Goal: Task Accomplishment & Management: Complete application form

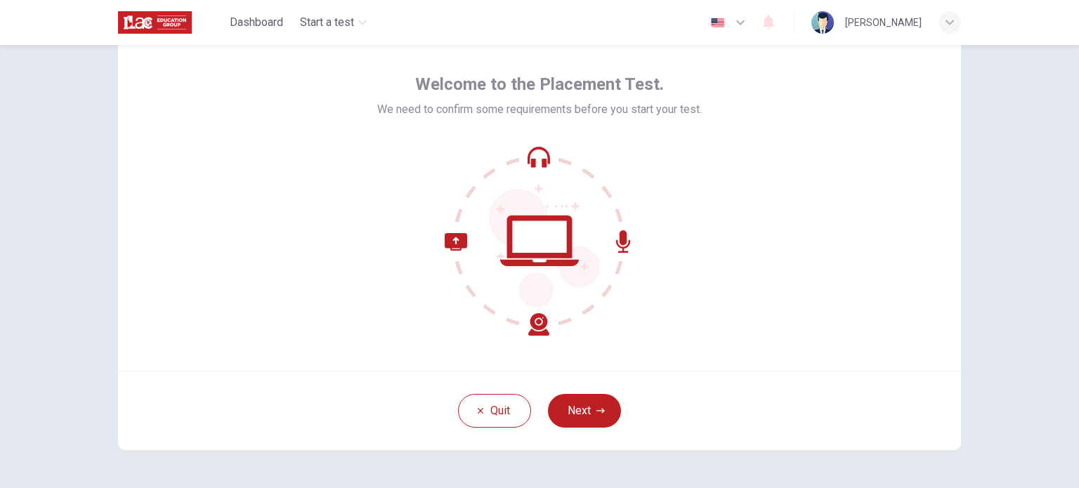
scroll to position [96, 0]
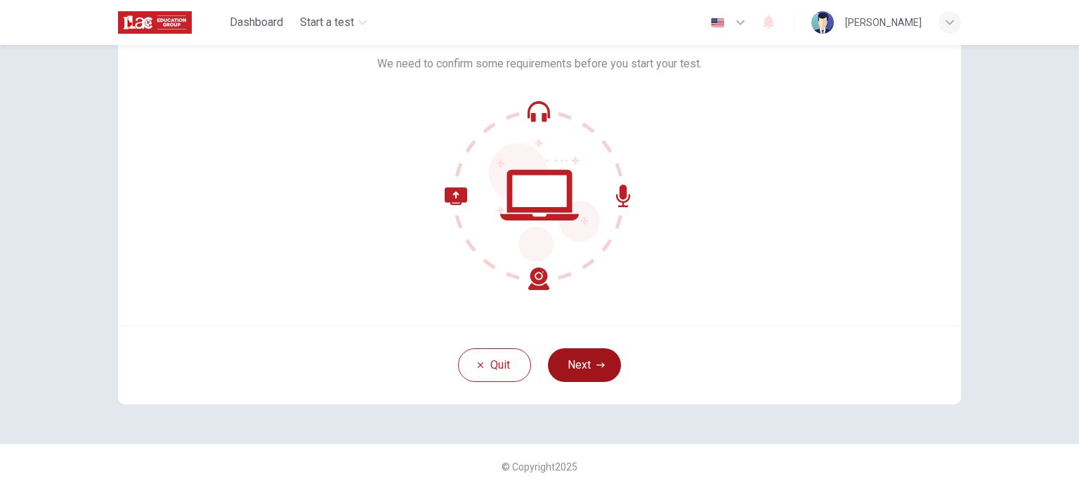
click at [598, 353] on button "Next" at bounding box center [584, 365] width 73 height 34
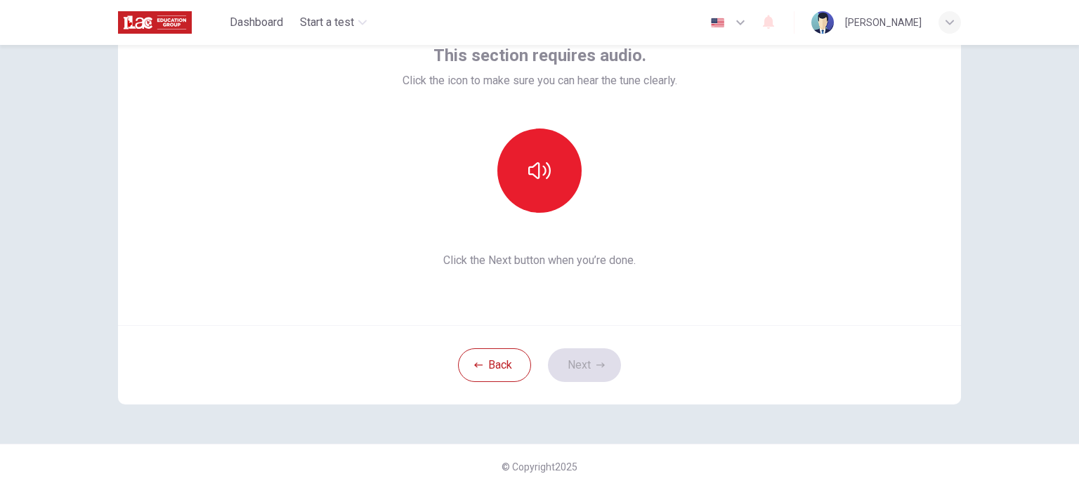
click at [597, 363] on div "Back Next" at bounding box center [539, 364] width 843 height 79
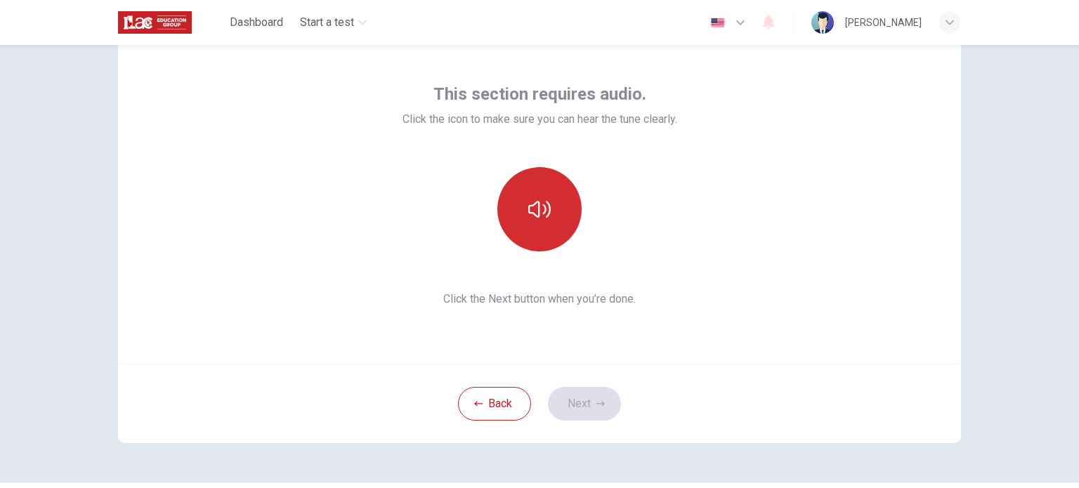
scroll to position [0, 0]
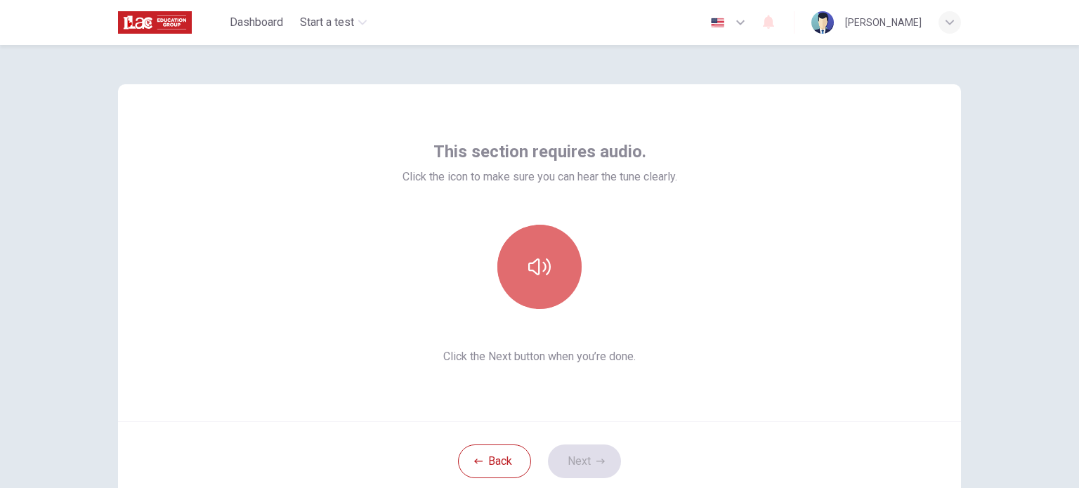
click at [537, 266] on icon "button" at bounding box center [539, 267] width 22 height 22
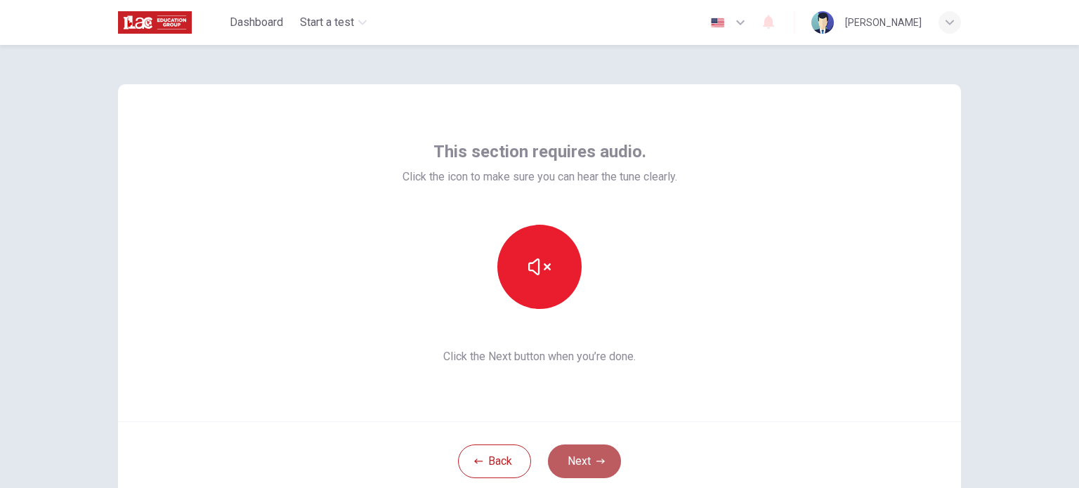
click at [596, 454] on button "Next" at bounding box center [584, 462] width 73 height 34
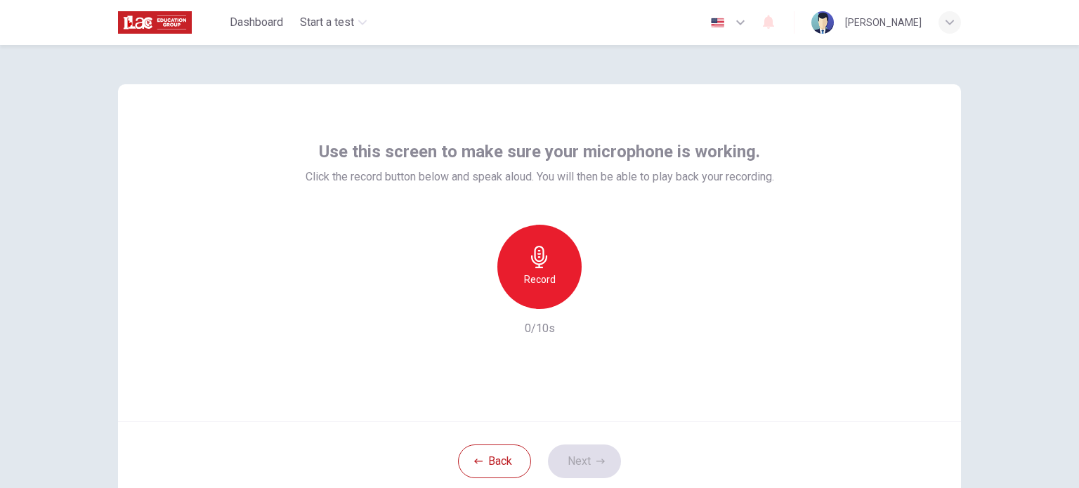
click at [540, 276] on h6 "Record" at bounding box center [540, 279] width 32 height 17
click at [551, 272] on div "Stop" at bounding box center [539, 267] width 84 height 84
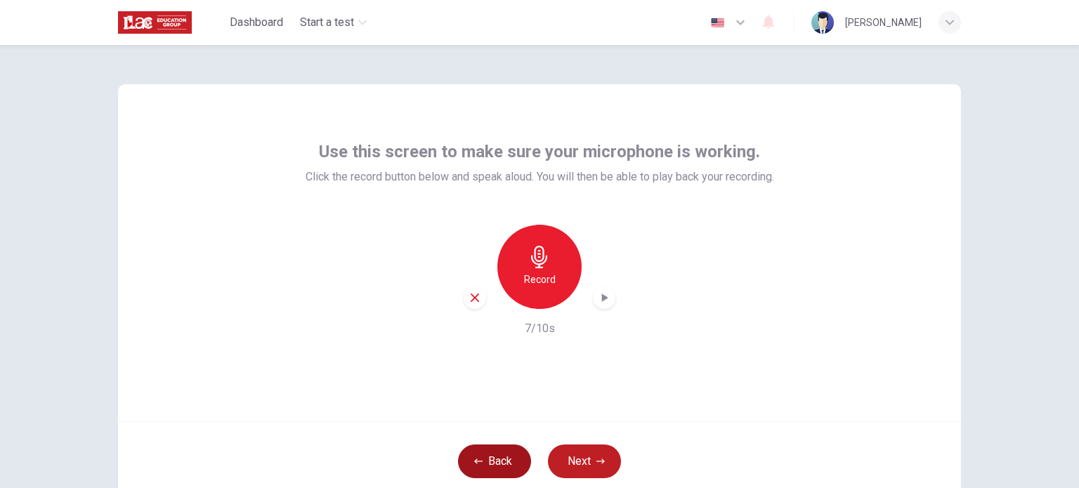
click at [504, 457] on button "Back" at bounding box center [494, 462] width 73 height 34
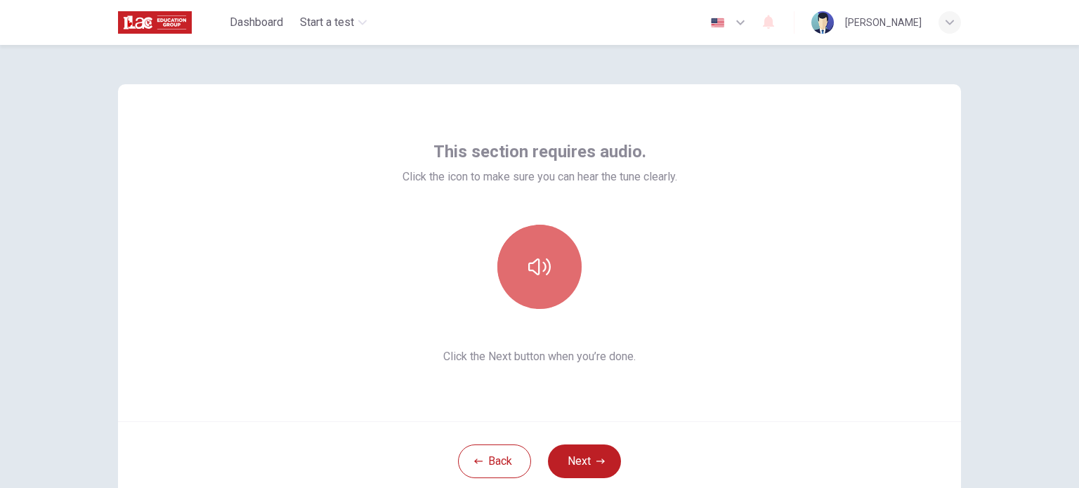
click at [545, 262] on icon "button" at bounding box center [539, 266] width 22 height 17
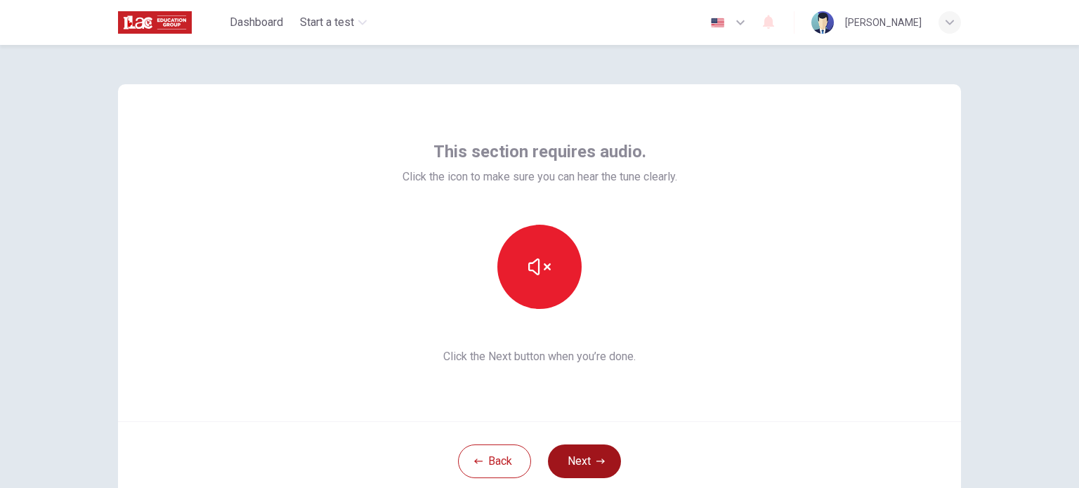
click at [591, 456] on button "Next" at bounding box center [584, 462] width 73 height 34
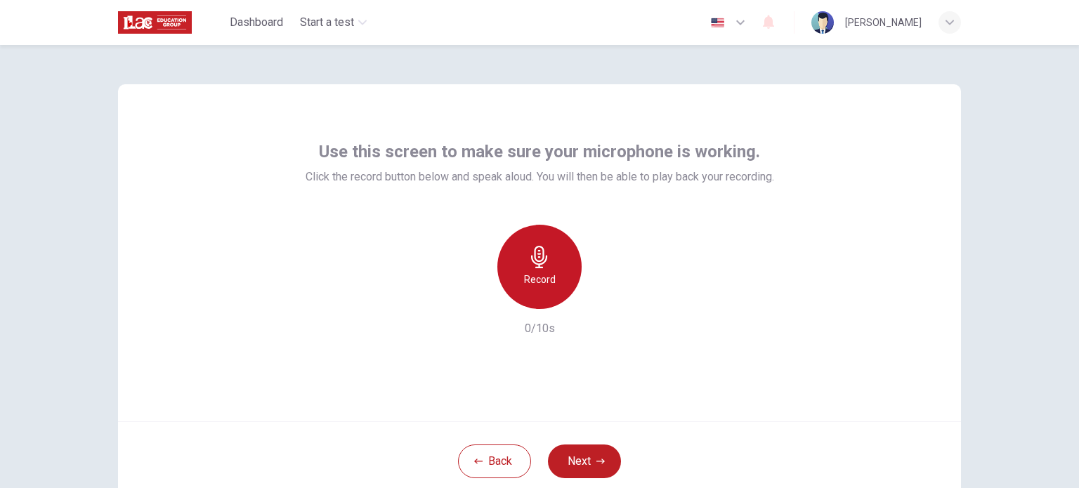
click at [546, 275] on h6 "Record" at bounding box center [540, 279] width 32 height 17
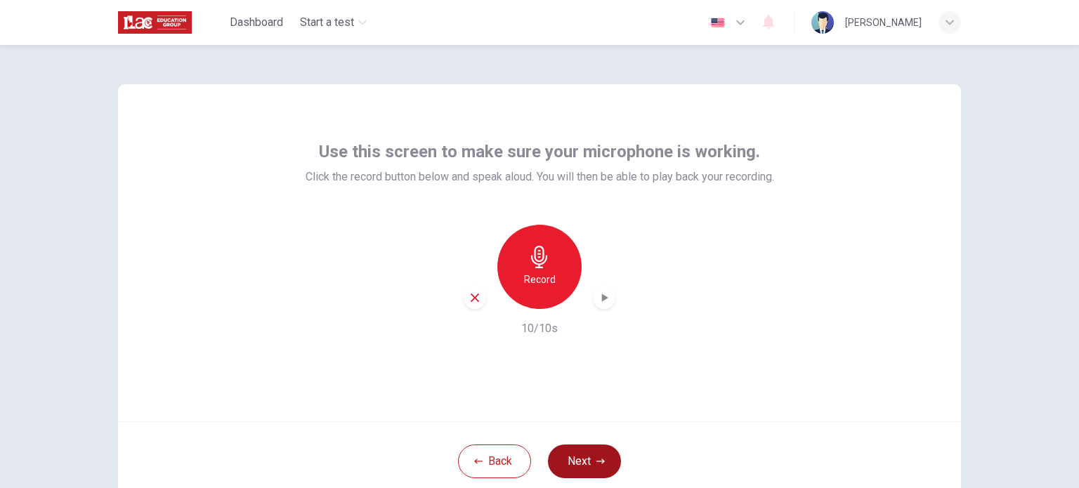
click at [593, 454] on button "Next" at bounding box center [584, 462] width 73 height 34
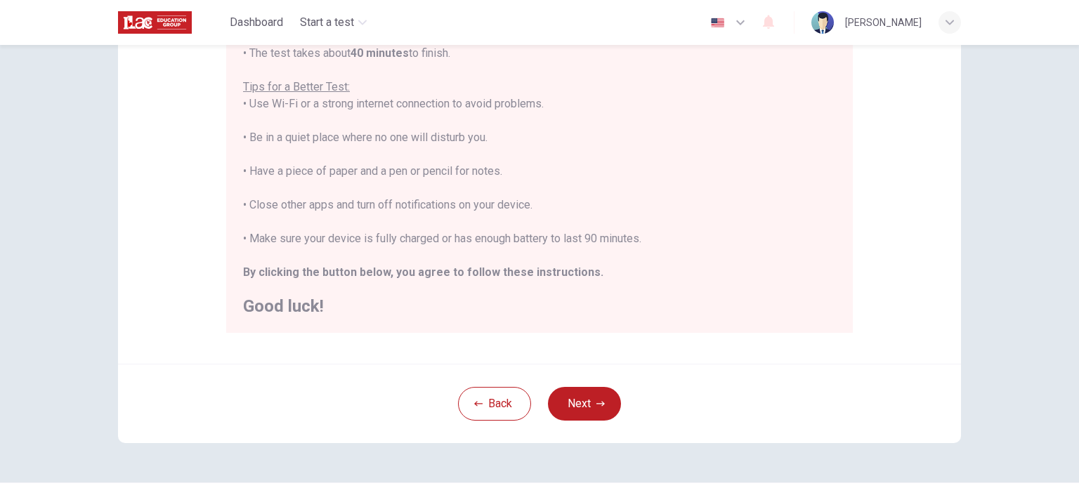
scroll to position [222, 0]
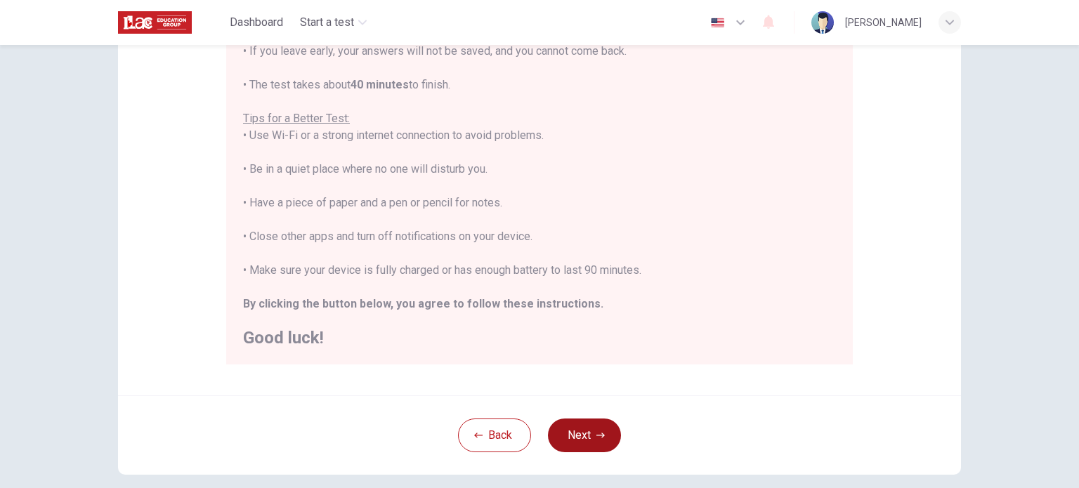
click at [579, 433] on button "Next" at bounding box center [584, 436] width 73 height 34
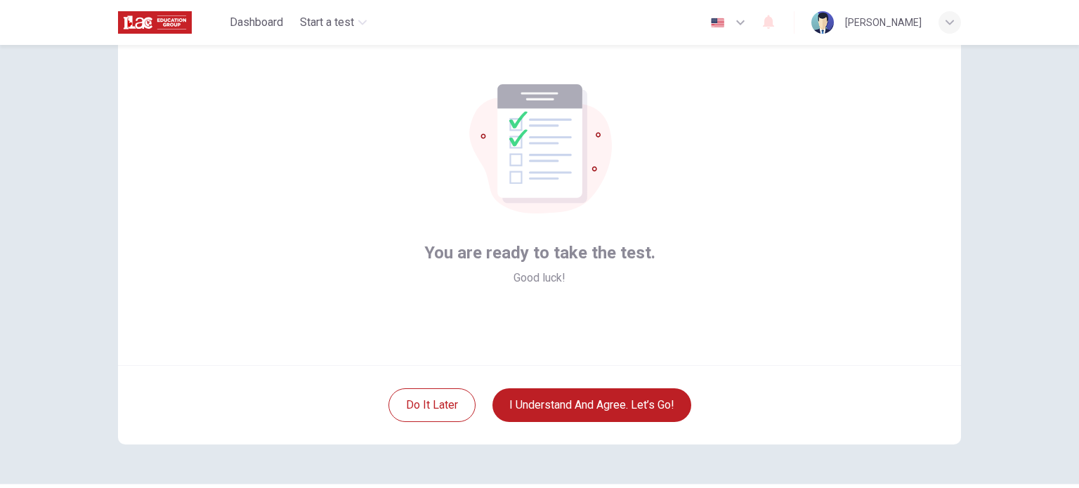
scroll to position [26, 0]
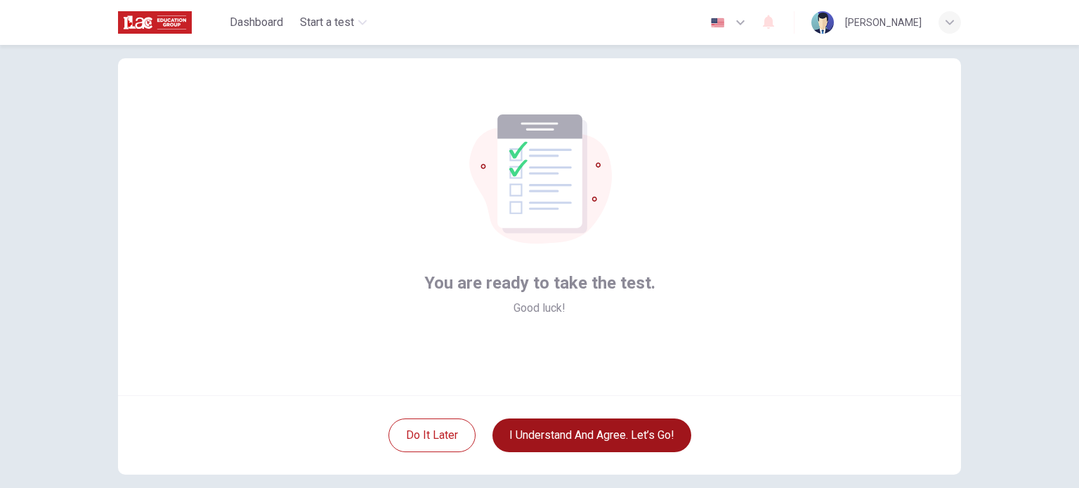
click at [644, 440] on button "I understand and agree. Let’s go!" at bounding box center [591, 436] width 199 height 34
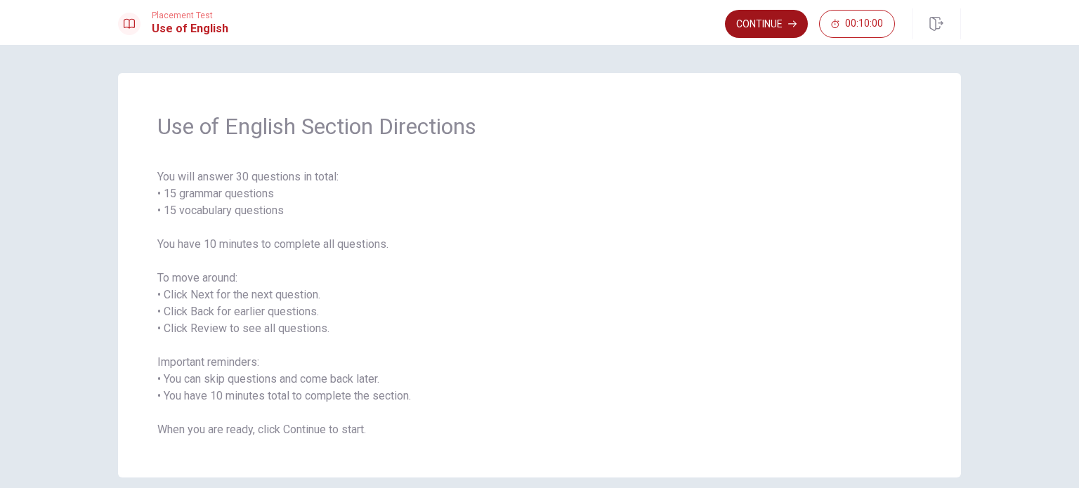
click at [766, 26] on button "Continue" at bounding box center [766, 24] width 83 height 28
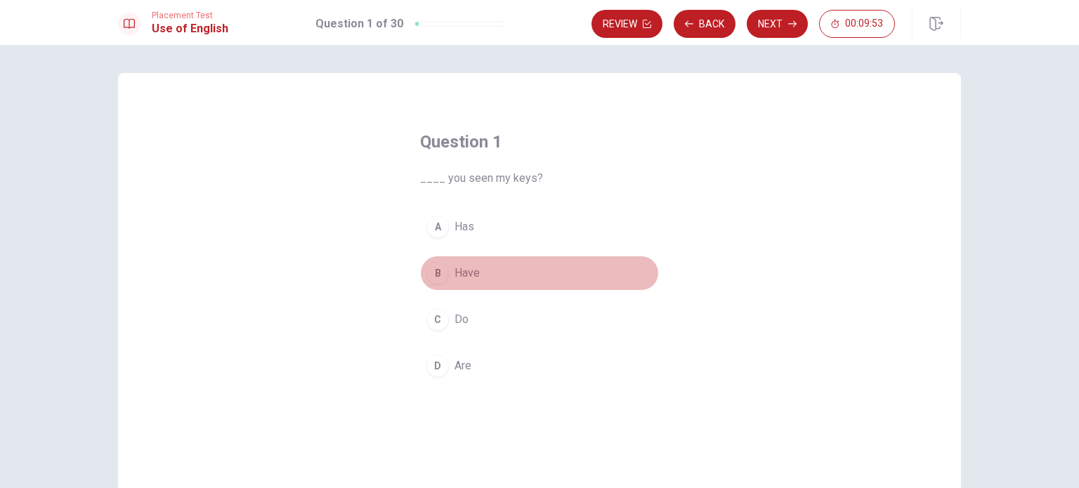
click at [461, 272] on span "Have" at bounding box center [466, 273] width 25 height 17
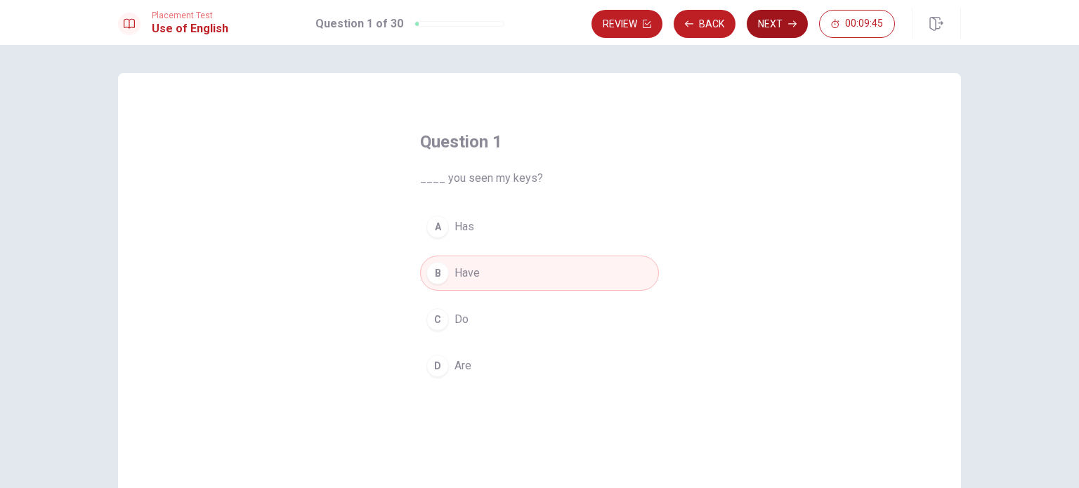
click at [773, 22] on button "Next" at bounding box center [777, 24] width 61 height 28
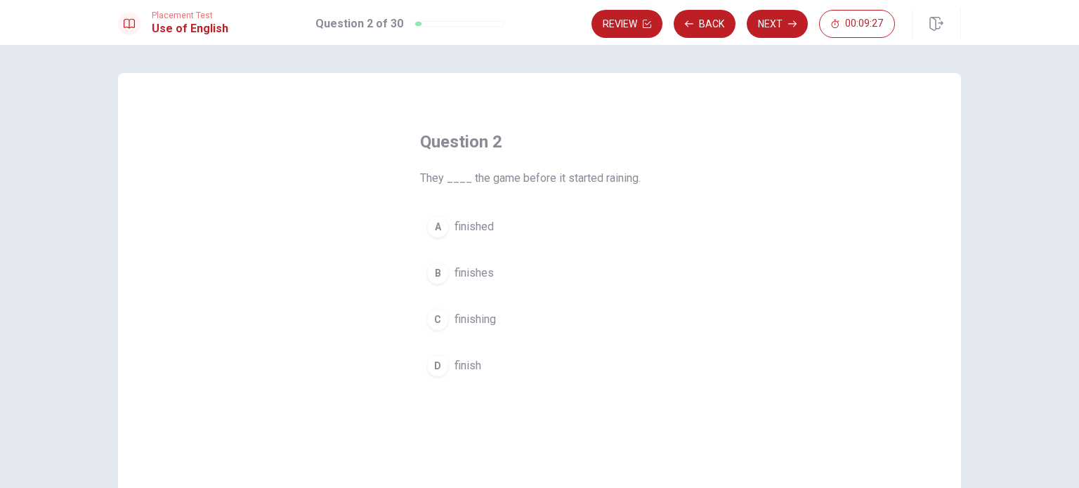
click at [480, 223] on span "finished" at bounding box center [473, 226] width 39 height 17
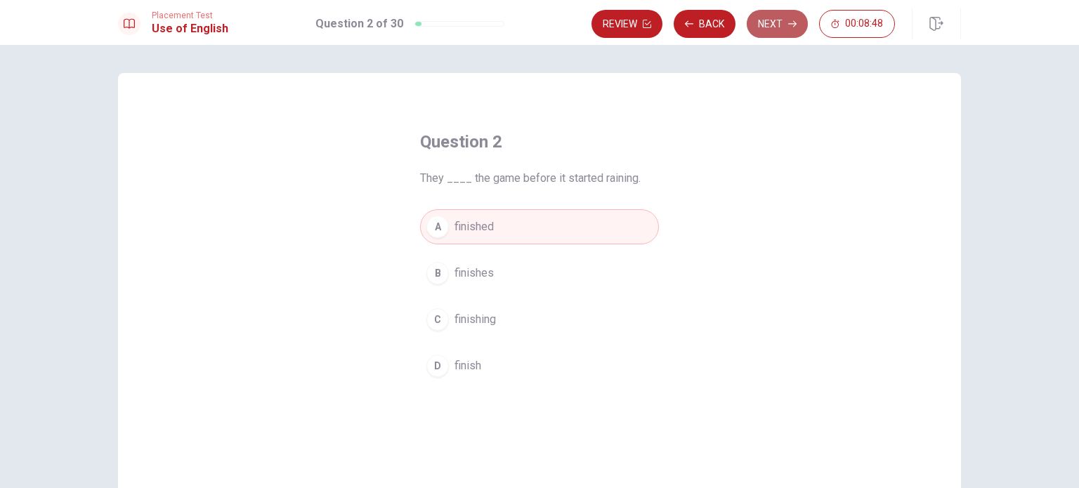
click at [772, 23] on button "Next" at bounding box center [777, 24] width 61 height 28
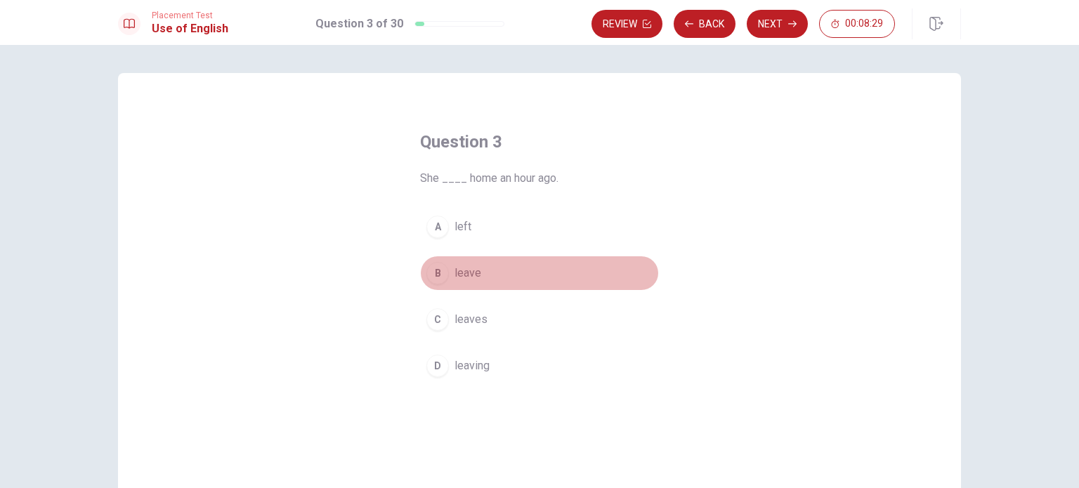
click at [471, 272] on span "leave" at bounding box center [467, 273] width 27 height 17
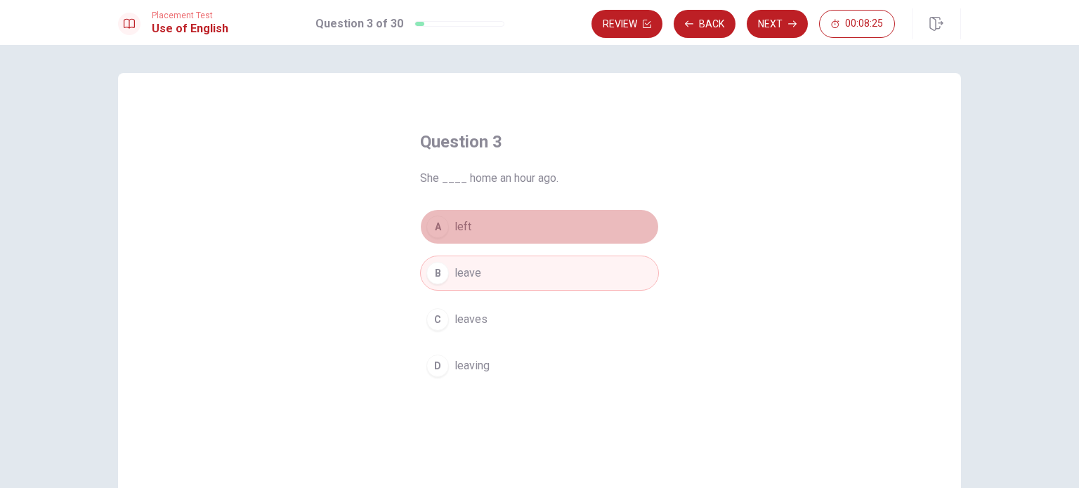
click at [461, 223] on span "left" at bounding box center [462, 226] width 17 height 17
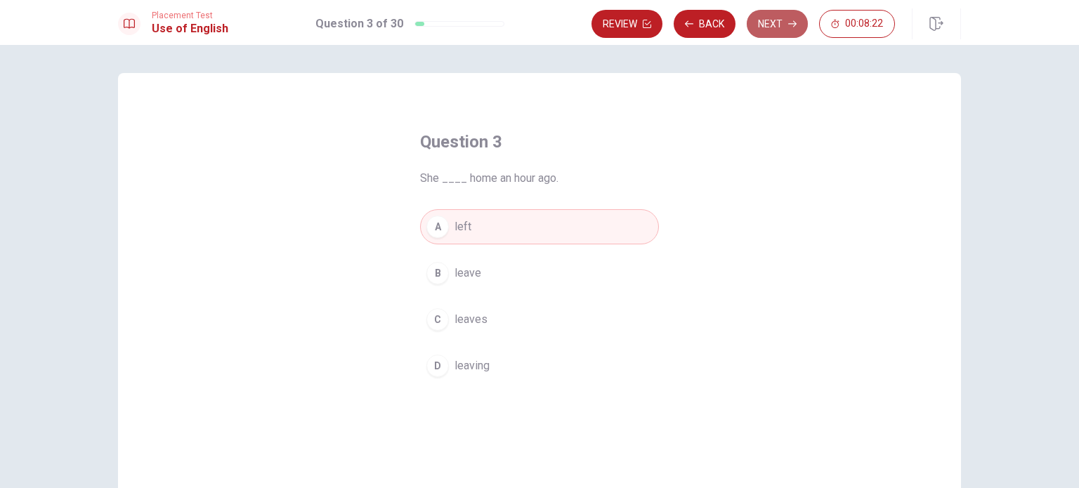
click at [789, 25] on icon "button" at bounding box center [792, 24] width 8 height 8
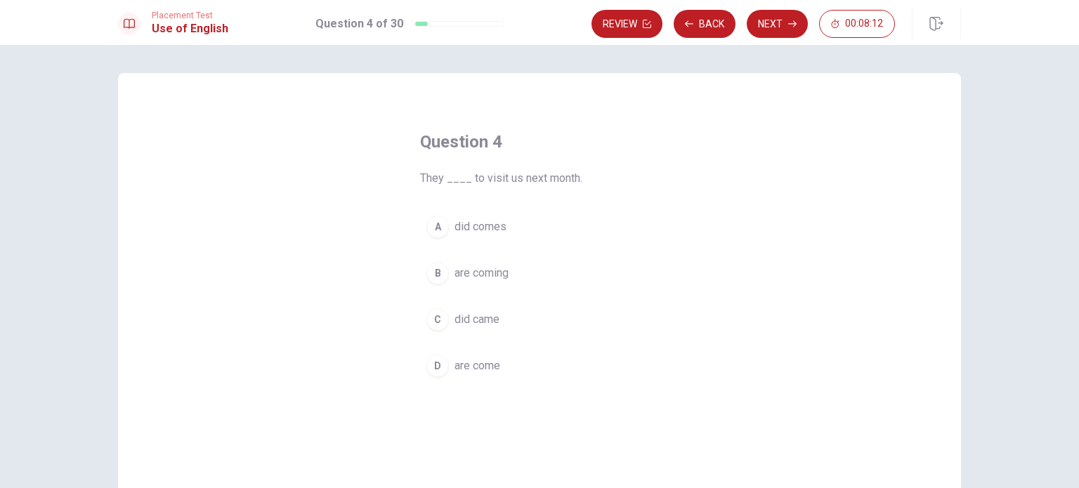
click at [448, 275] on button "B are coming" at bounding box center [539, 273] width 239 height 35
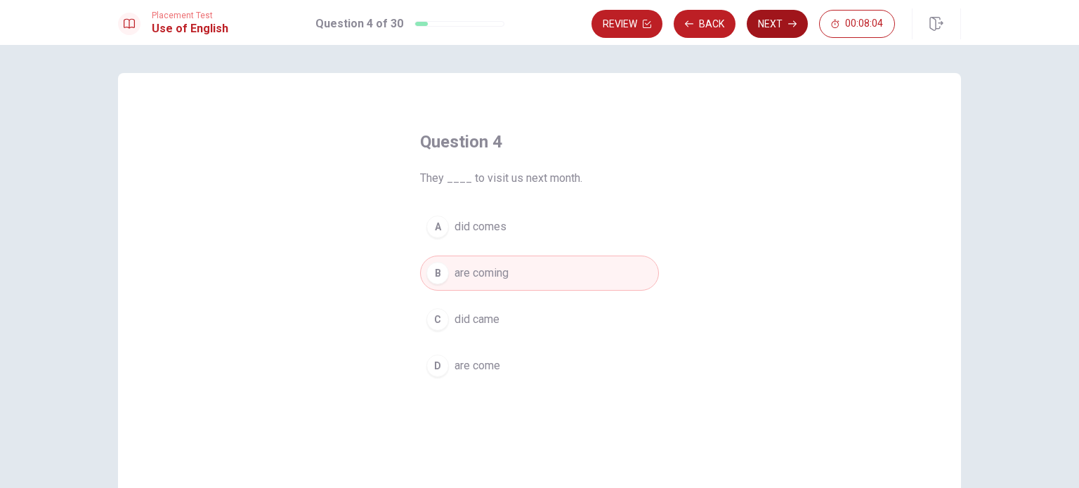
click at [784, 27] on button "Next" at bounding box center [777, 24] width 61 height 28
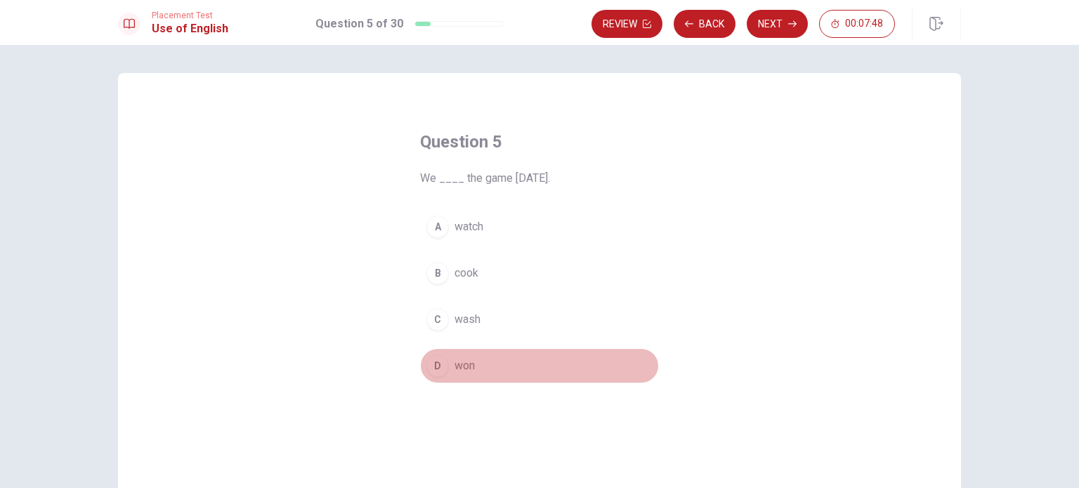
click at [454, 366] on span "won" at bounding box center [464, 365] width 20 height 17
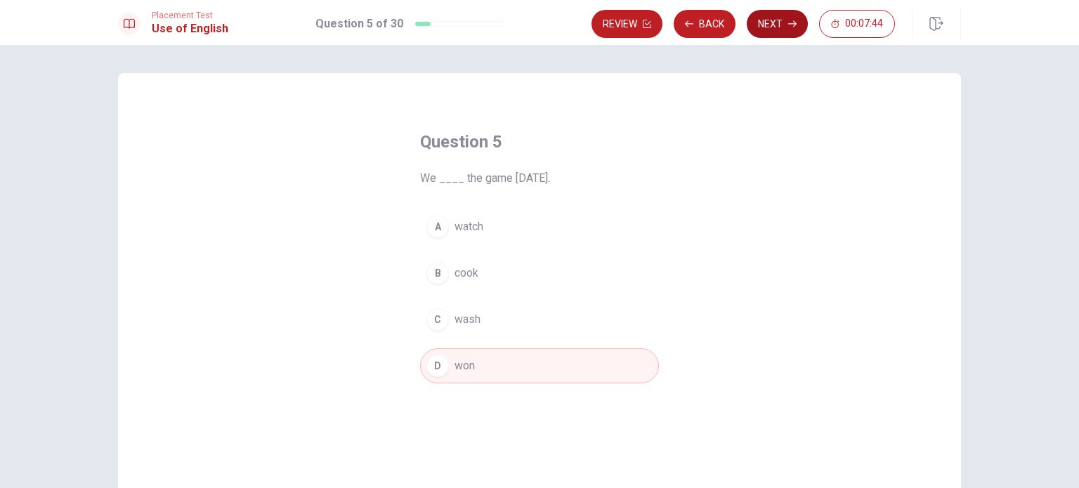
click at [784, 19] on button "Next" at bounding box center [777, 24] width 61 height 28
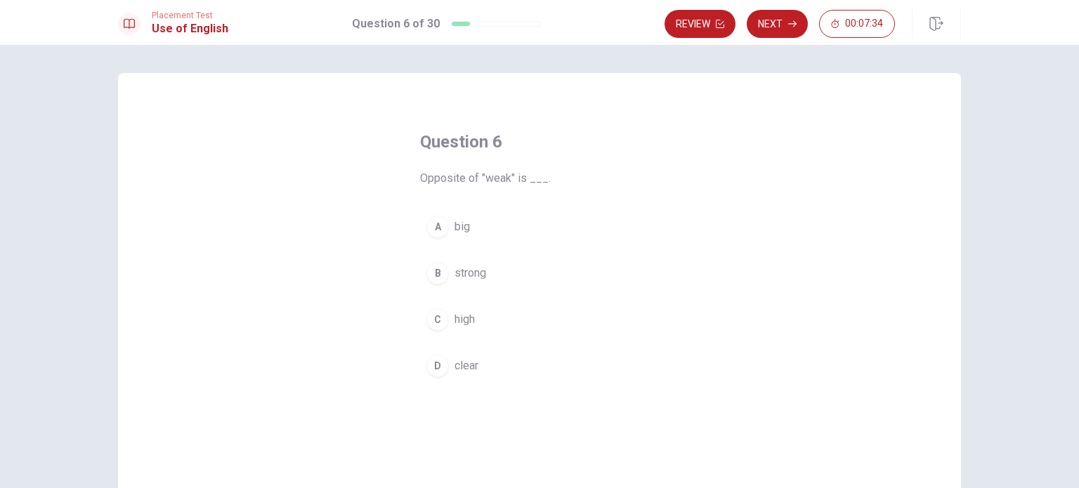
click at [434, 269] on div "B" at bounding box center [437, 273] width 22 height 22
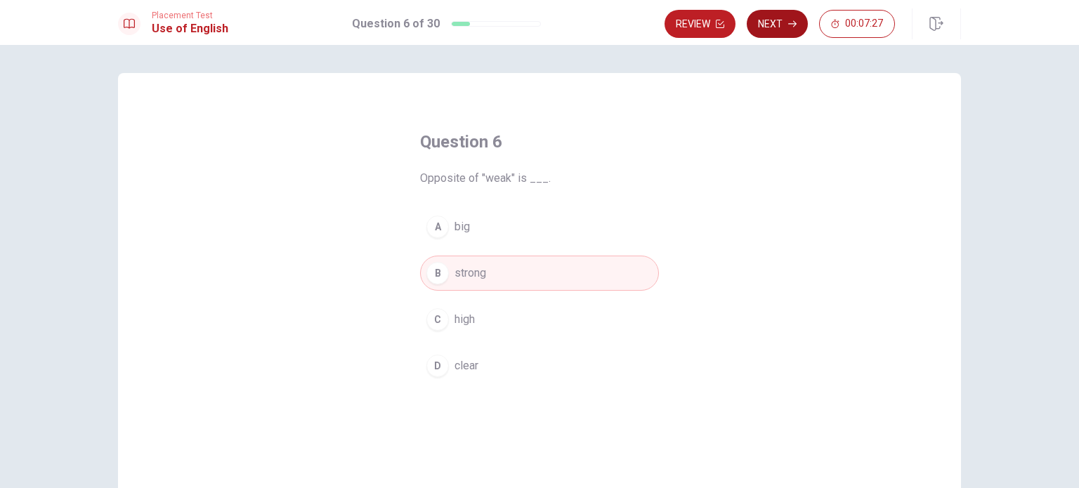
click at [789, 25] on icon "button" at bounding box center [792, 24] width 8 height 8
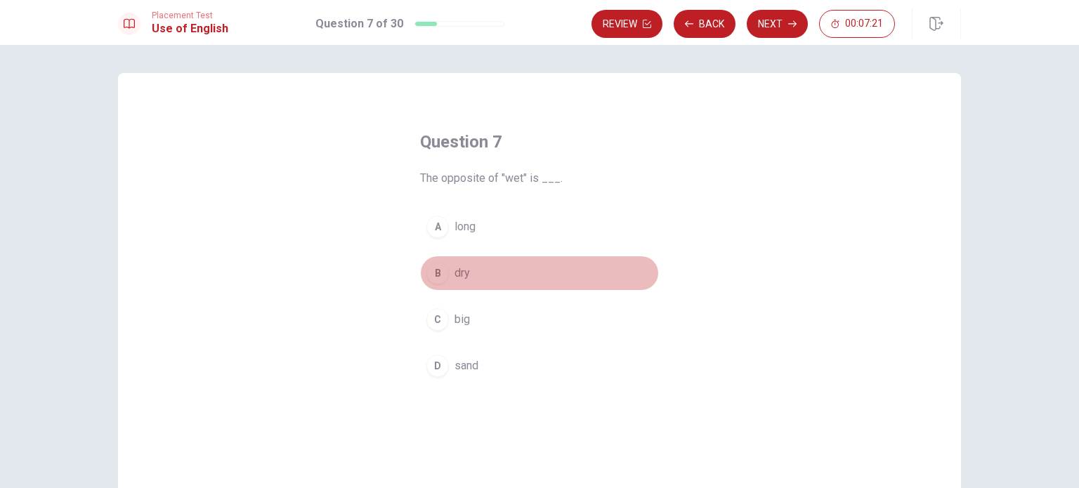
click at [461, 272] on span "dry" at bounding box center [461, 273] width 15 height 17
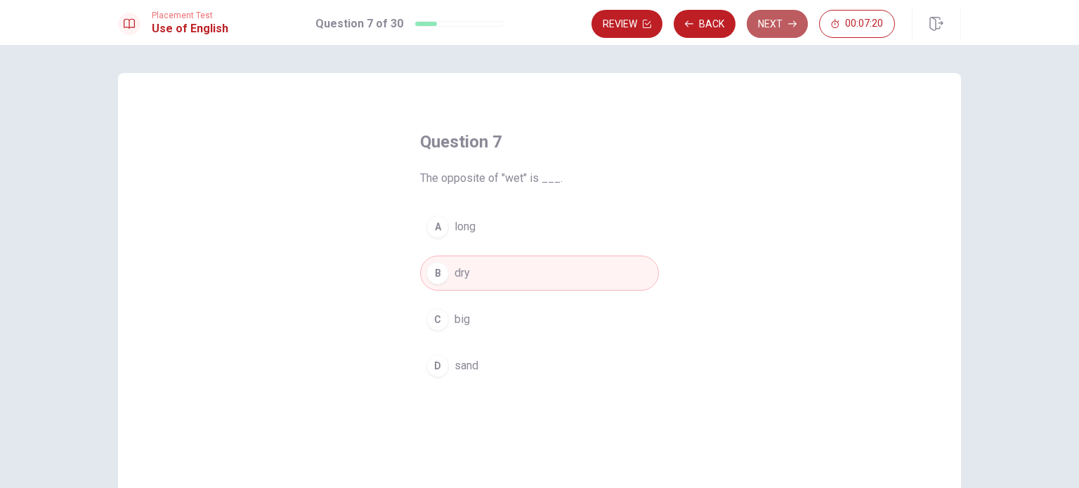
click at [784, 27] on button "Next" at bounding box center [777, 24] width 61 height 28
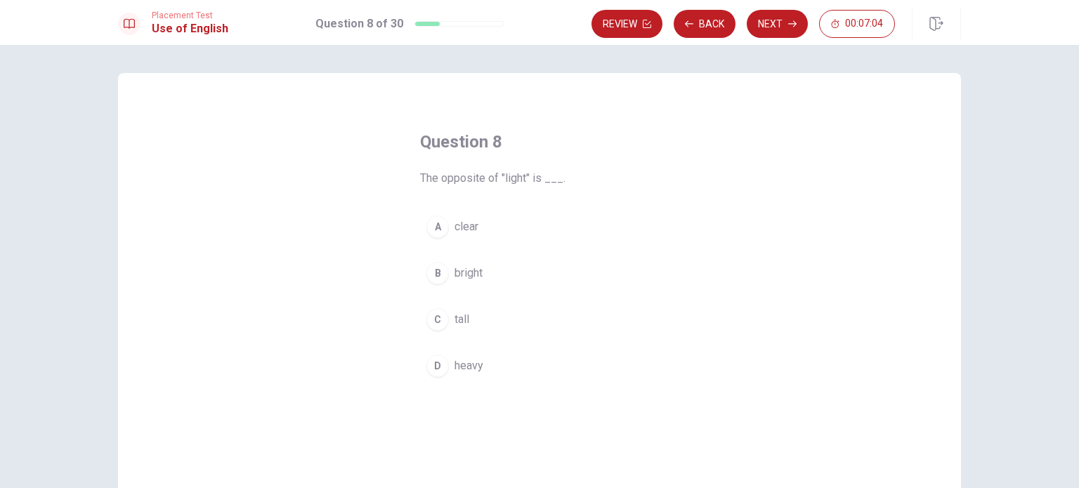
click at [471, 275] on span "bright" at bounding box center [468, 273] width 28 height 17
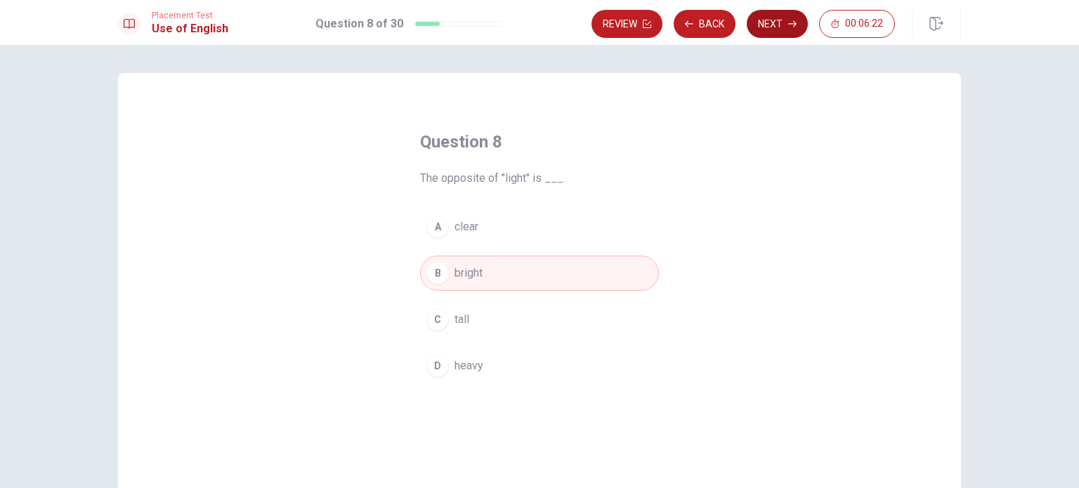
click at [773, 30] on button "Next" at bounding box center [777, 24] width 61 height 28
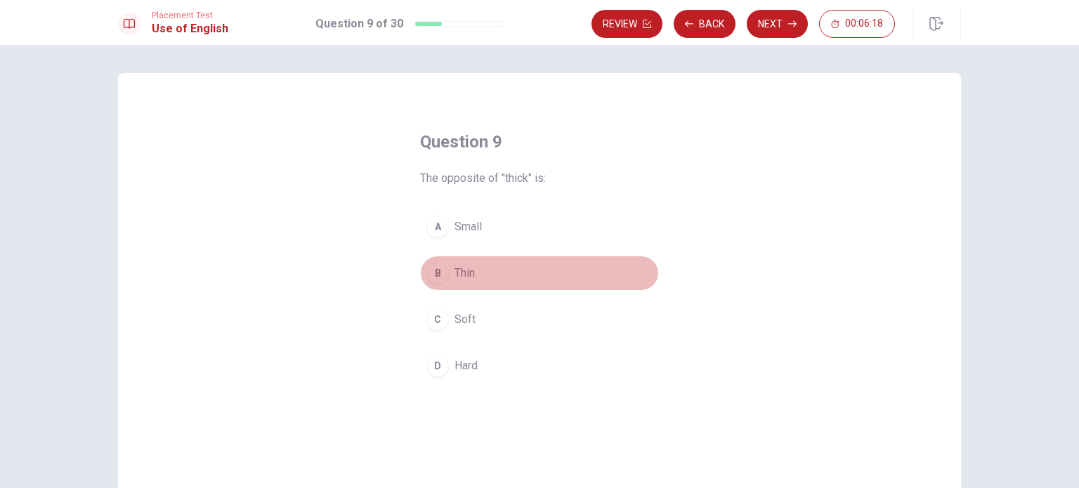
click at [462, 275] on span "Thin" at bounding box center [464, 273] width 20 height 17
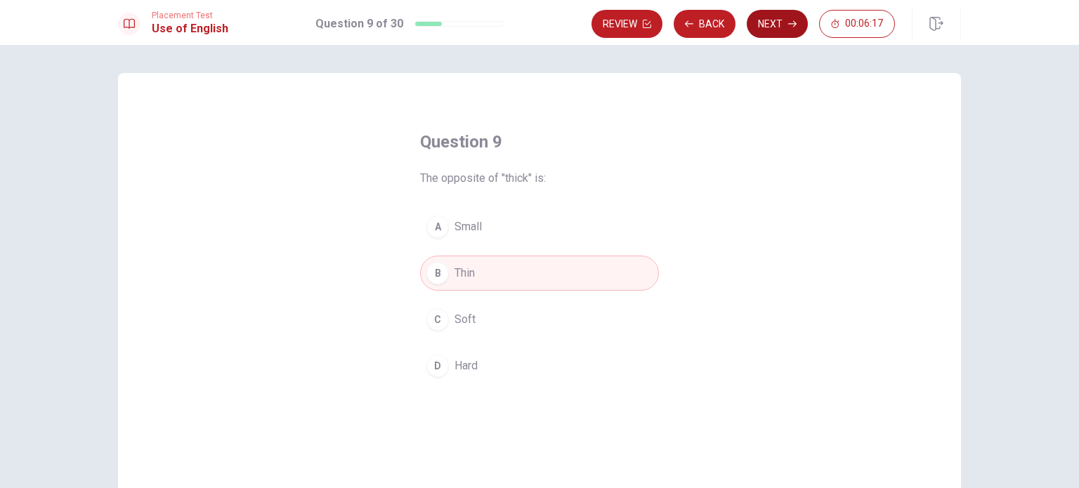
click at [782, 27] on button "Next" at bounding box center [777, 24] width 61 height 28
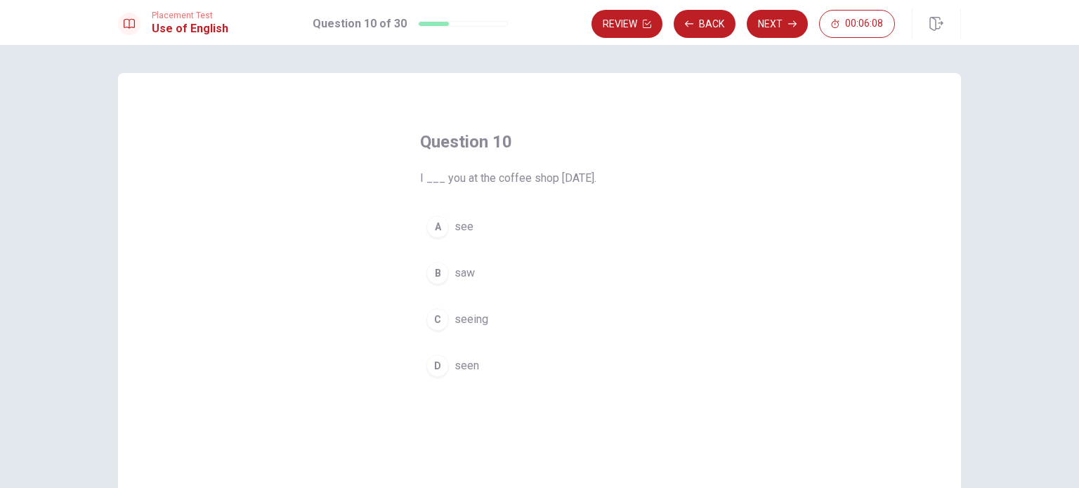
click at [458, 269] on span "saw" at bounding box center [464, 273] width 20 height 17
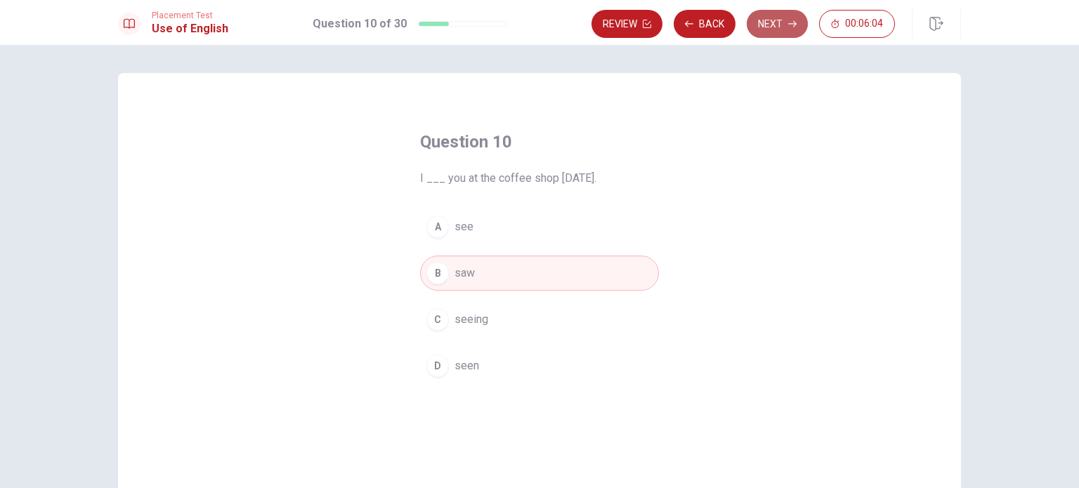
click at [778, 27] on button "Next" at bounding box center [777, 24] width 61 height 28
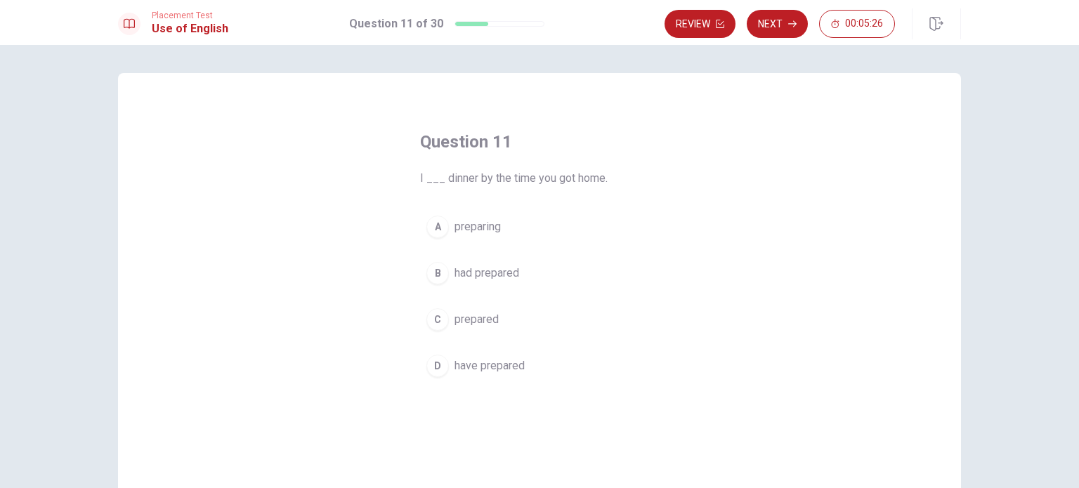
click at [484, 365] on span "have prepared" at bounding box center [489, 365] width 70 height 17
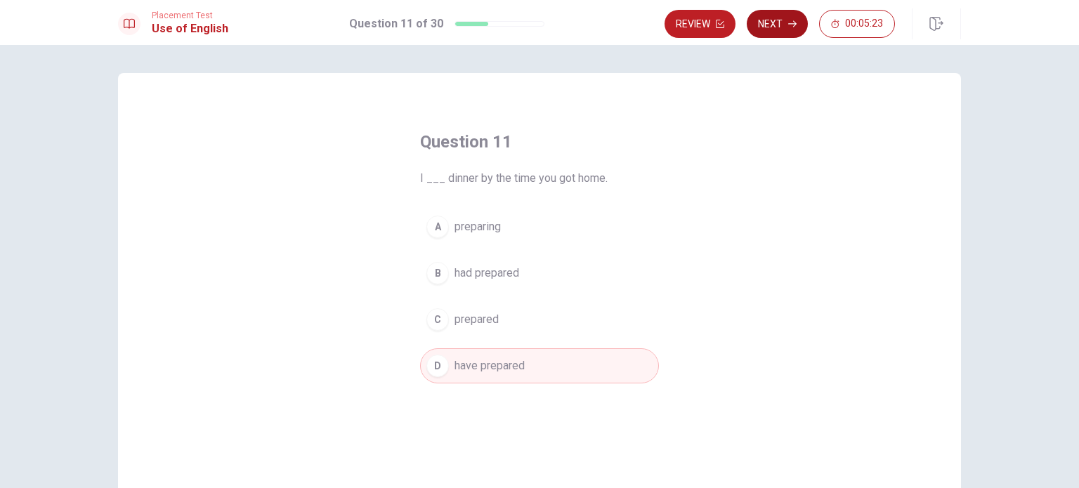
click at [784, 22] on button "Next" at bounding box center [777, 24] width 61 height 28
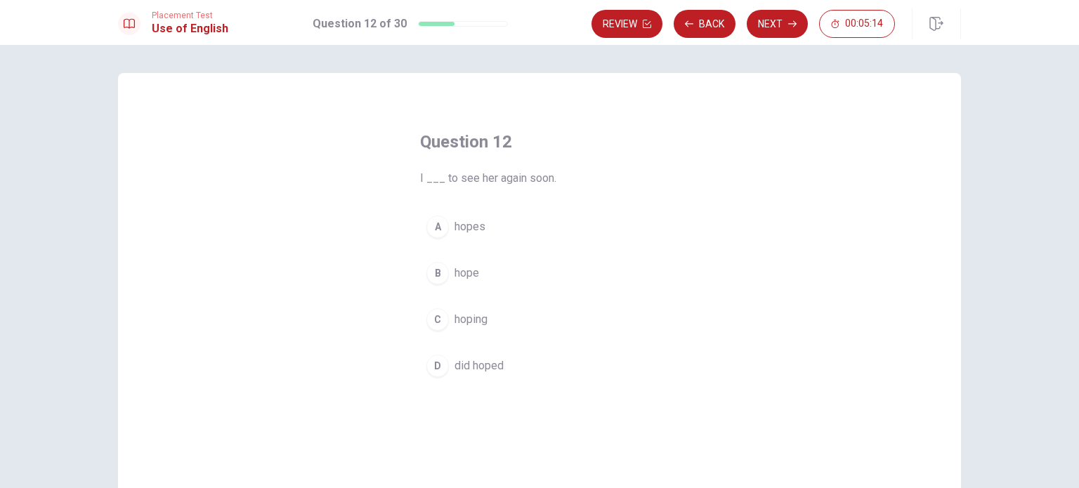
click at [472, 273] on span "hope" at bounding box center [466, 273] width 25 height 17
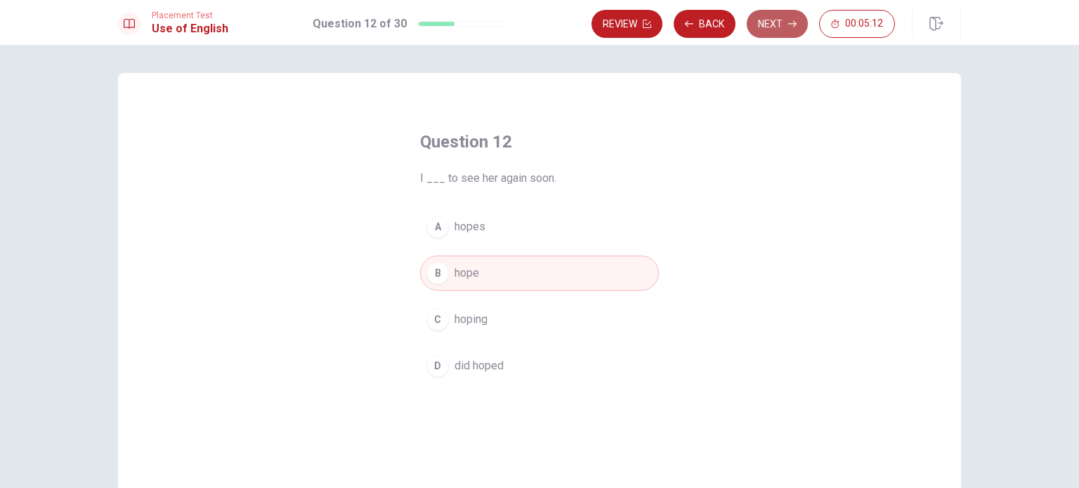
click at [787, 26] on button "Next" at bounding box center [777, 24] width 61 height 28
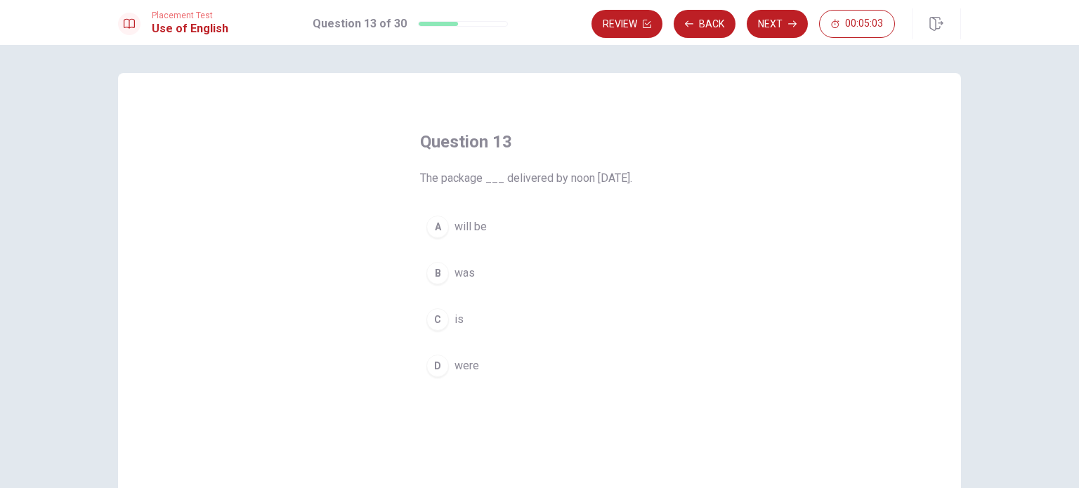
click at [467, 223] on span "will be" at bounding box center [470, 226] width 32 height 17
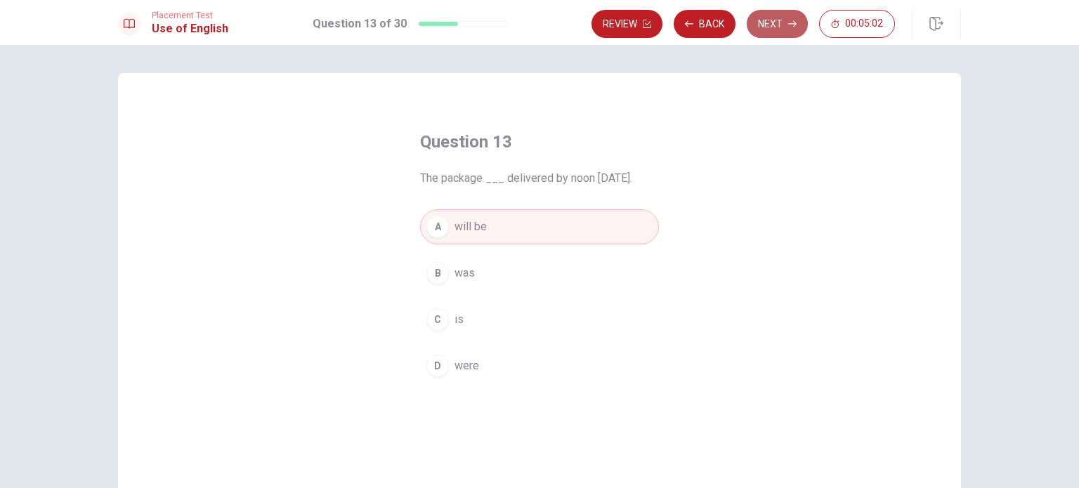
click at [775, 18] on button "Next" at bounding box center [777, 24] width 61 height 28
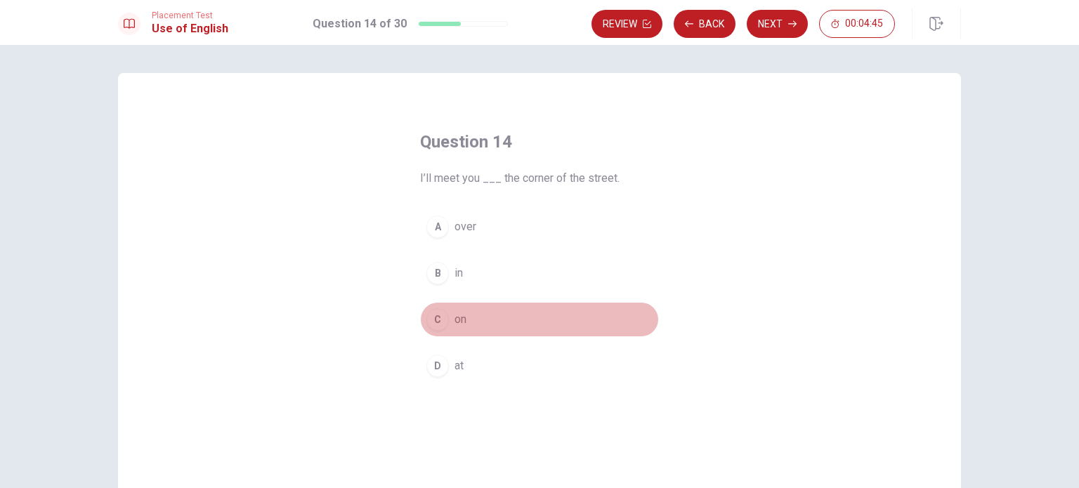
click at [464, 318] on button "C on" at bounding box center [539, 319] width 239 height 35
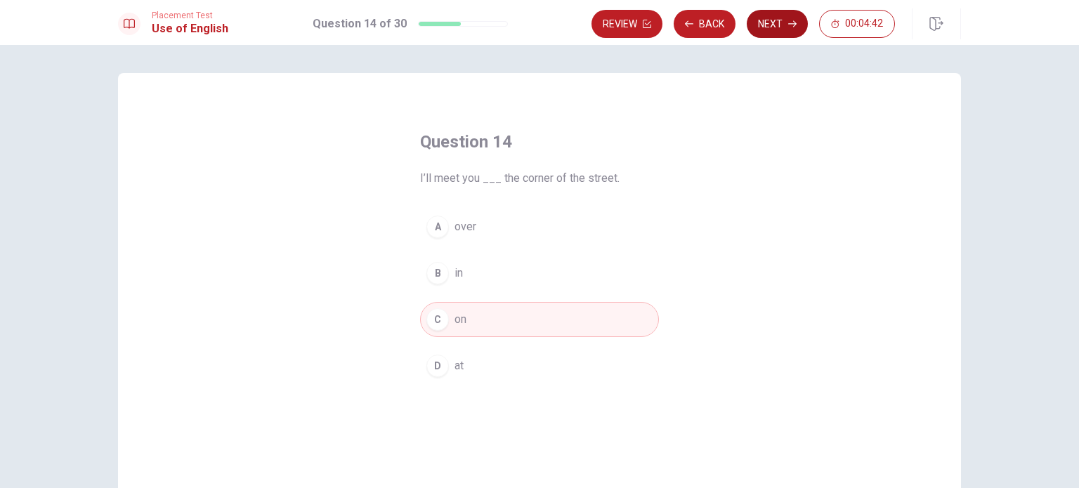
click at [767, 28] on button "Next" at bounding box center [777, 24] width 61 height 28
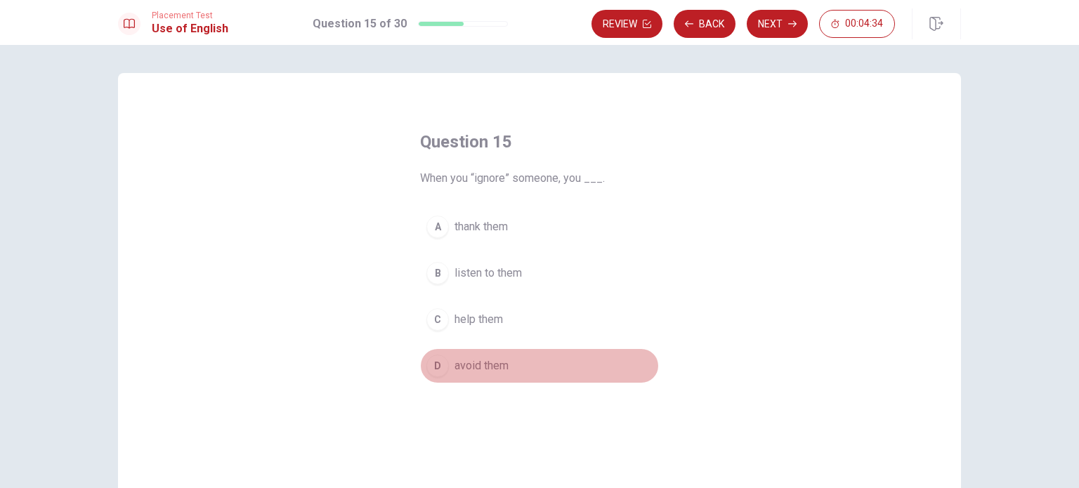
click at [501, 370] on span "avoid them" at bounding box center [481, 365] width 54 height 17
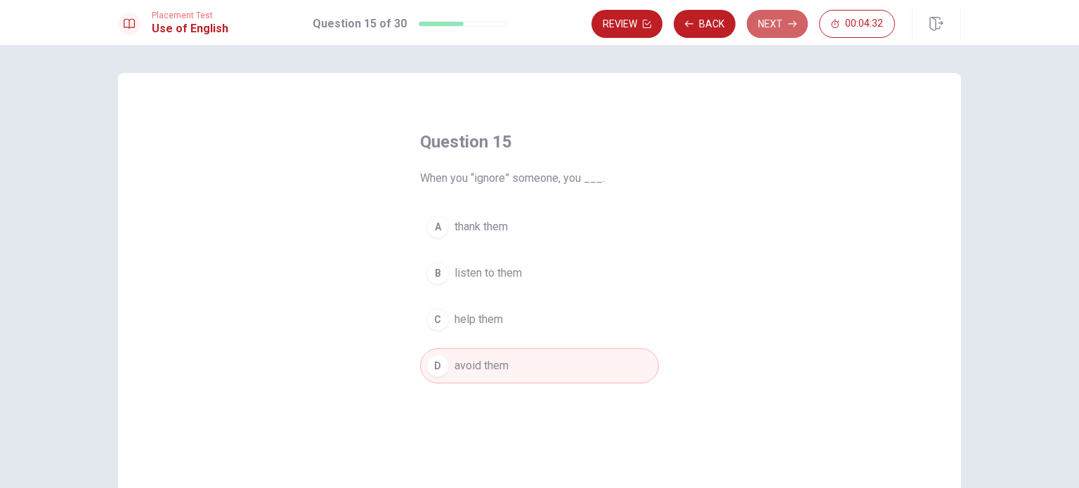
click at [780, 17] on button "Next" at bounding box center [777, 24] width 61 height 28
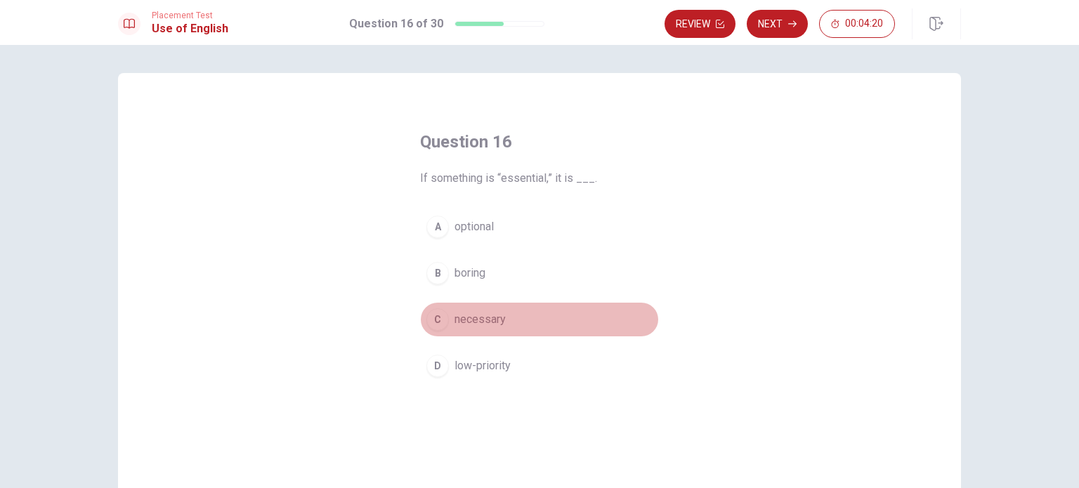
click at [493, 321] on span "necessary" at bounding box center [479, 319] width 51 height 17
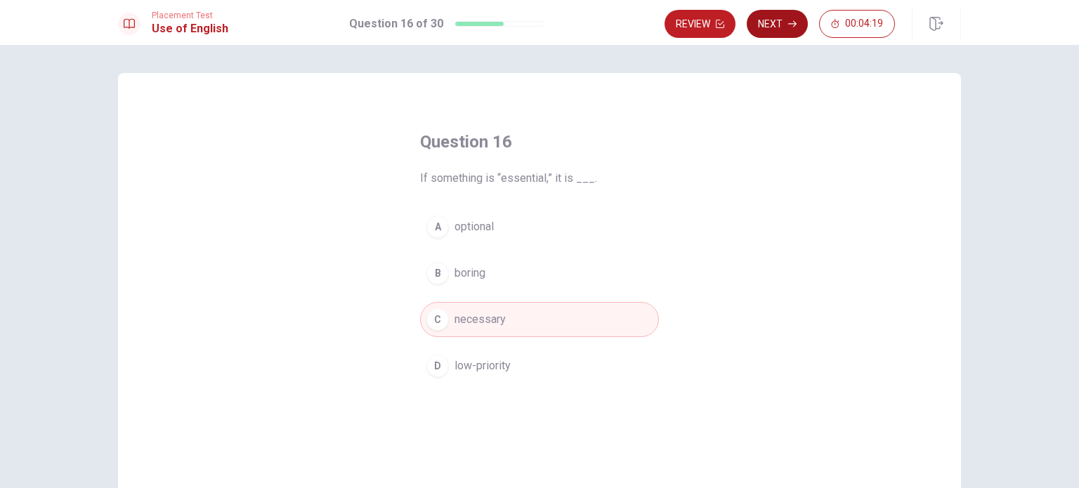
click at [778, 18] on button "Next" at bounding box center [777, 24] width 61 height 28
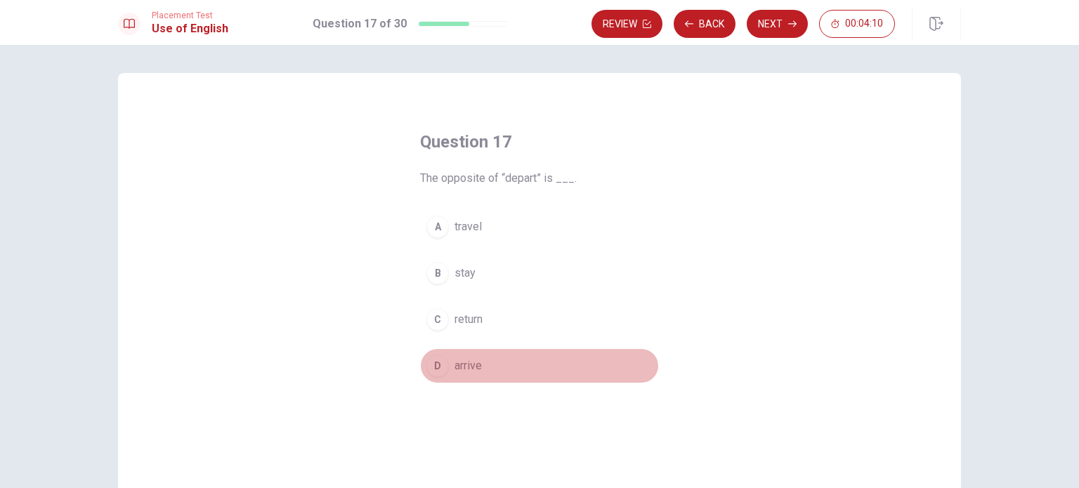
click at [469, 362] on span "arrive" at bounding box center [467, 365] width 27 height 17
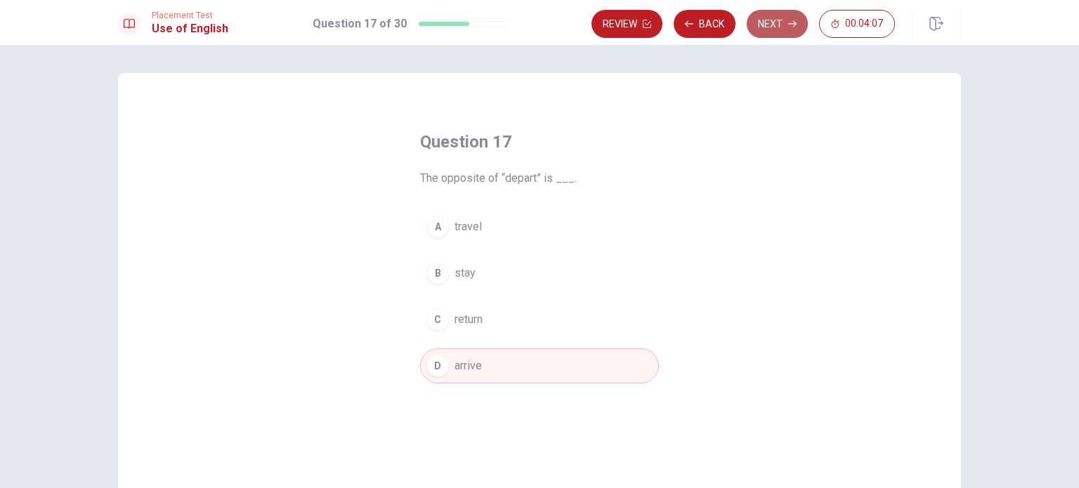
click at [782, 25] on button "Next" at bounding box center [777, 24] width 61 height 28
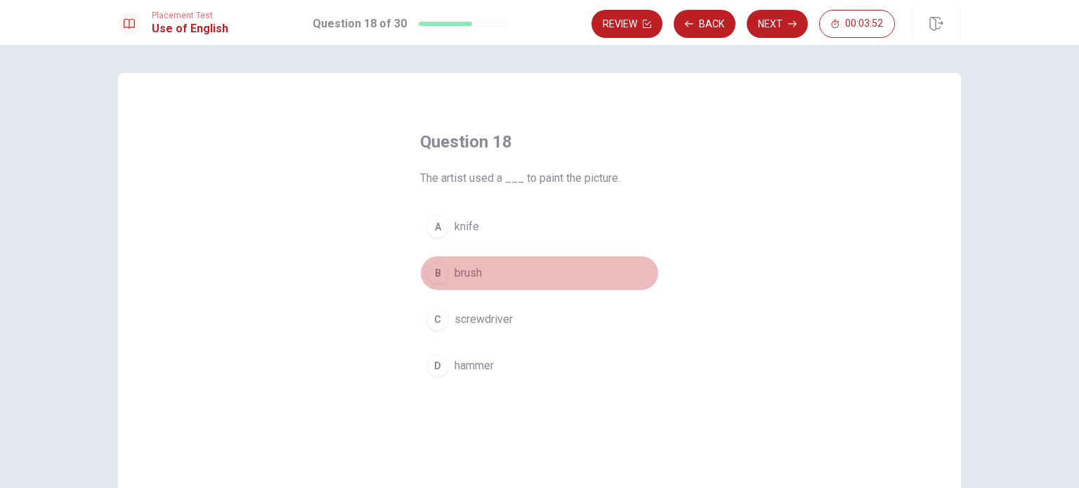
click at [473, 276] on span "brush" at bounding box center [467, 273] width 27 height 17
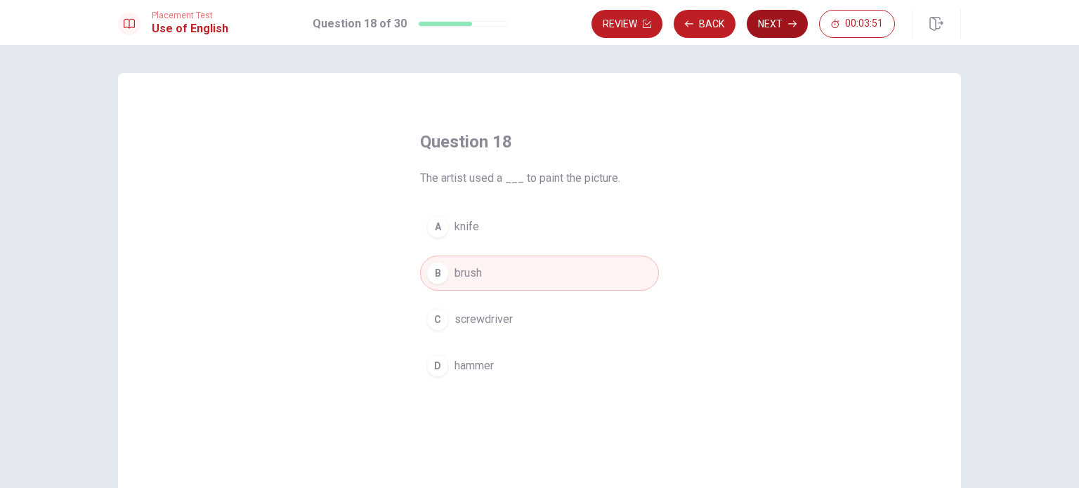
click at [775, 20] on button "Next" at bounding box center [777, 24] width 61 height 28
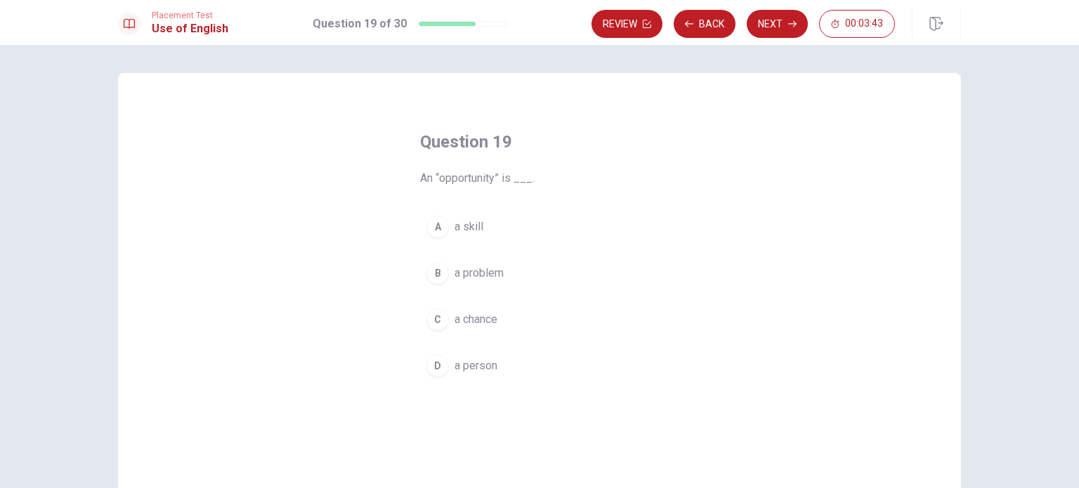
click at [485, 324] on span "a chance" at bounding box center [475, 319] width 43 height 17
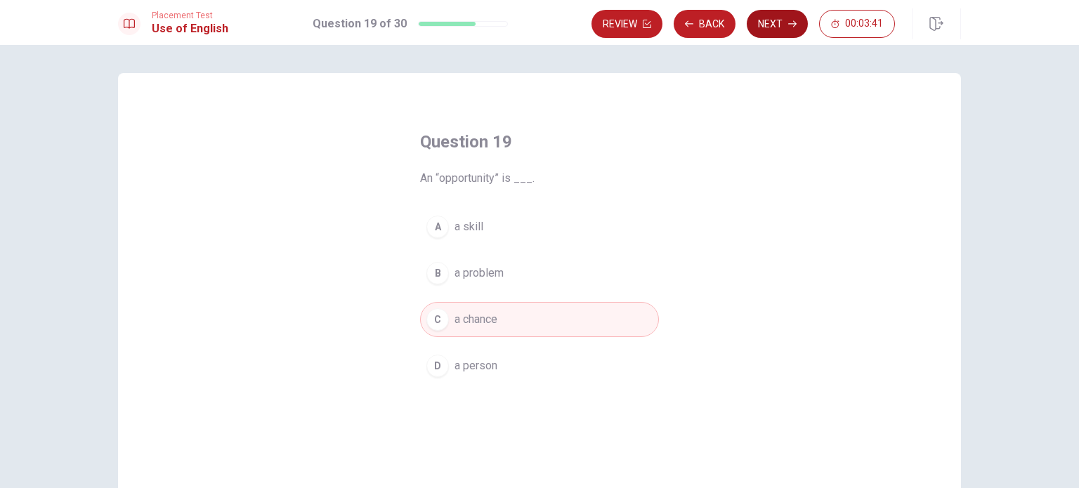
click at [789, 25] on icon "button" at bounding box center [792, 24] width 8 height 8
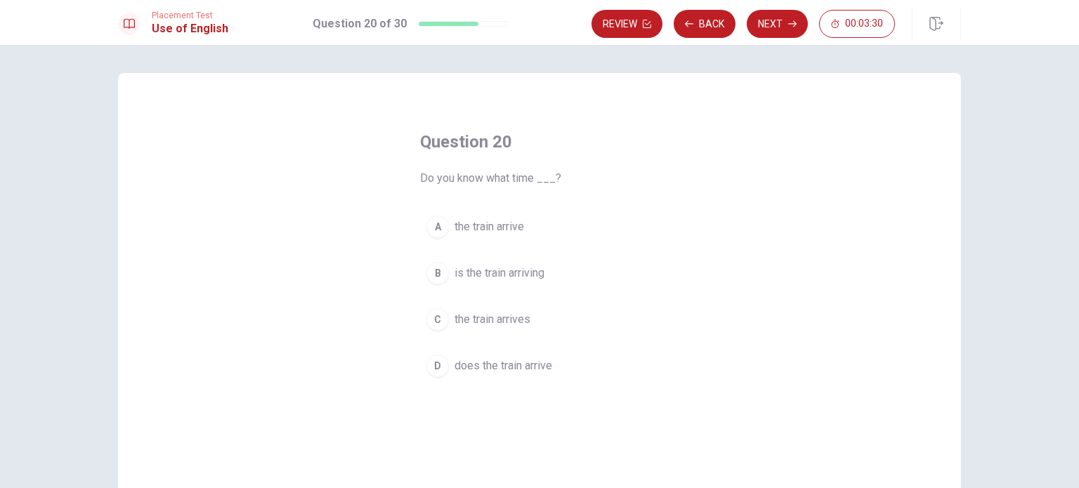
click at [506, 226] on span "the train arrive" at bounding box center [489, 226] width 70 height 17
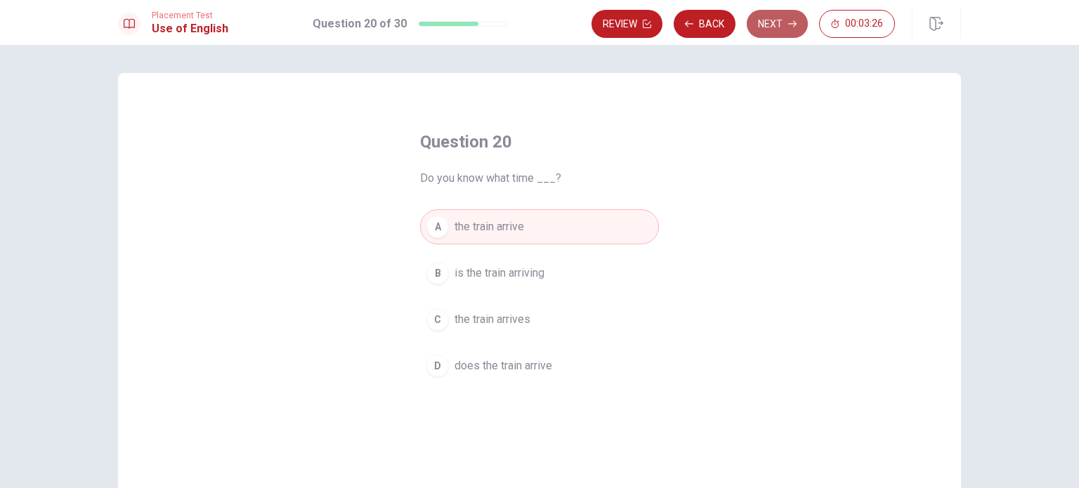
click at [781, 28] on button "Next" at bounding box center [777, 24] width 61 height 28
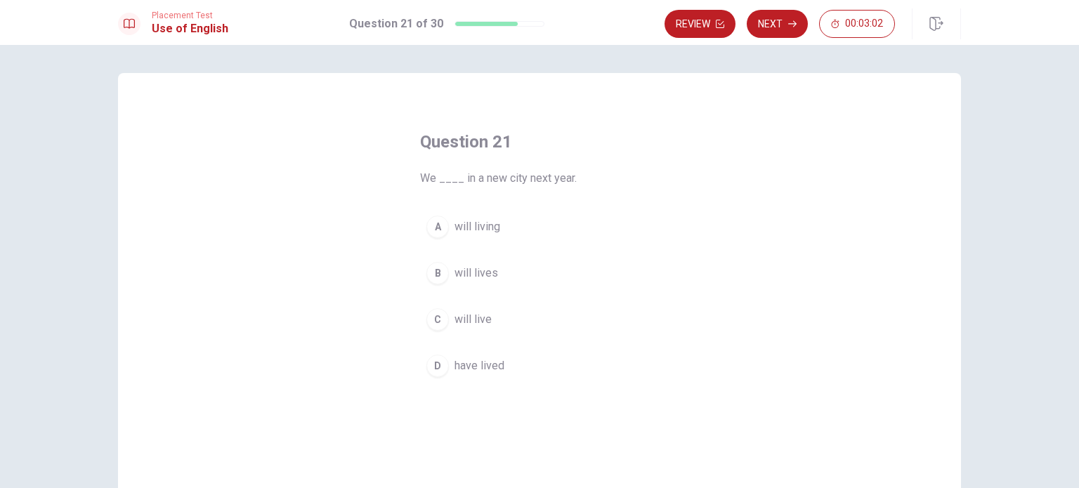
click at [473, 320] on span "will live" at bounding box center [472, 319] width 37 height 17
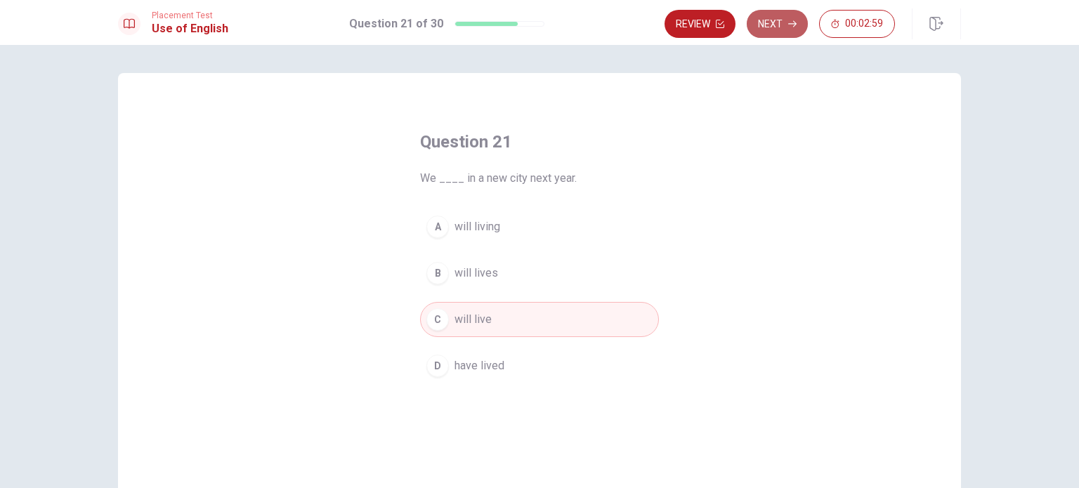
click at [773, 25] on button "Next" at bounding box center [777, 24] width 61 height 28
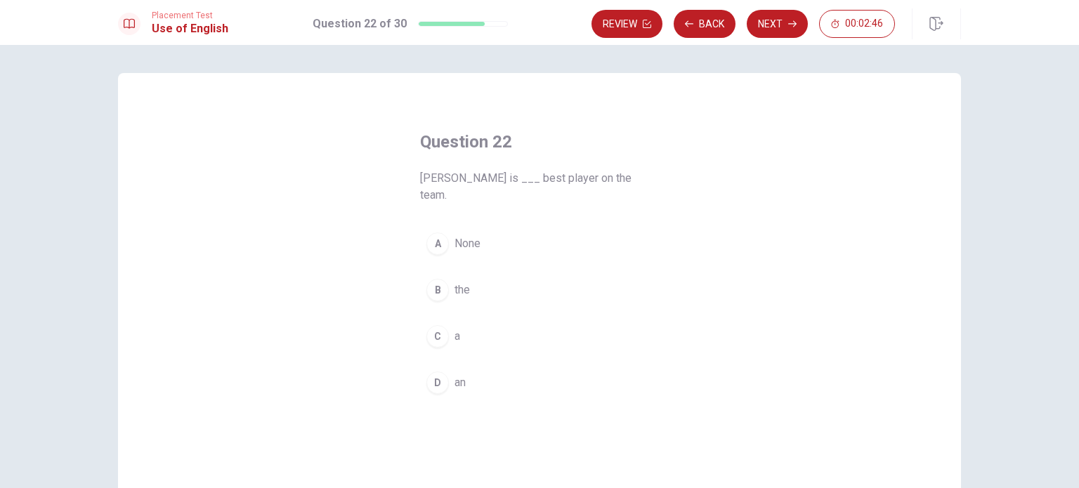
click at [466, 272] on button "B the" at bounding box center [539, 289] width 239 height 35
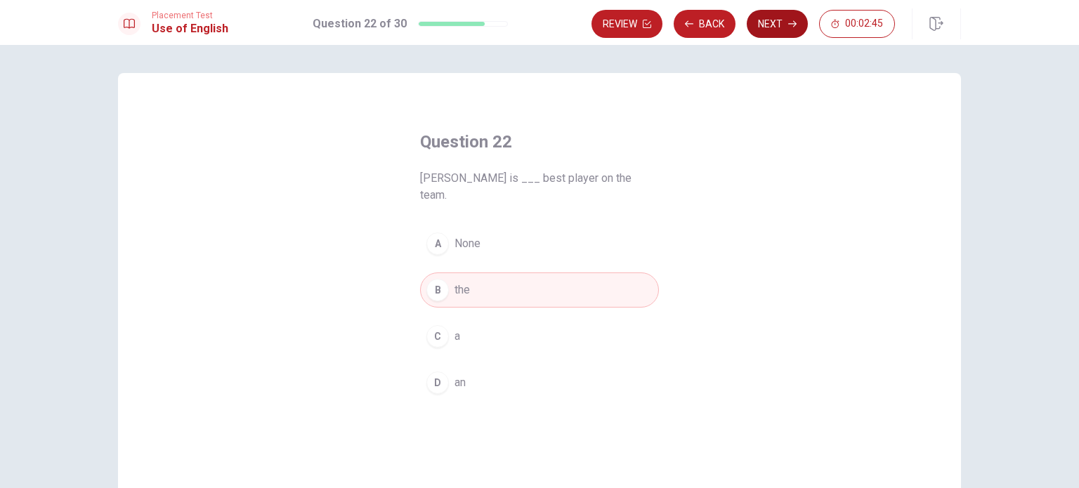
click at [778, 24] on button "Next" at bounding box center [777, 24] width 61 height 28
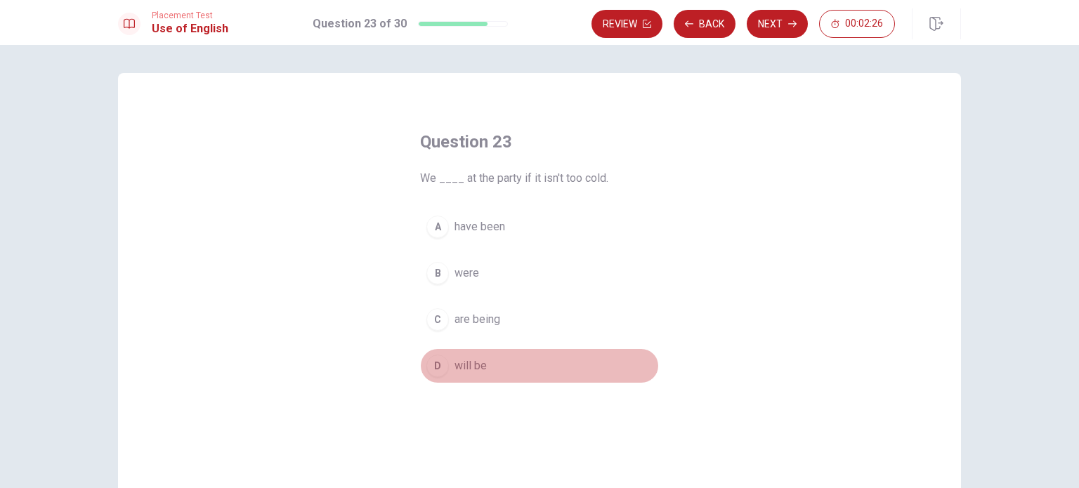
click at [461, 369] on span "will be" at bounding box center [470, 365] width 32 height 17
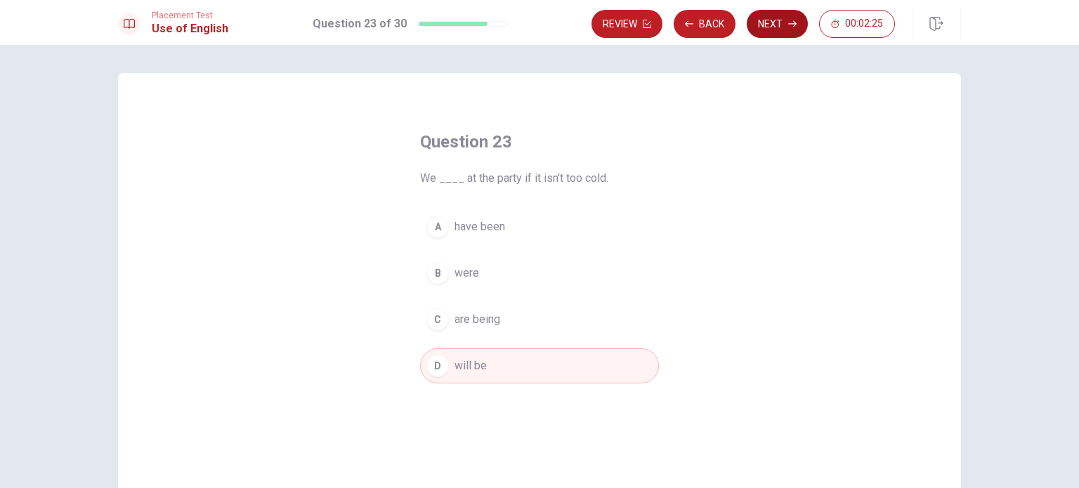
click at [773, 32] on button "Next" at bounding box center [777, 24] width 61 height 28
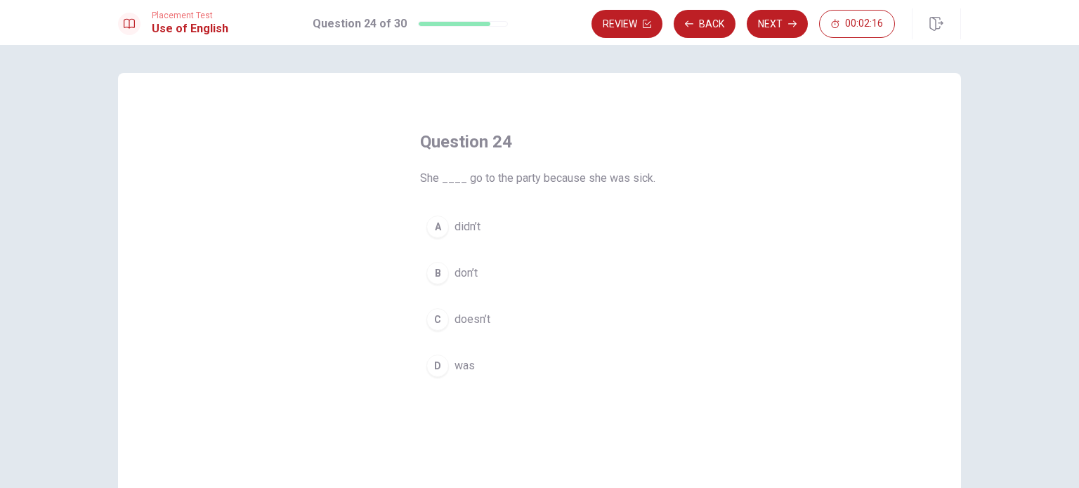
click at [465, 229] on span "didn’t" at bounding box center [467, 226] width 26 height 17
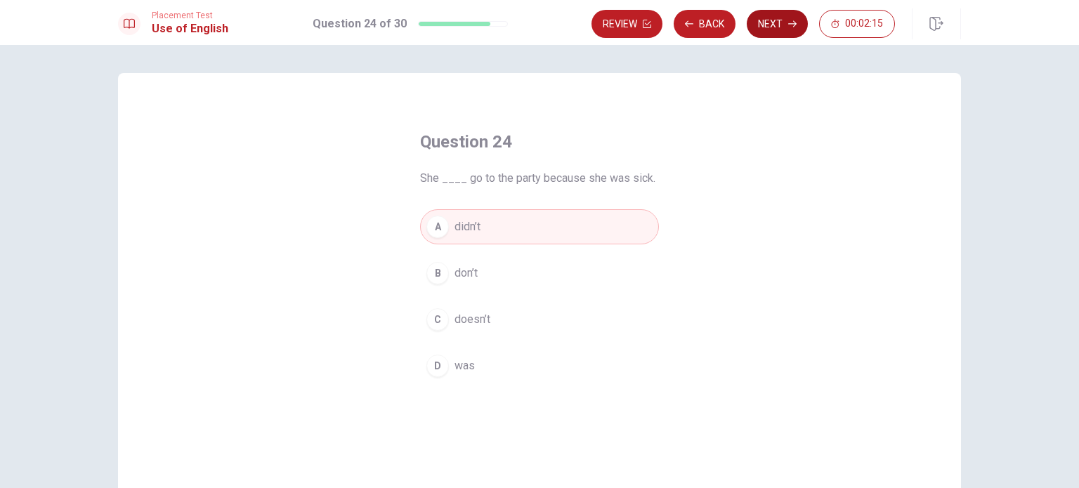
click at [781, 24] on button "Next" at bounding box center [777, 24] width 61 height 28
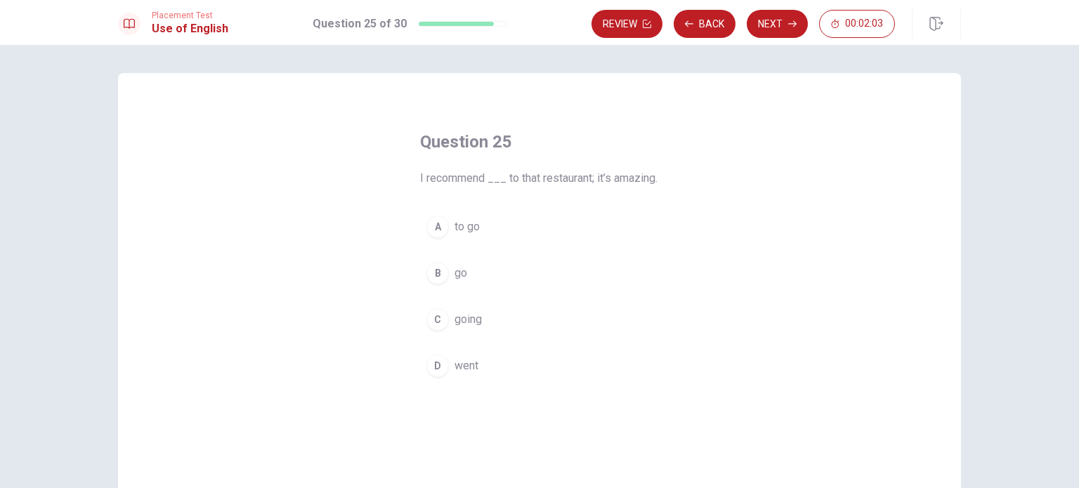
click at [471, 235] on span "to go" at bounding box center [466, 226] width 25 height 17
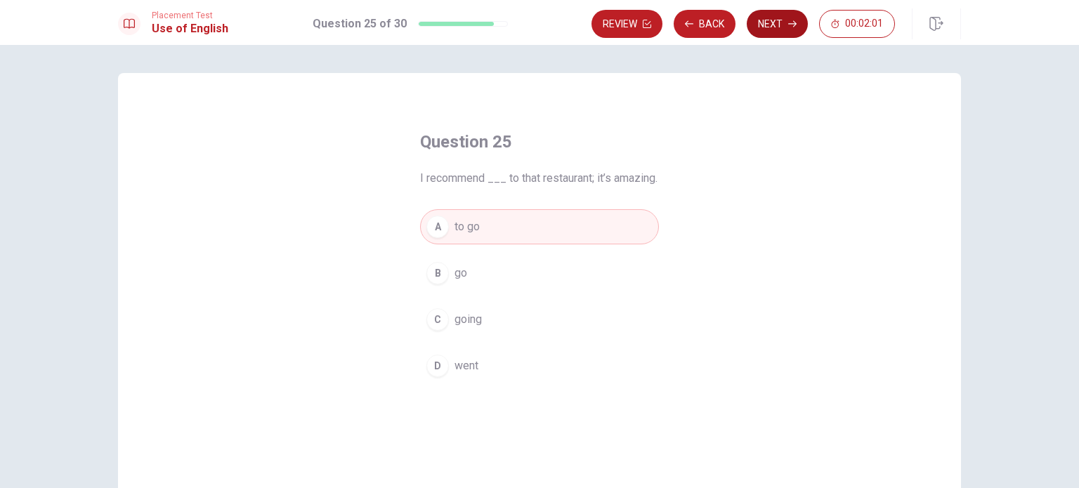
click at [773, 31] on button "Next" at bounding box center [777, 24] width 61 height 28
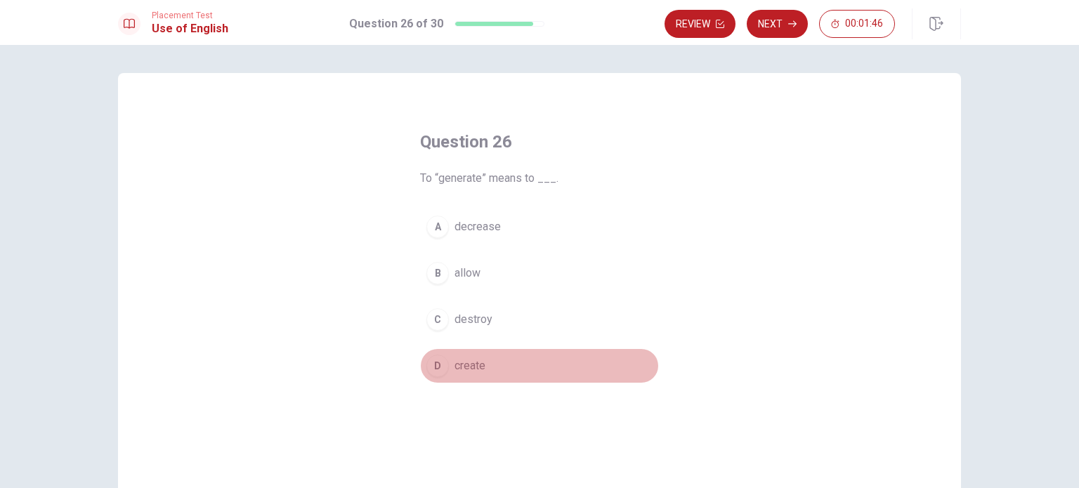
click at [471, 369] on span "create" at bounding box center [469, 365] width 31 height 17
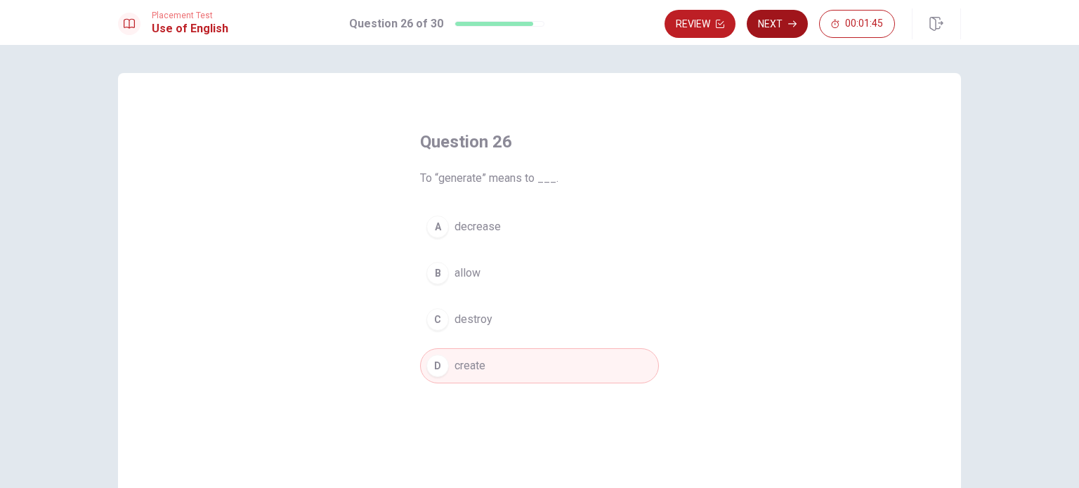
click at [767, 27] on button "Next" at bounding box center [777, 24] width 61 height 28
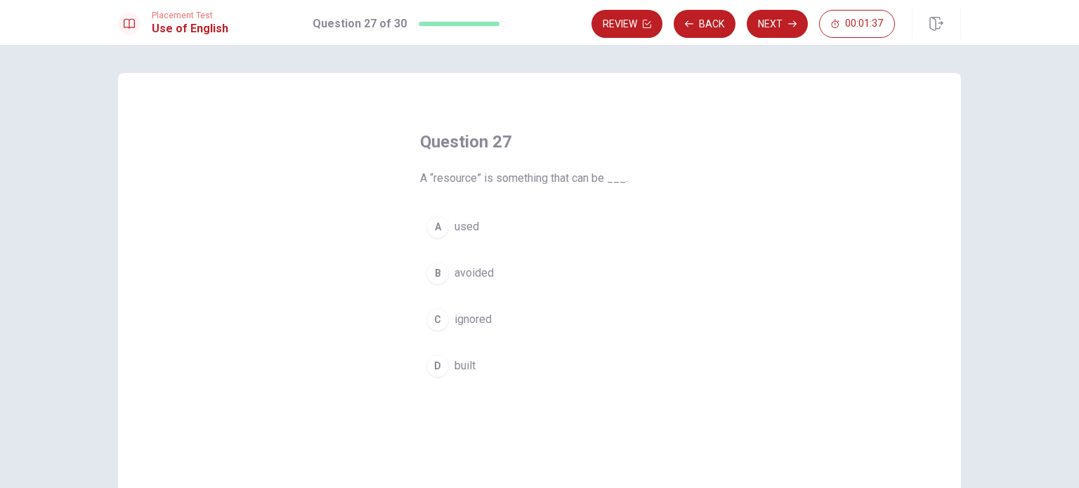
click at [462, 230] on span "used" at bounding box center [466, 226] width 25 height 17
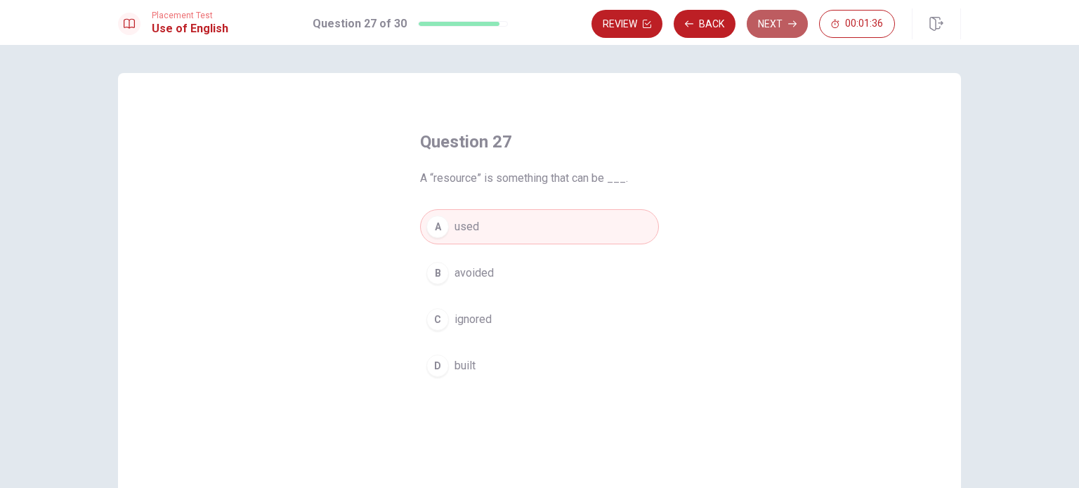
click at [775, 25] on button "Next" at bounding box center [777, 24] width 61 height 28
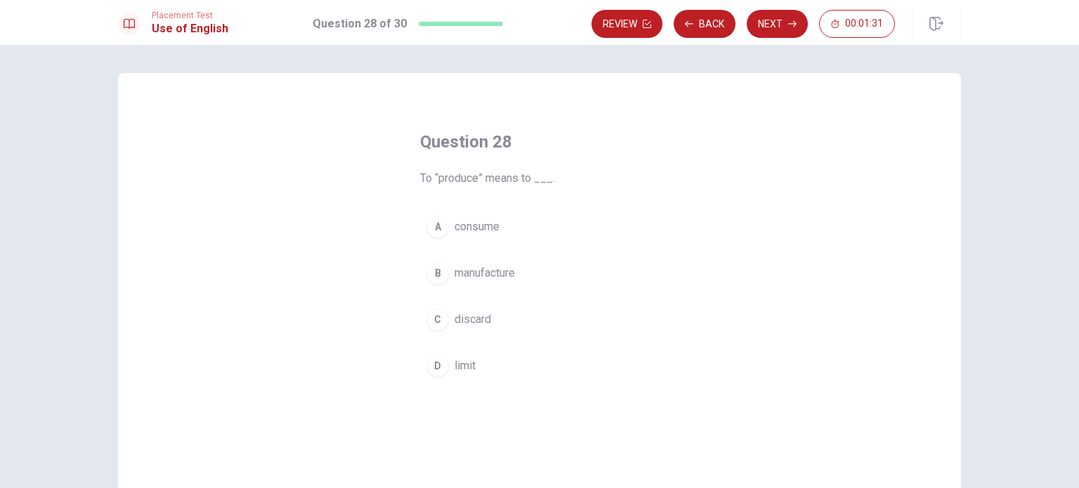
click at [481, 272] on span "manufacture" at bounding box center [484, 273] width 60 height 17
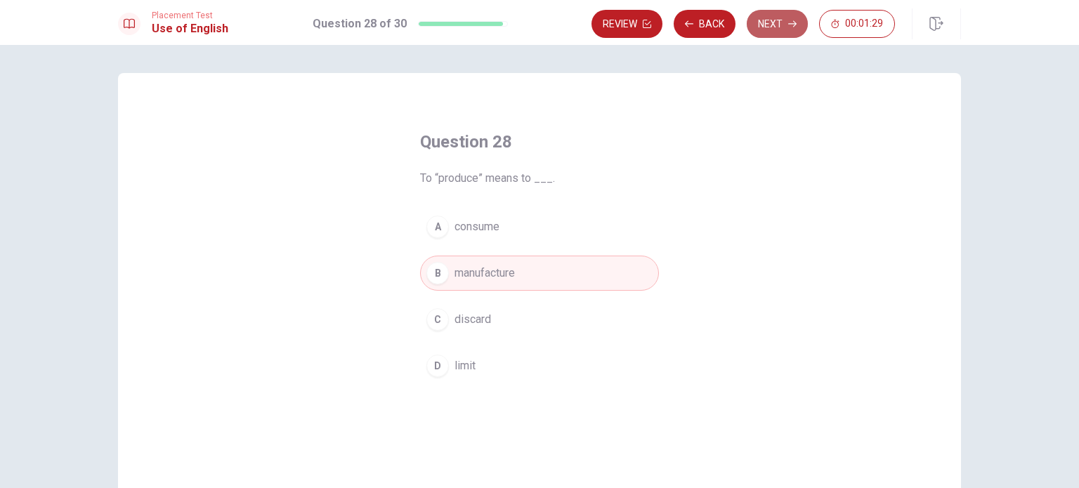
click at [784, 30] on button "Next" at bounding box center [777, 24] width 61 height 28
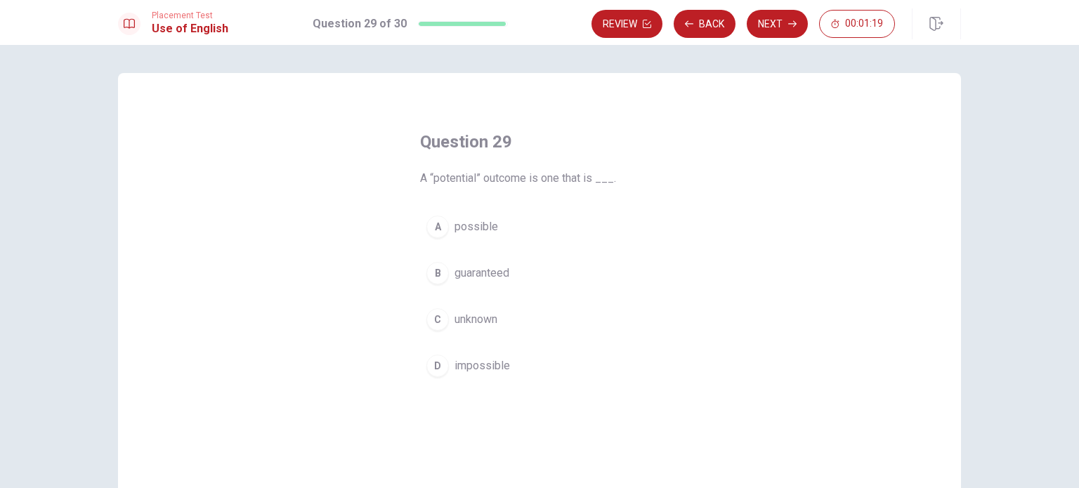
click at [481, 232] on span "possible" at bounding box center [476, 226] width 44 height 17
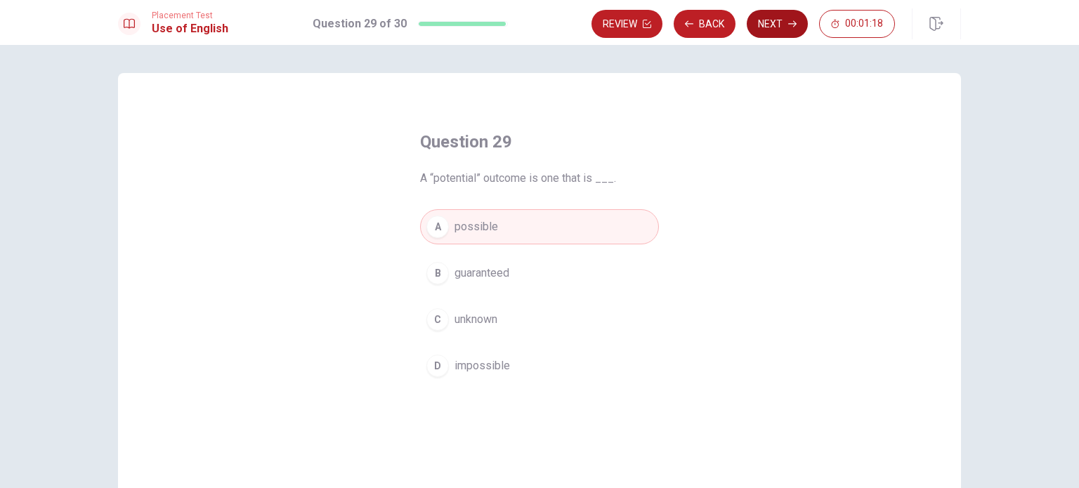
click at [775, 27] on button "Next" at bounding box center [777, 24] width 61 height 28
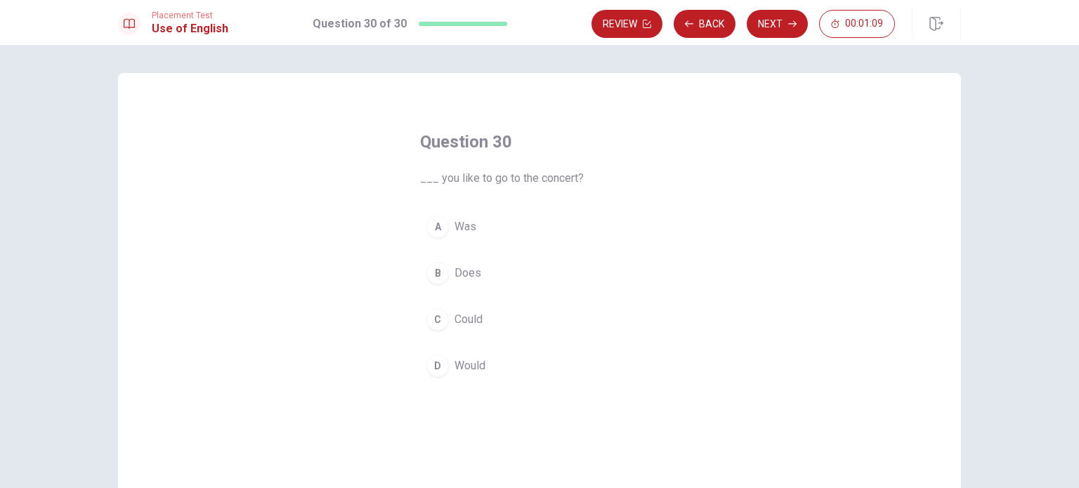
click at [469, 361] on span "Would" at bounding box center [469, 365] width 31 height 17
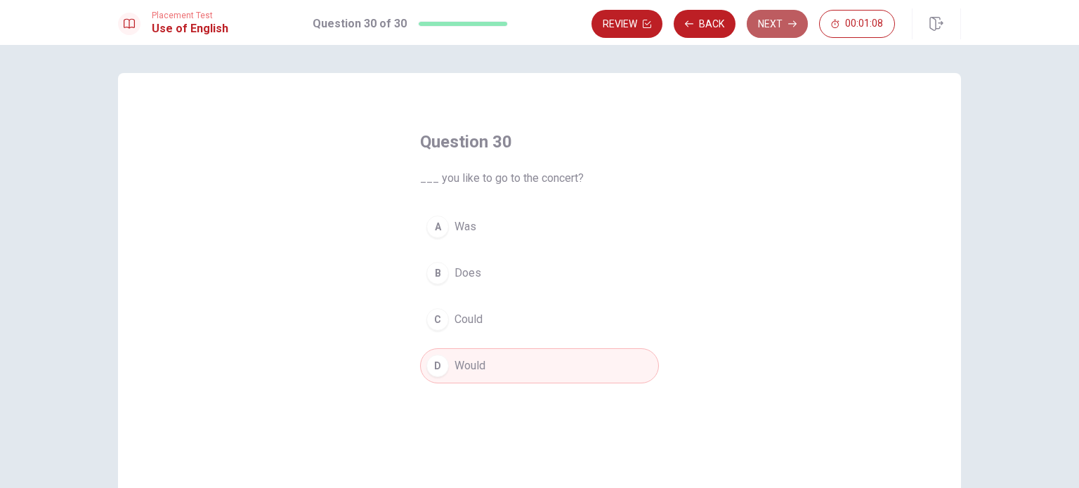
click at [785, 25] on button "Next" at bounding box center [777, 24] width 61 height 28
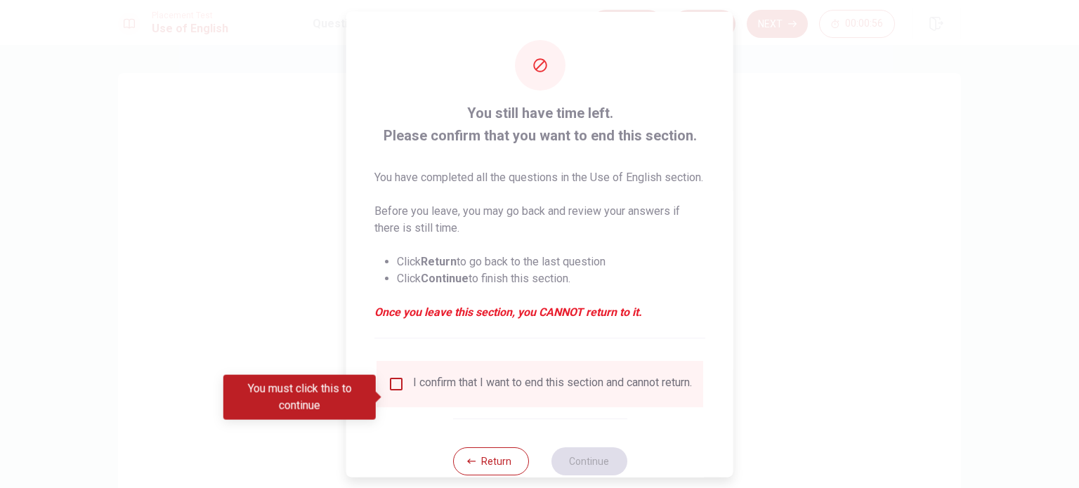
scroll to position [52, 0]
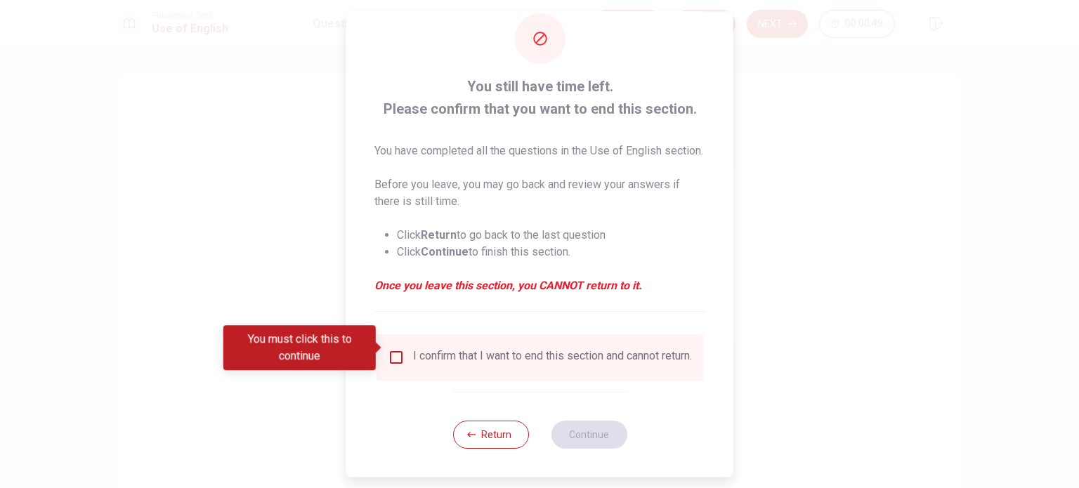
click at [393, 349] on input "You must click this to continue" at bounding box center [396, 357] width 17 height 17
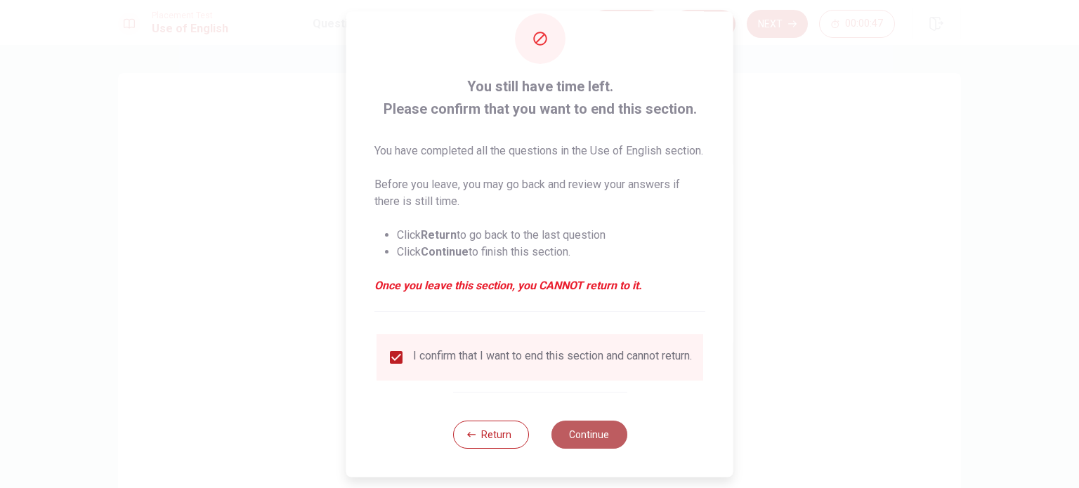
click at [584, 442] on button "Continue" at bounding box center [589, 435] width 76 height 28
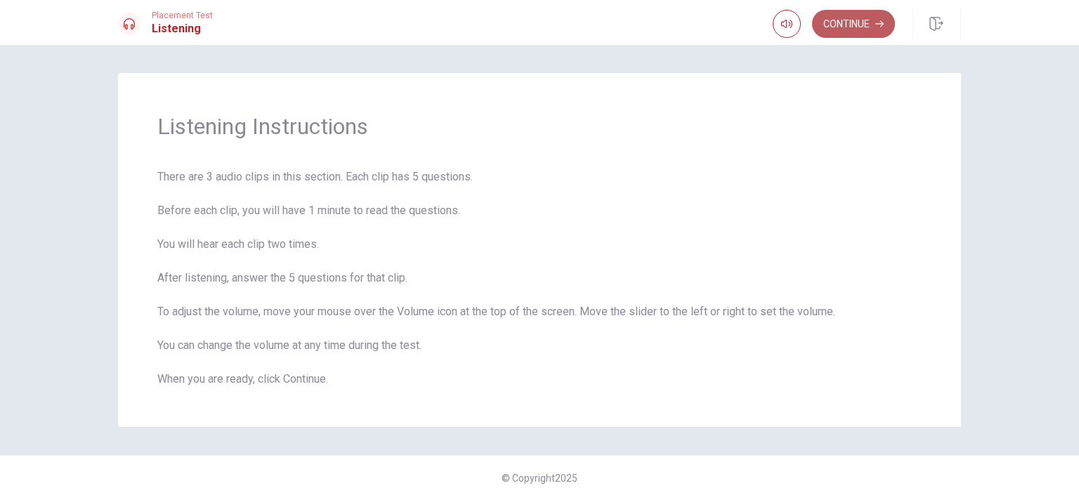
click at [876, 21] on icon "button" at bounding box center [879, 24] width 8 height 8
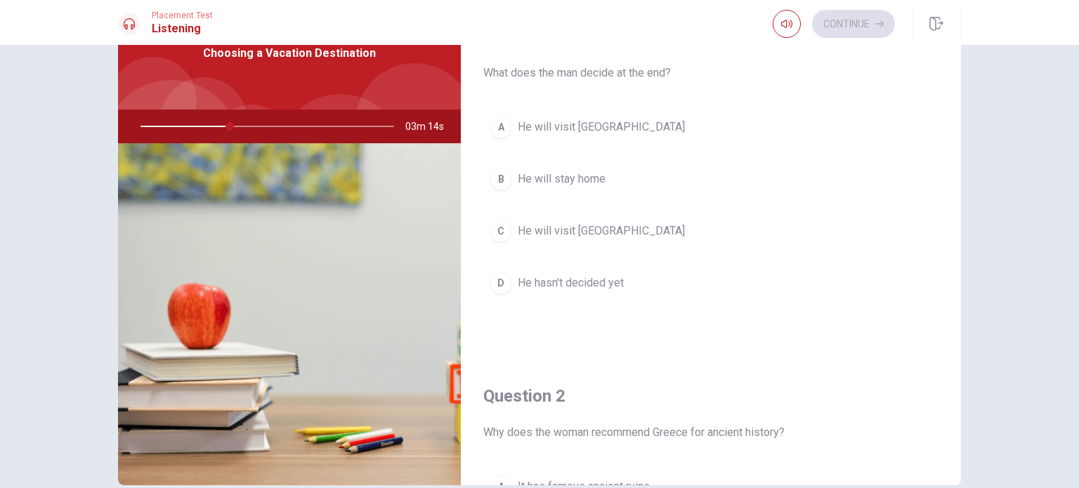
scroll to position [6, 0]
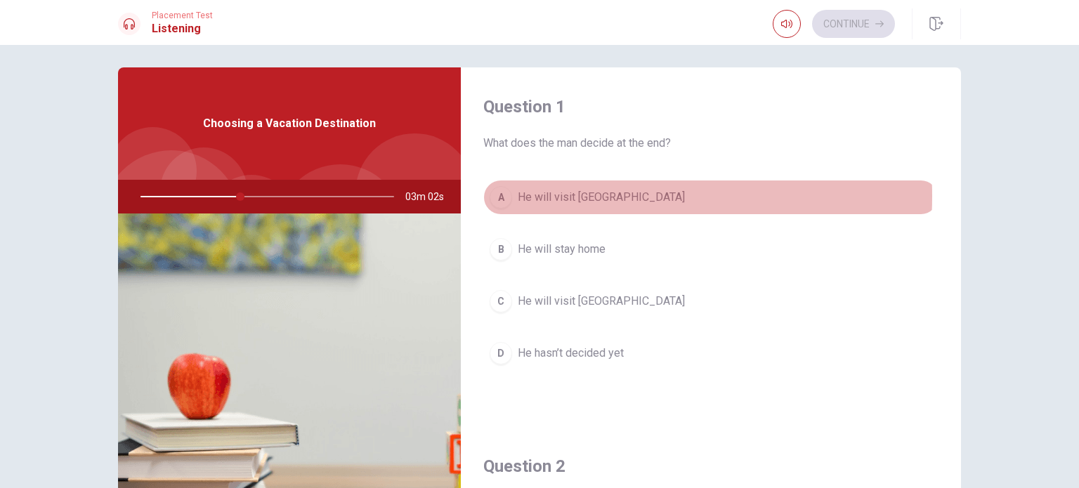
click at [552, 196] on span "He will visit [GEOGRAPHIC_DATA]" at bounding box center [601, 197] width 167 height 17
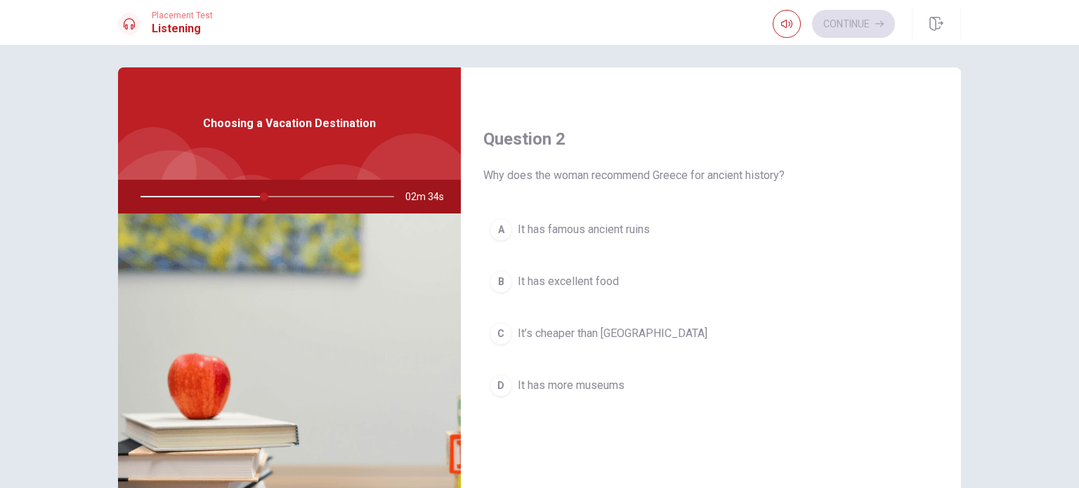
scroll to position [351, 0]
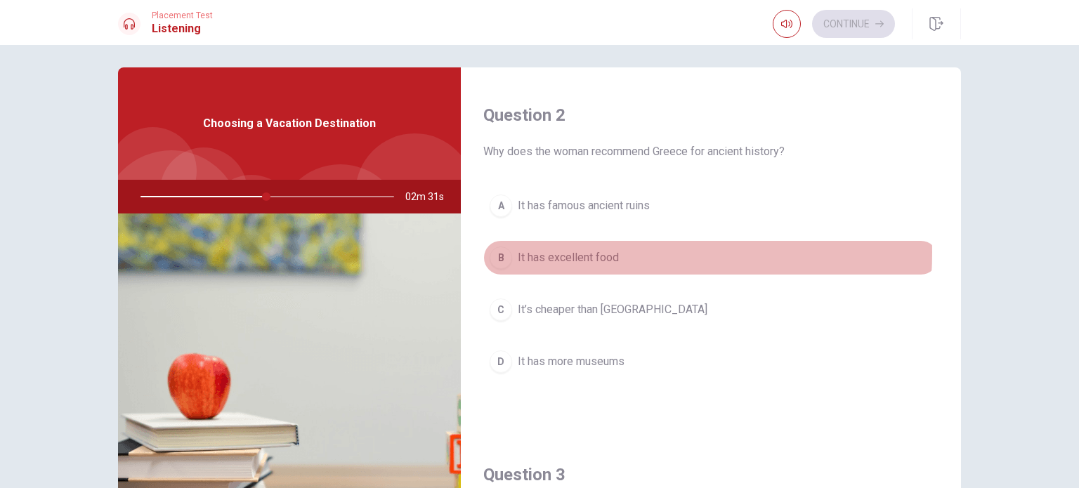
click at [598, 251] on span "It has excellent food" at bounding box center [568, 257] width 101 height 17
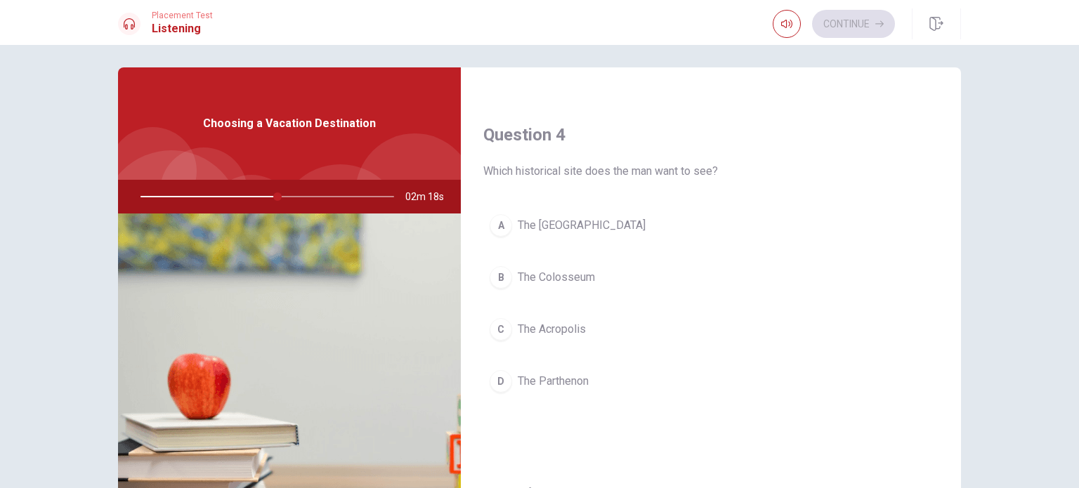
scroll to position [1052, 0]
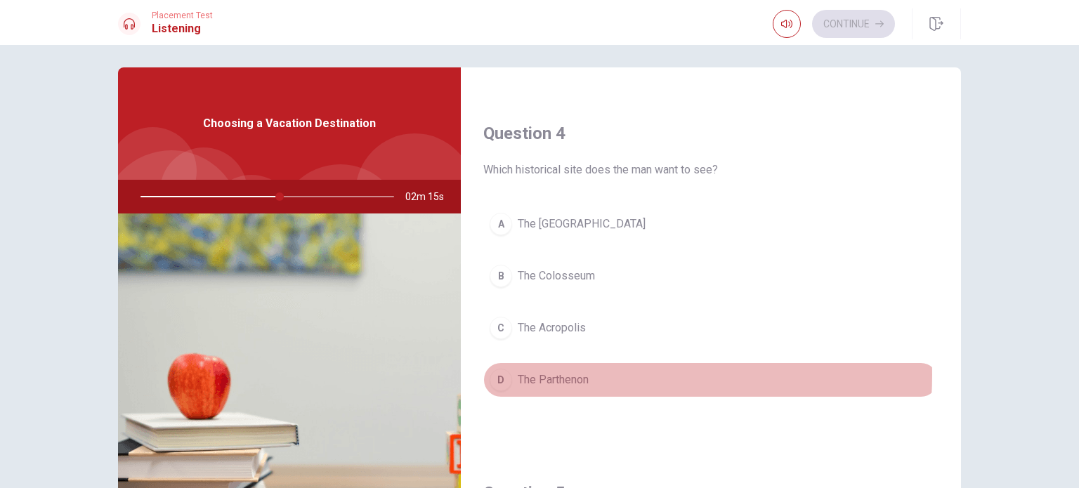
click at [585, 372] on span "The Parthenon" at bounding box center [553, 380] width 71 height 17
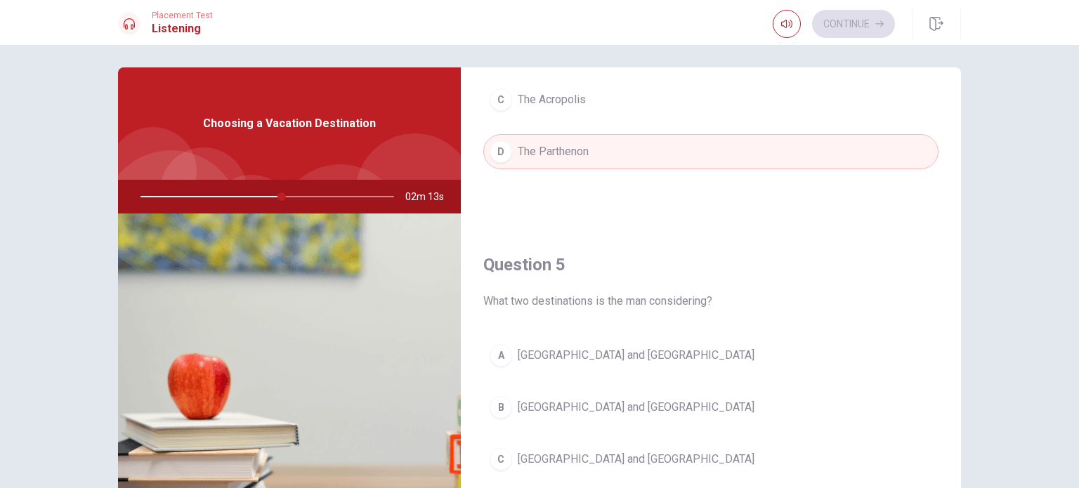
scroll to position [1303, 0]
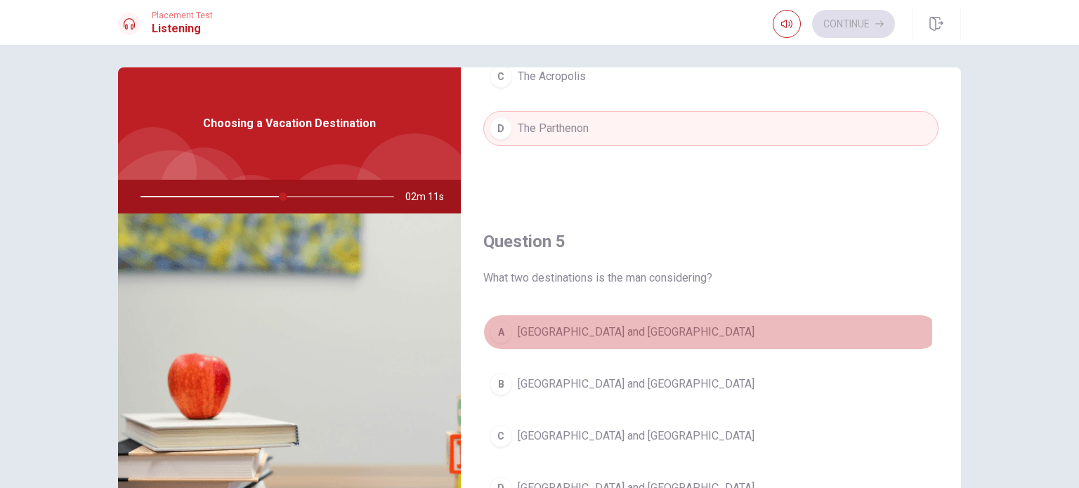
click at [558, 327] on span "[GEOGRAPHIC_DATA] and [GEOGRAPHIC_DATA]" at bounding box center [636, 332] width 237 height 17
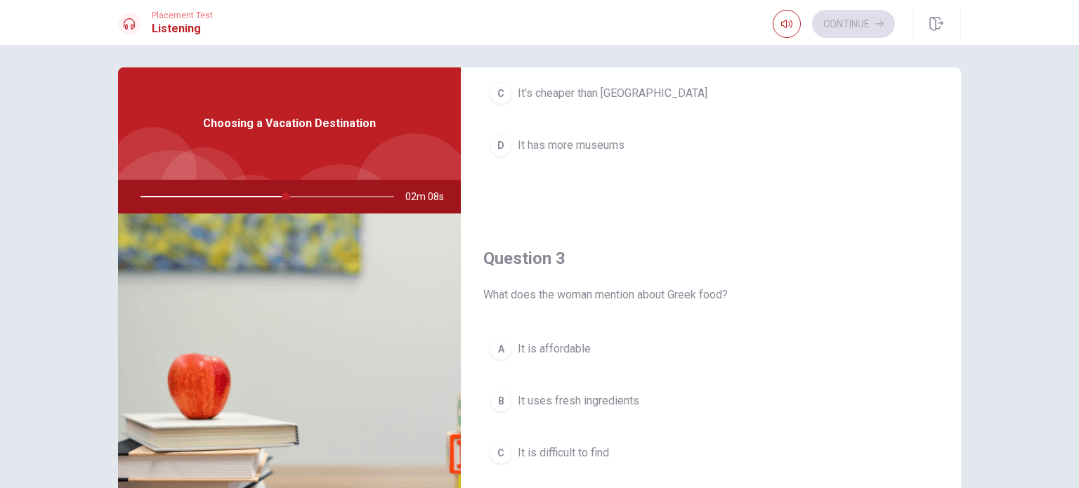
scroll to position [649, 0]
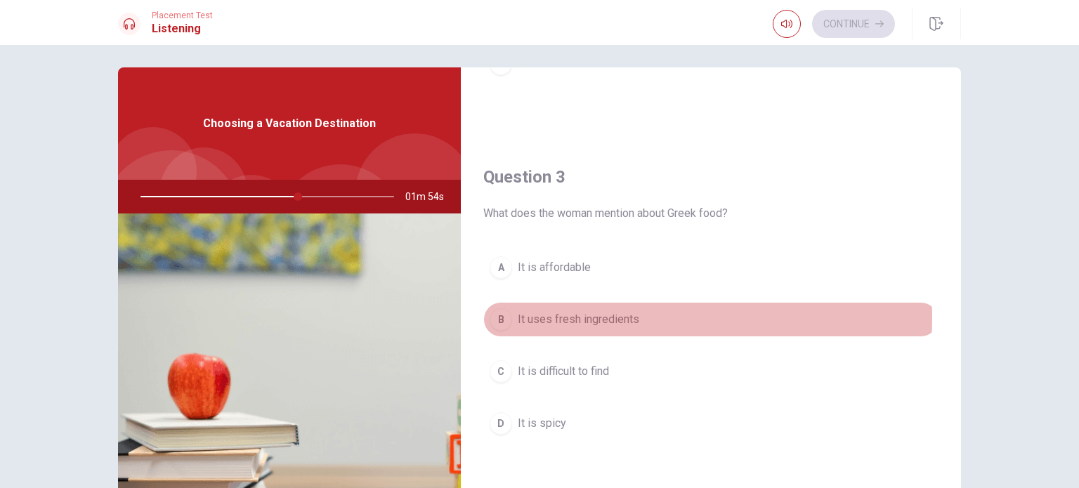
click at [587, 314] on span "It uses fresh ingredients" at bounding box center [578, 319] width 121 height 17
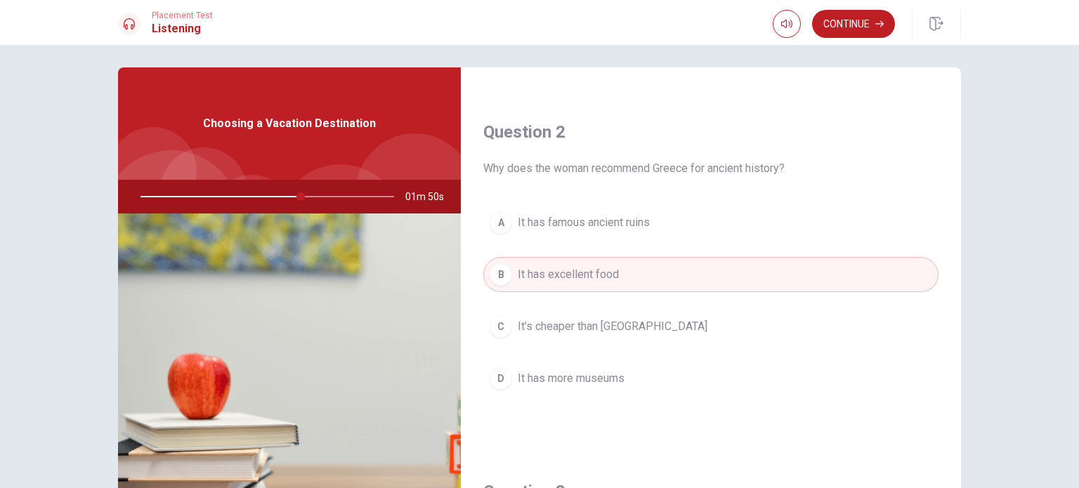
scroll to position [291, 0]
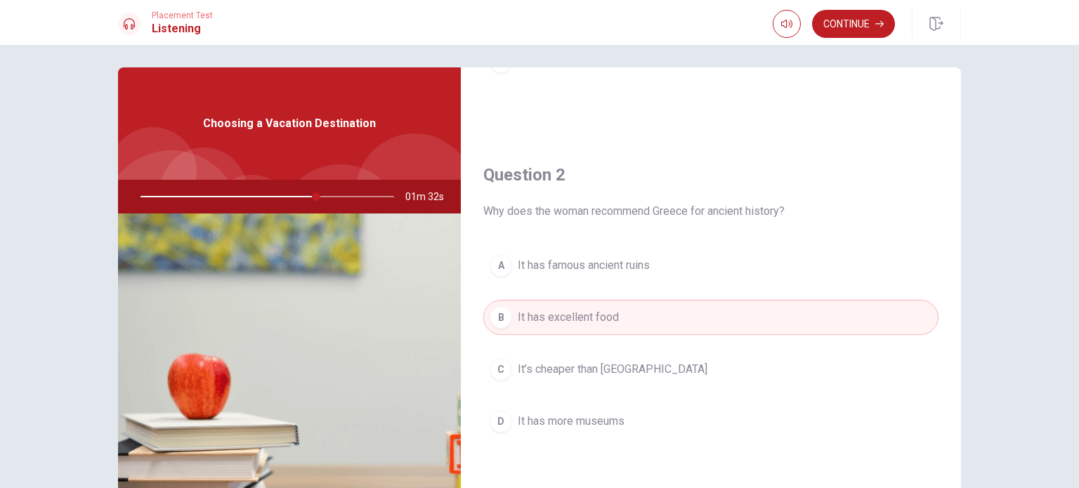
click at [329, 196] on div at bounding box center [265, 197] width 282 height 34
click at [360, 197] on div at bounding box center [265, 197] width 282 height 34
click at [384, 197] on div at bounding box center [265, 197] width 282 height 34
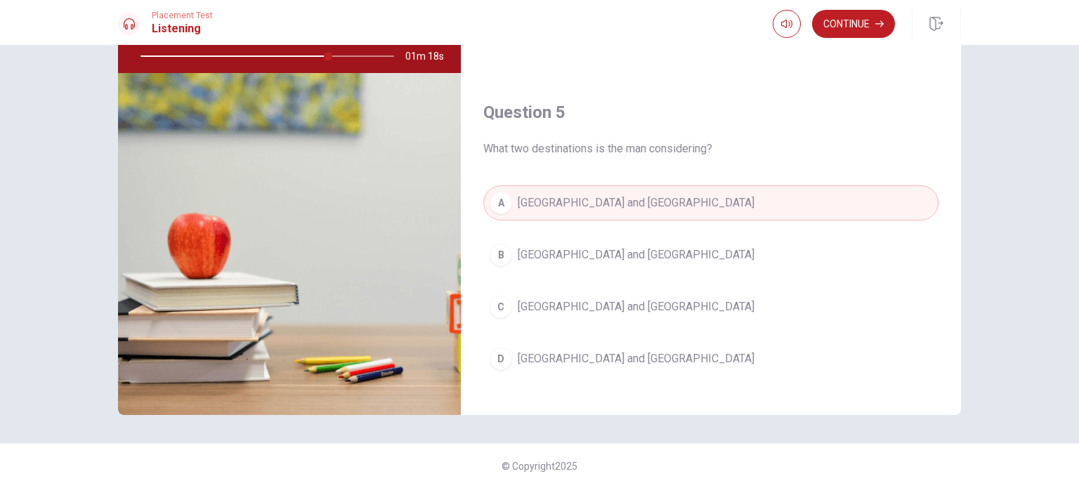
scroll to position [1303, 0]
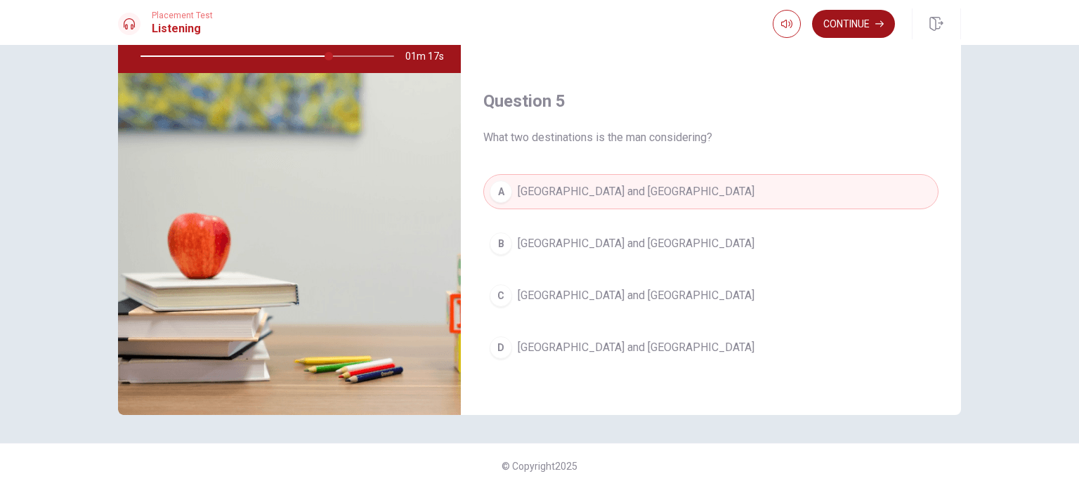
click at [871, 31] on button "Continue" at bounding box center [853, 24] width 83 height 28
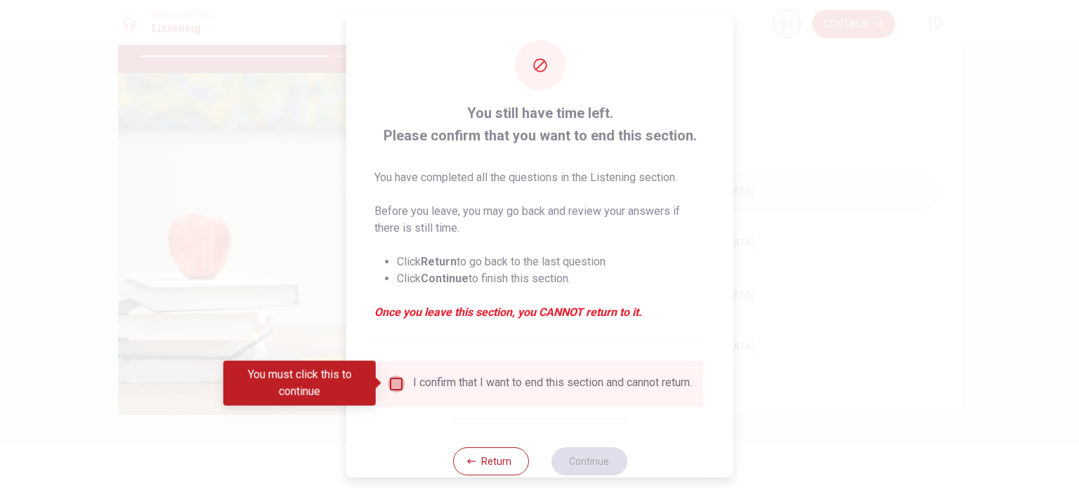
click at [397, 384] on input "You must click this to continue" at bounding box center [396, 383] width 17 height 17
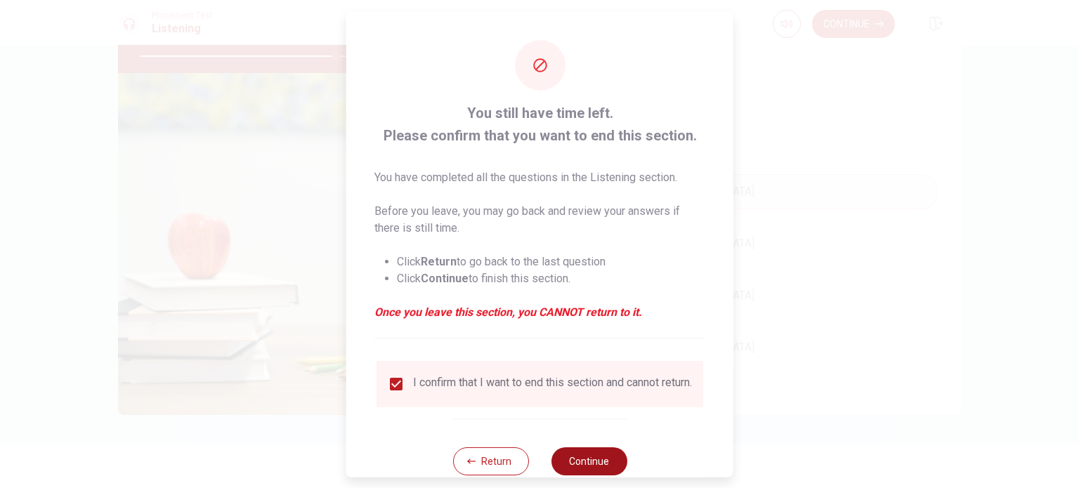
click at [608, 468] on button "Continue" at bounding box center [589, 461] width 76 height 28
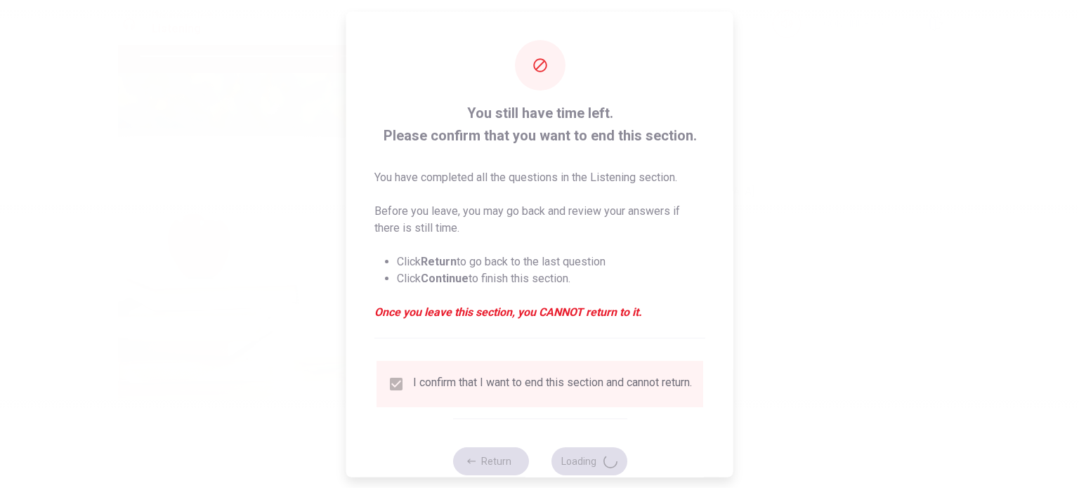
type input "78"
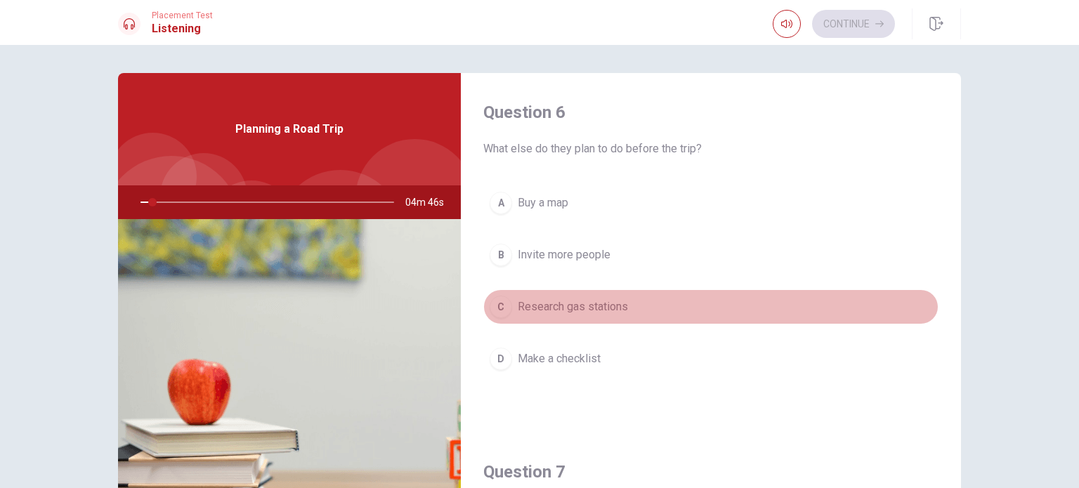
click at [736, 306] on button "C Research gas stations" at bounding box center [710, 306] width 455 height 35
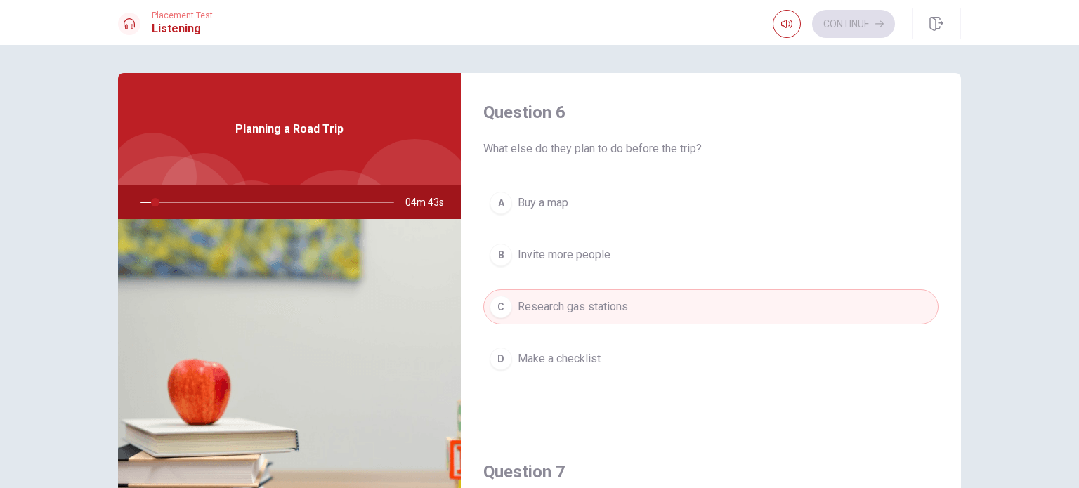
click at [1035, 264] on div "Question 6 What else do they plan to do before the trip? A Buy a map B Invite m…" at bounding box center [539, 266] width 1079 height 443
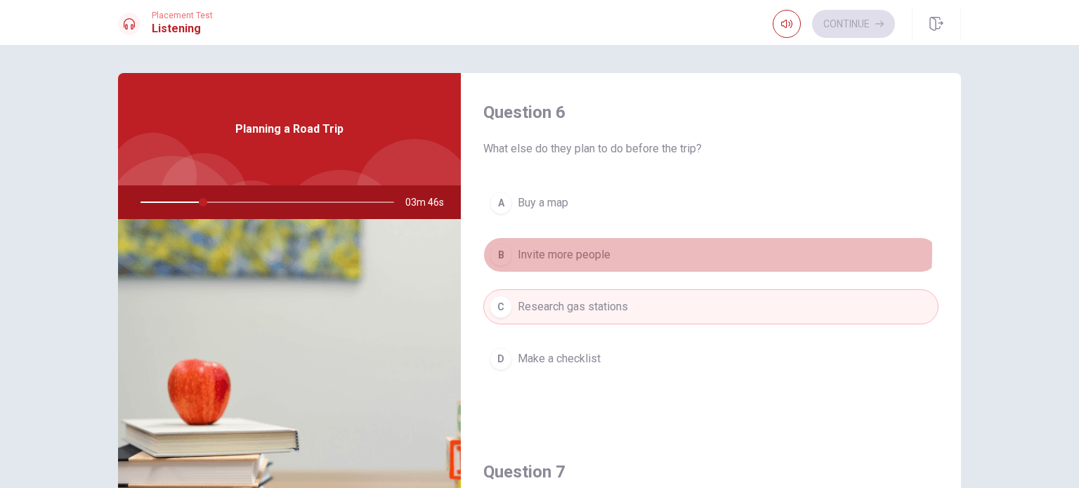
click at [567, 251] on span "Invite more people" at bounding box center [564, 255] width 93 height 17
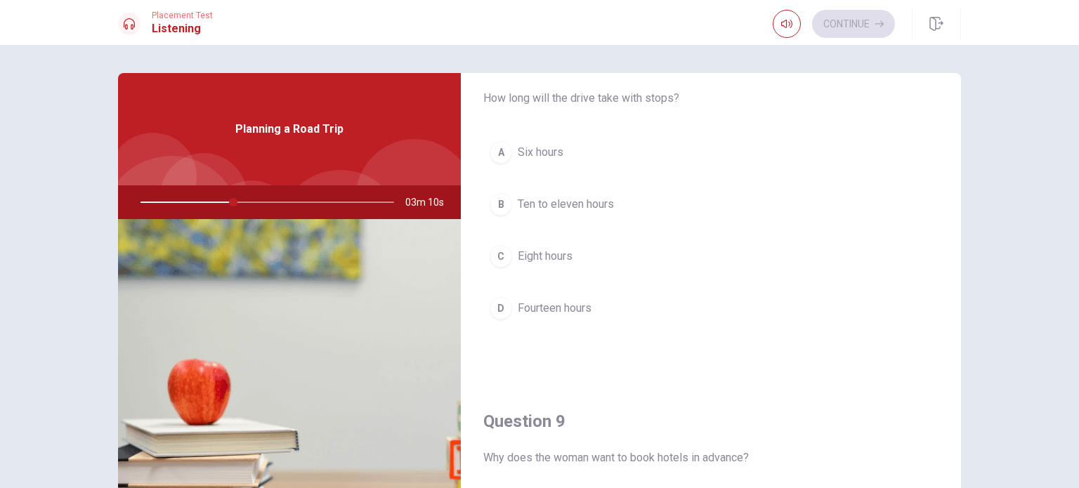
scroll to position [761, 0]
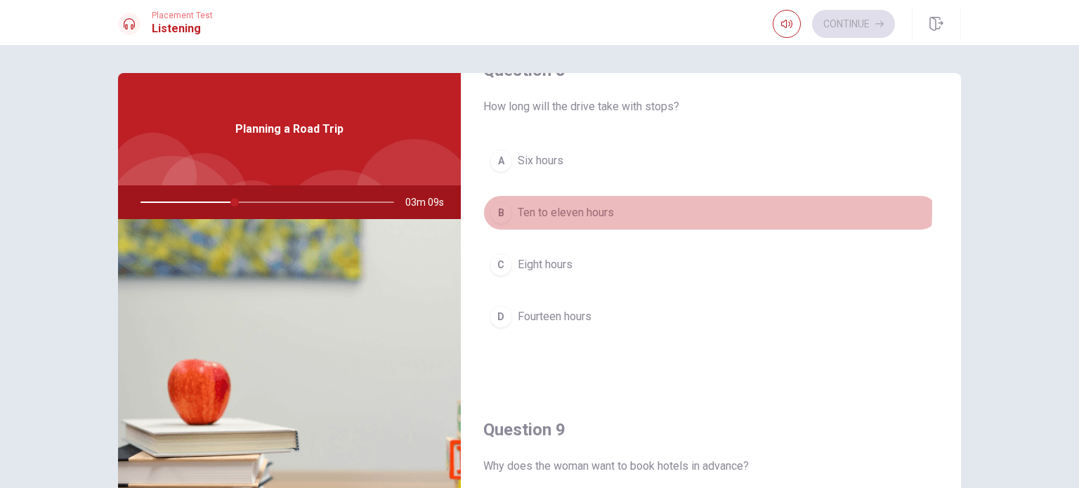
click at [579, 205] on span "Ten to eleven hours" at bounding box center [566, 212] width 96 height 17
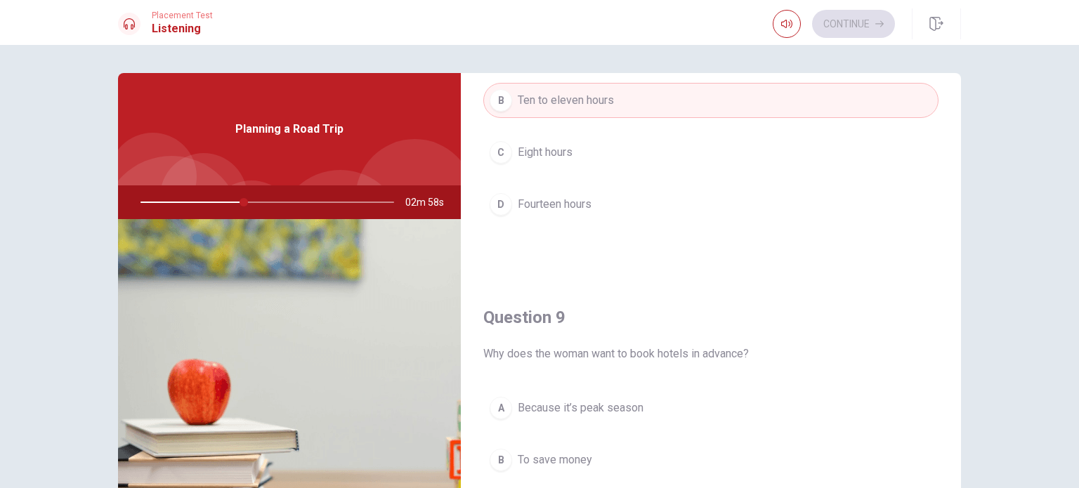
scroll to position [876, 0]
click at [582, 400] on span "Because it’s peak season" at bounding box center [581, 406] width 126 height 17
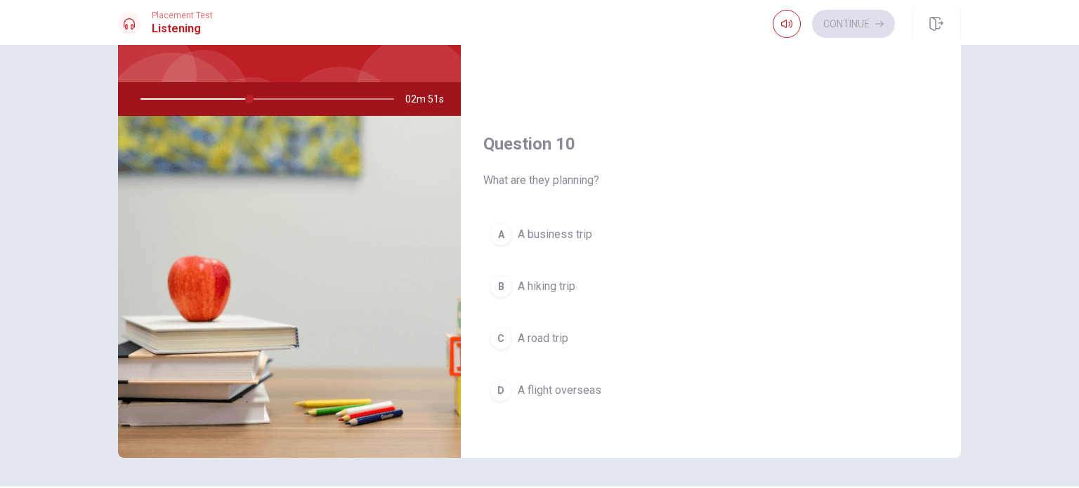
scroll to position [105, 0]
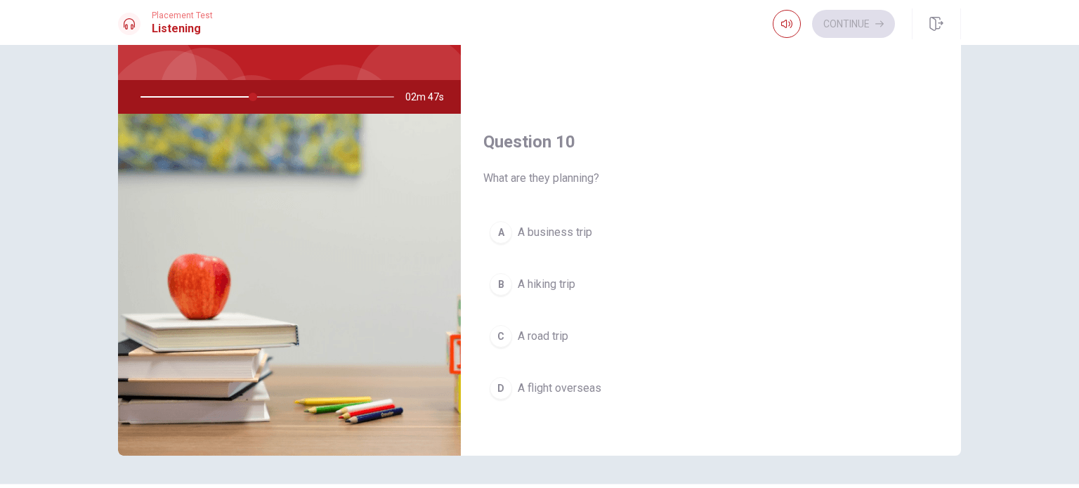
click at [551, 328] on span "A road trip" at bounding box center [543, 336] width 51 height 17
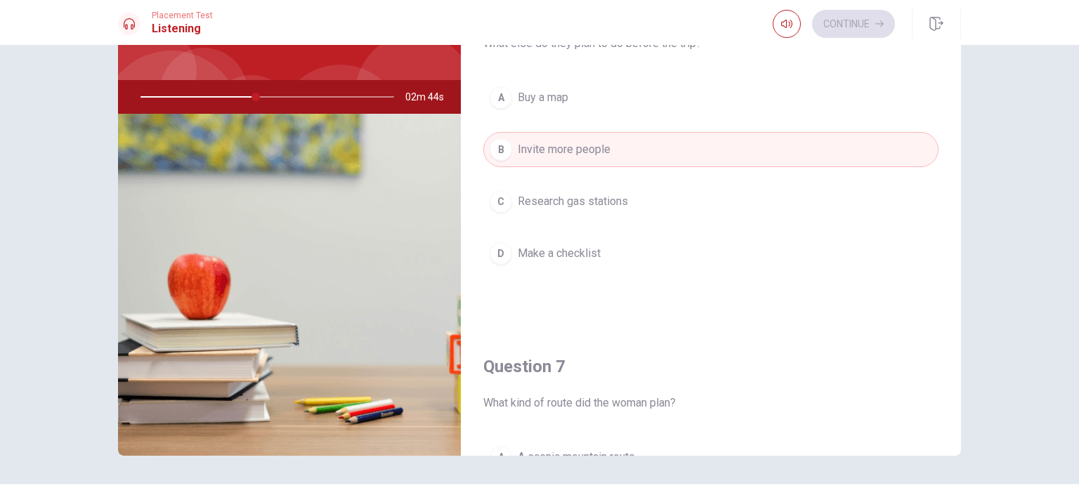
scroll to position [0, 0]
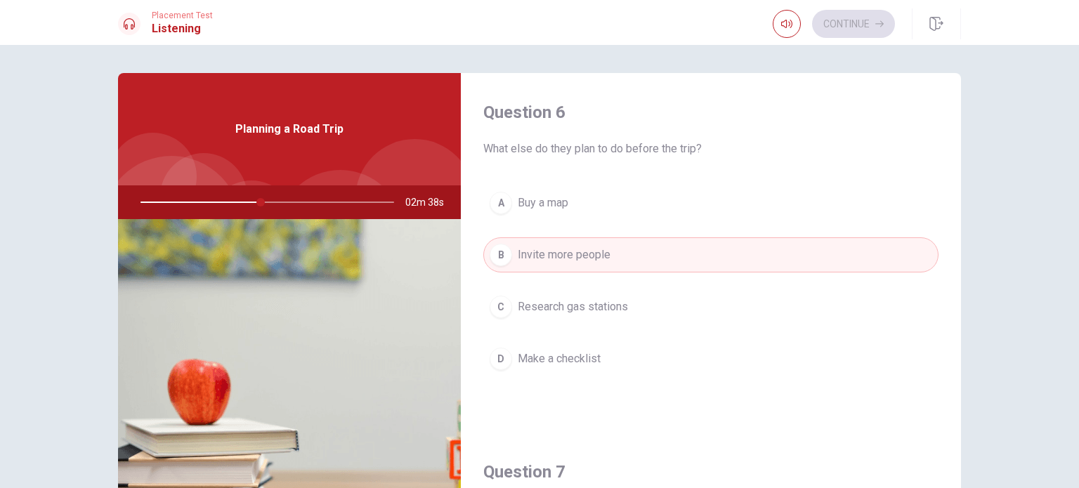
click at [520, 294] on button "C Research gas stations" at bounding box center [710, 306] width 455 height 35
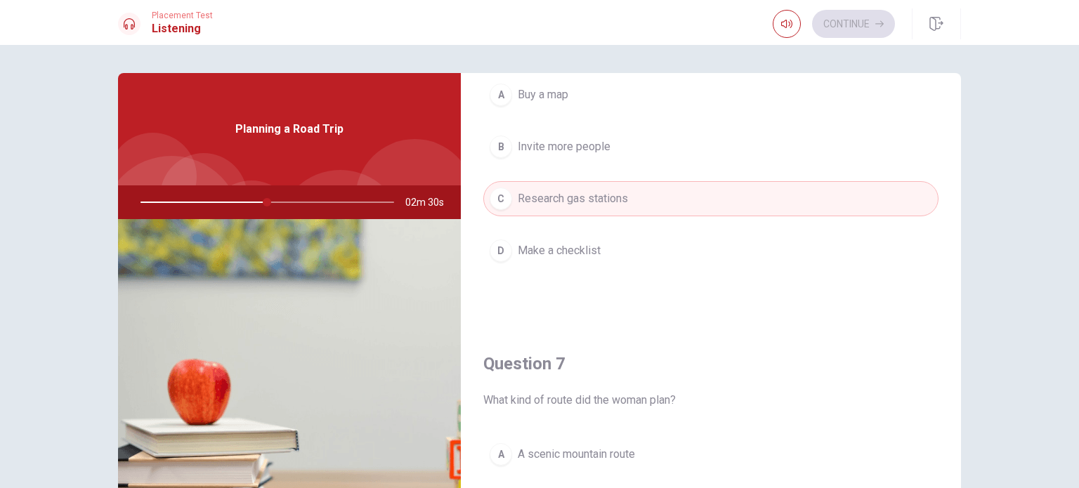
scroll to position [108, 0]
click at [564, 93] on span "Buy a map" at bounding box center [543, 94] width 51 height 17
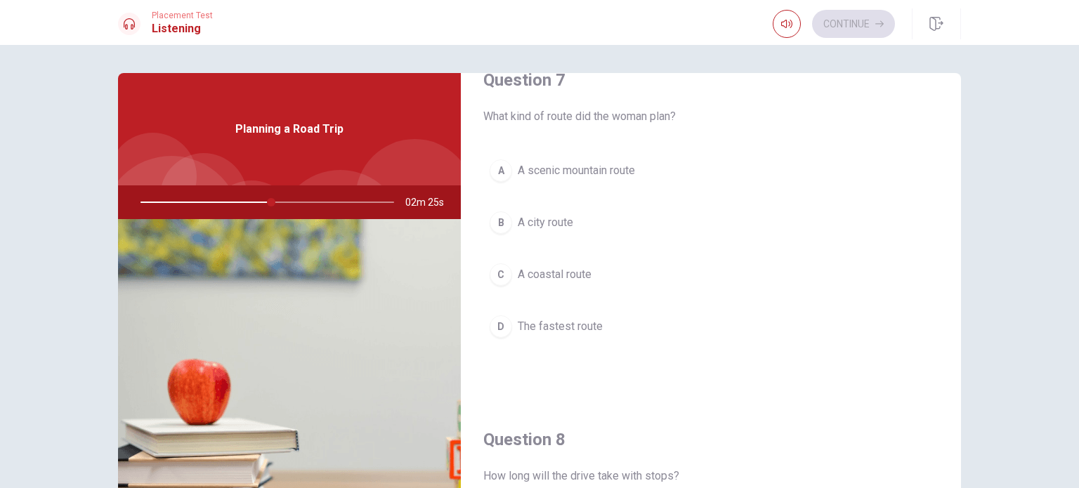
scroll to position [393, 0]
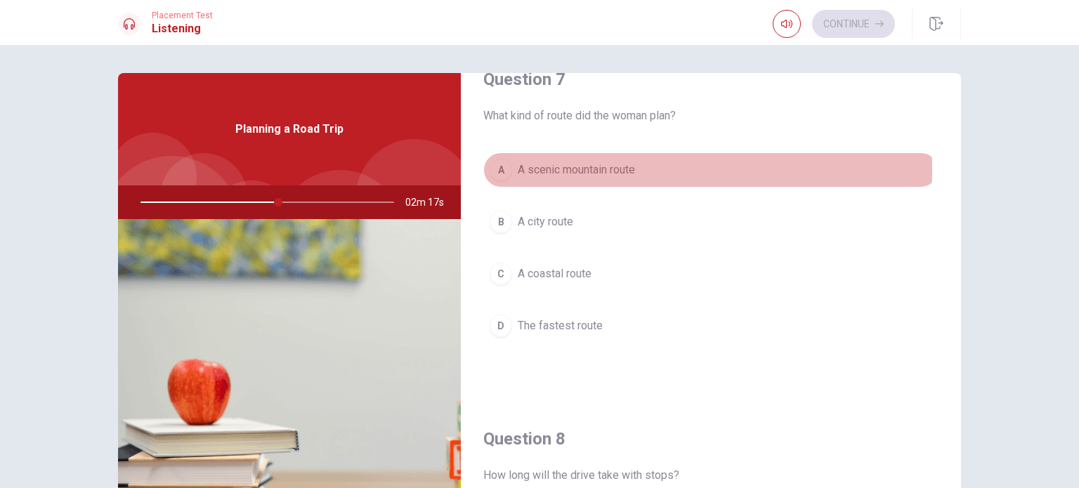
click at [608, 168] on span "A scenic mountain route" at bounding box center [576, 170] width 117 height 17
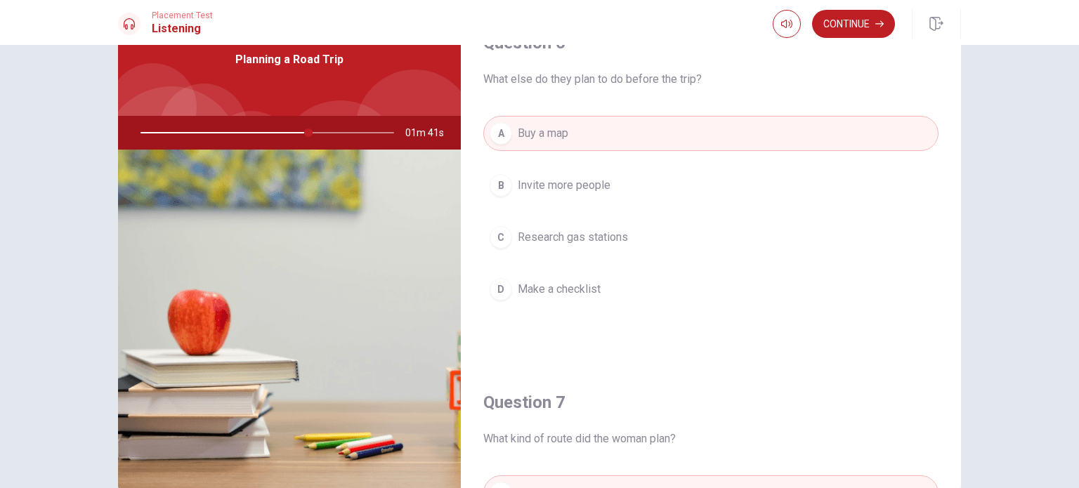
scroll to position [31, 0]
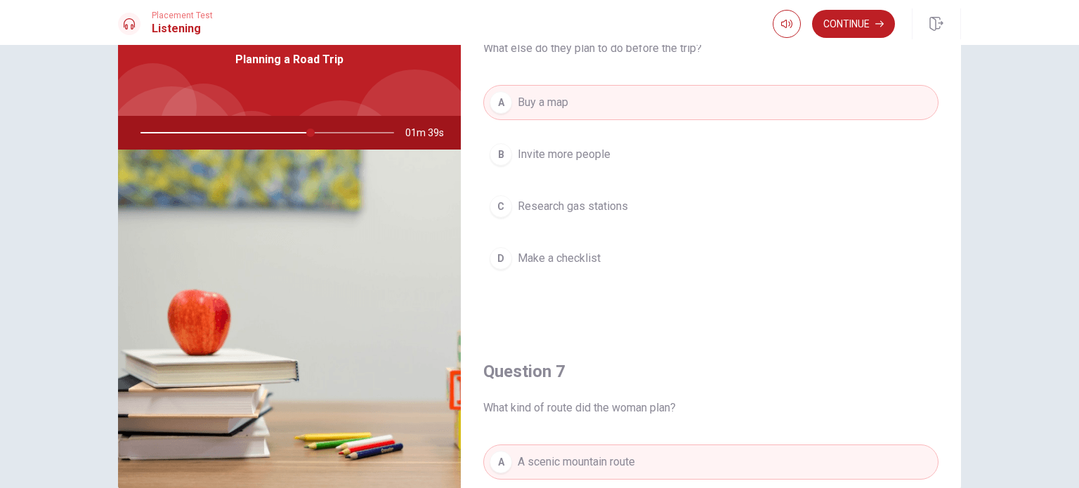
click at [593, 103] on button "A Buy a map" at bounding box center [710, 102] width 455 height 35
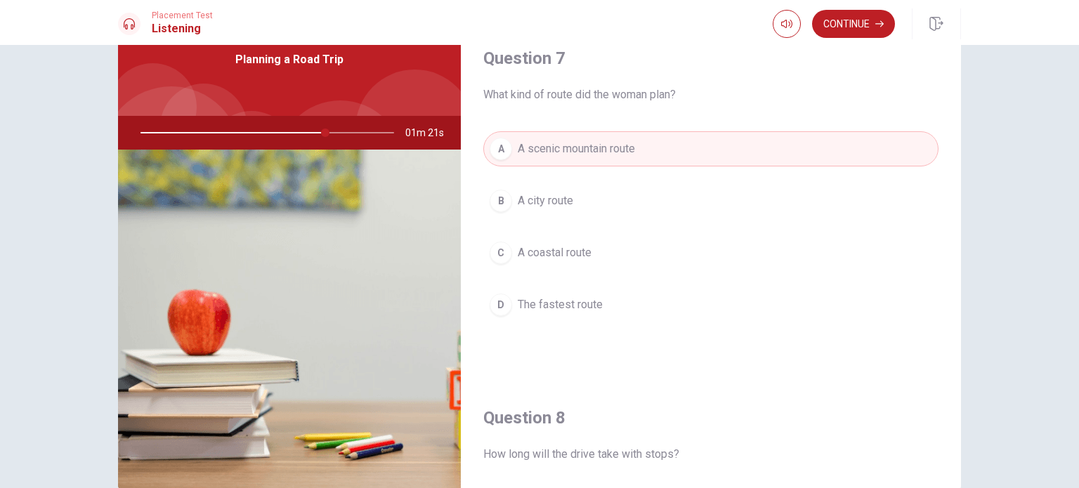
scroll to position [346, 0]
click at [541, 300] on span "The fastest route" at bounding box center [560, 303] width 85 height 17
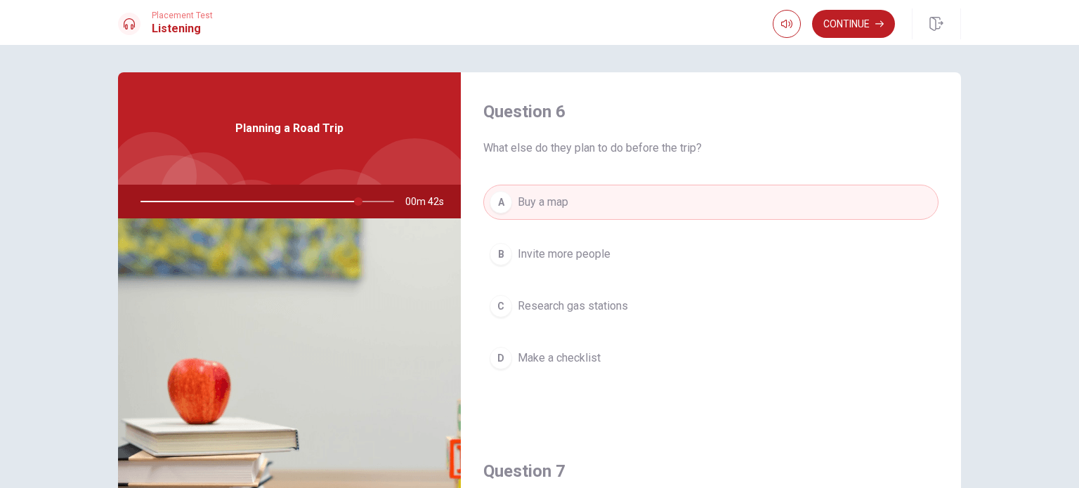
scroll to position [0, 0]
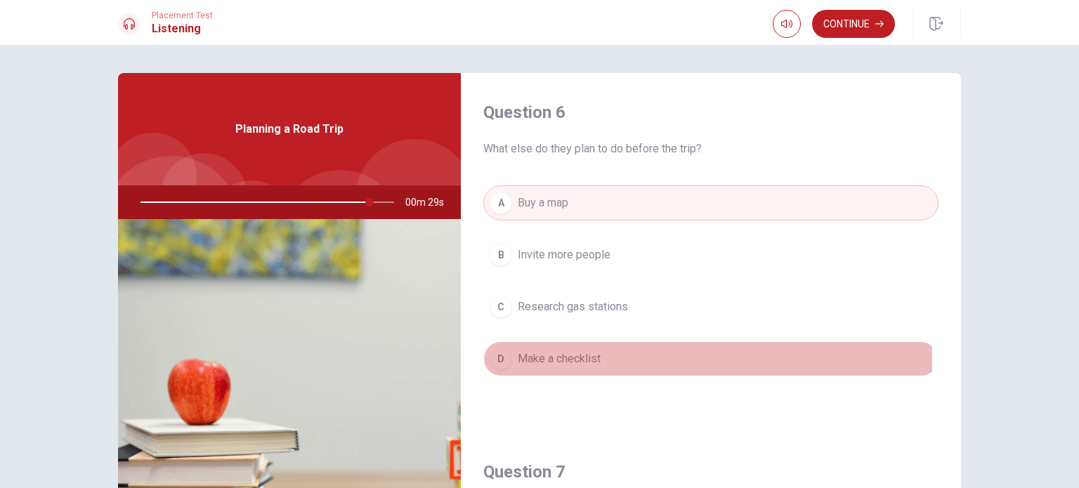
click at [593, 357] on span "Make a checklist" at bounding box center [559, 358] width 83 height 17
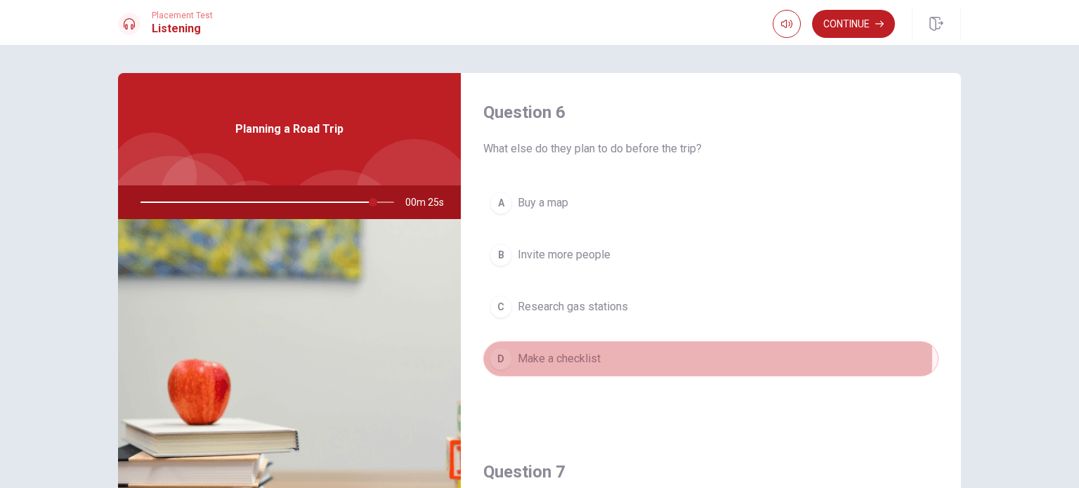
click at [569, 356] on span "Make a checklist" at bounding box center [559, 358] width 83 height 17
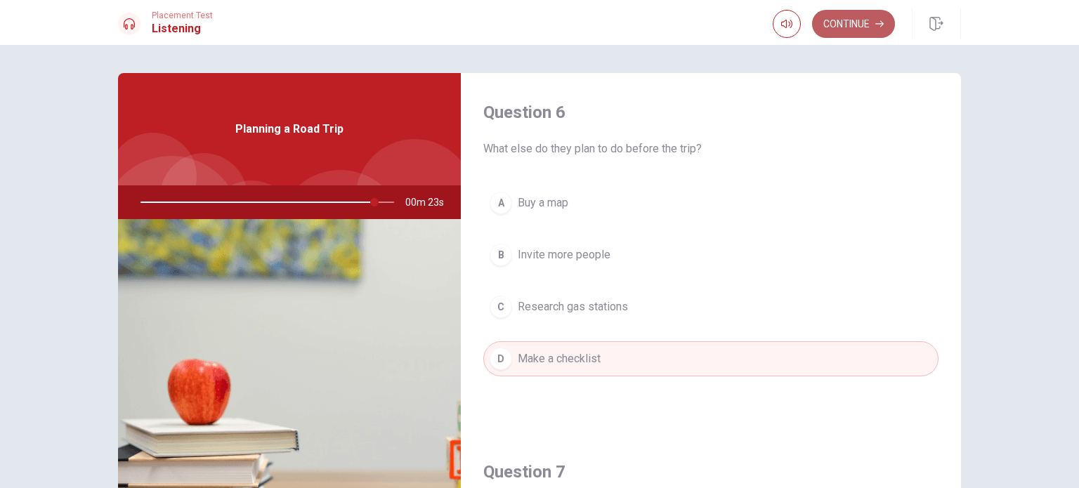
click at [862, 25] on button "Continue" at bounding box center [853, 24] width 83 height 28
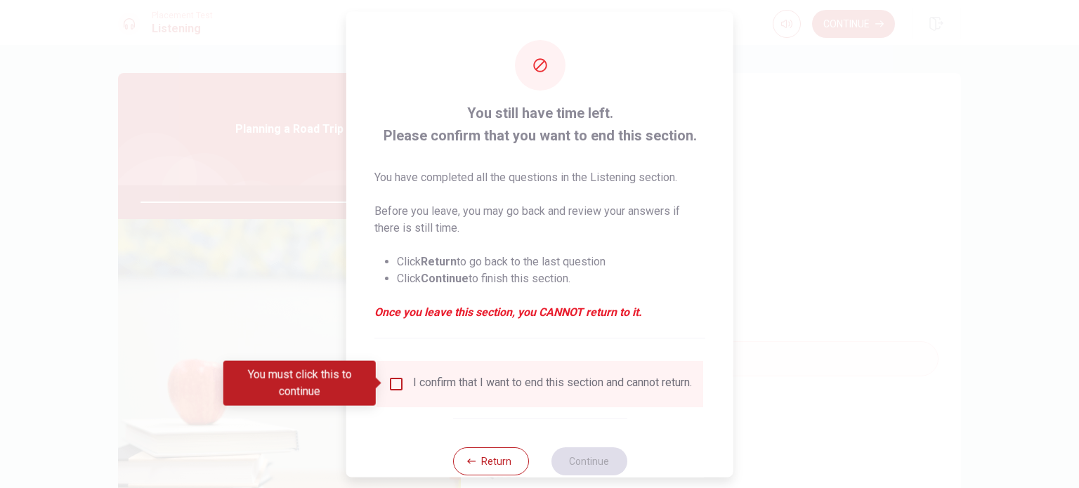
click at [398, 382] on input "You must click this to continue" at bounding box center [396, 383] width 17 height 17
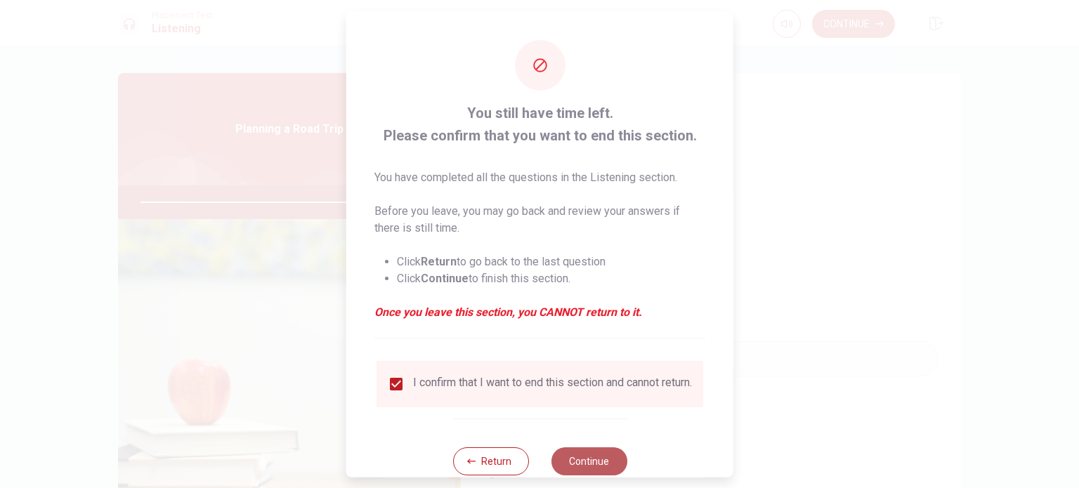
click at [589, 466] on button "Continue" at bounding box center [589, 461] width 76 height 28
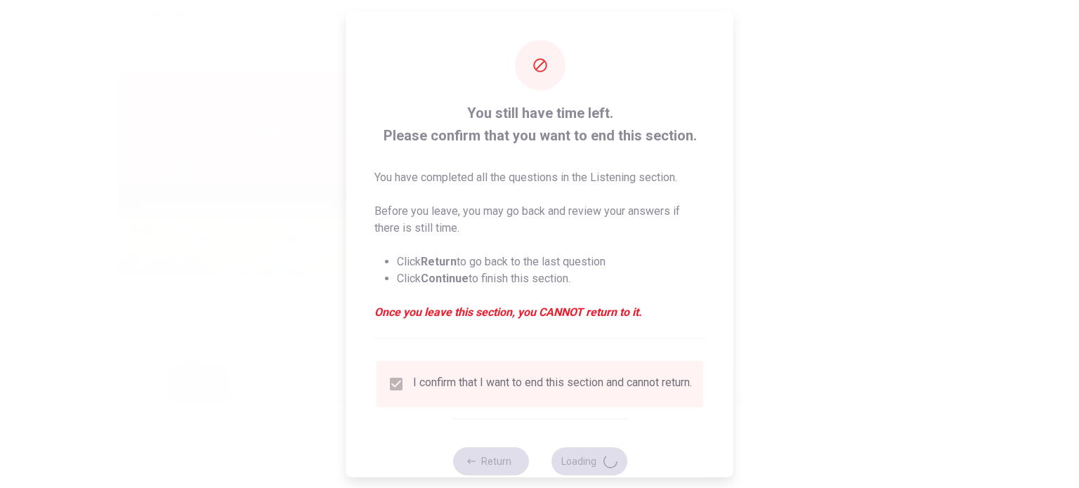
type input "94"
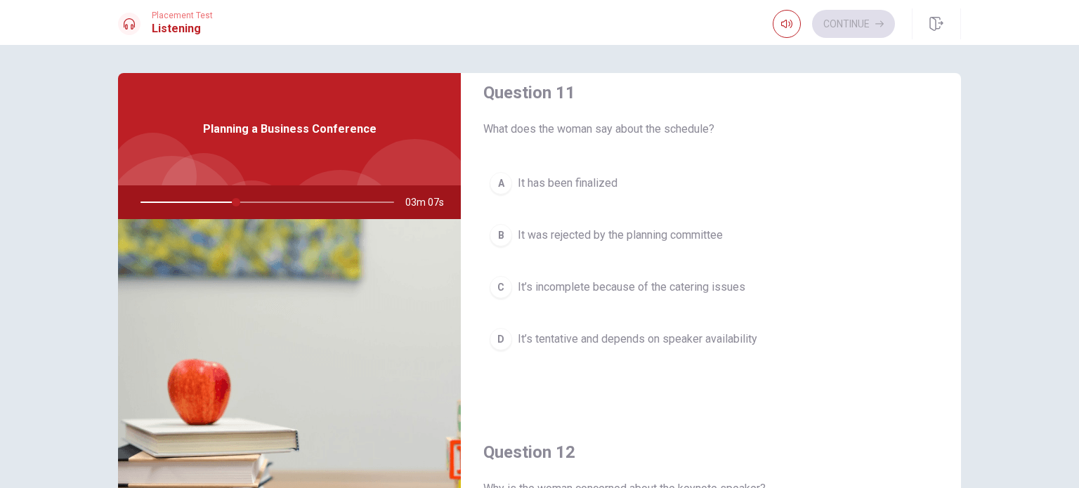
scroll to position [20, 0]
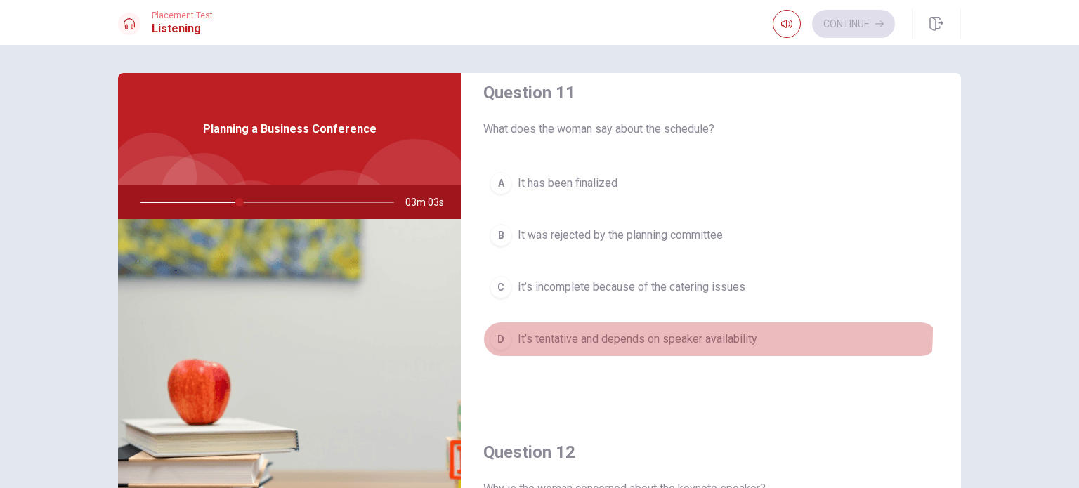
click at [630, 331] on span "It’s tentative and depends on speaker availability" at bounding box center [637, 339] width 239 height 17
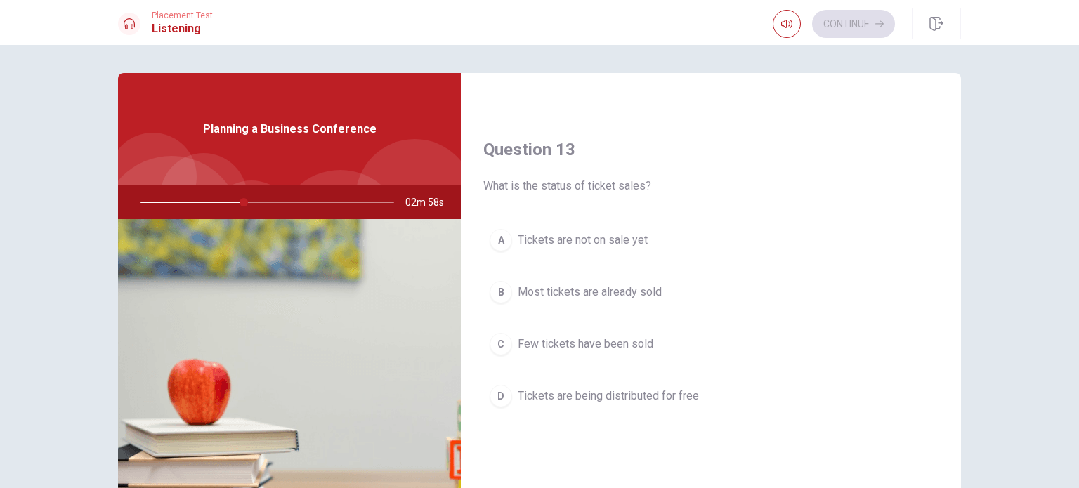
scroll to position [682, 0]
click at [641, 284] on span "Most tickets are already sold" at bounding box center [590, 292] width 144 height 17
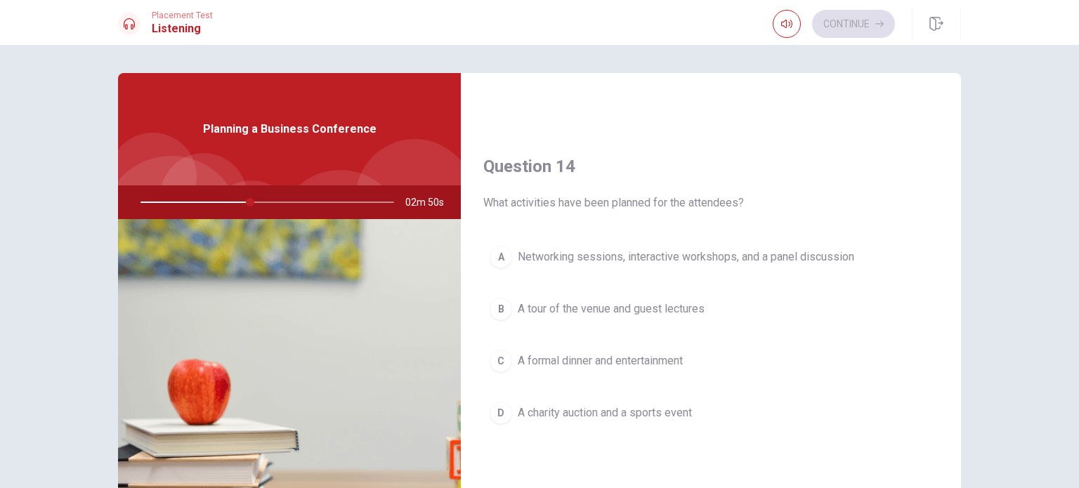
scroll to position [1024, 0]
click at [641, 249] on span "Networking sessions, interactive workshops, and a panel discussion" at bounding box center [686, 257] width 336 height 17
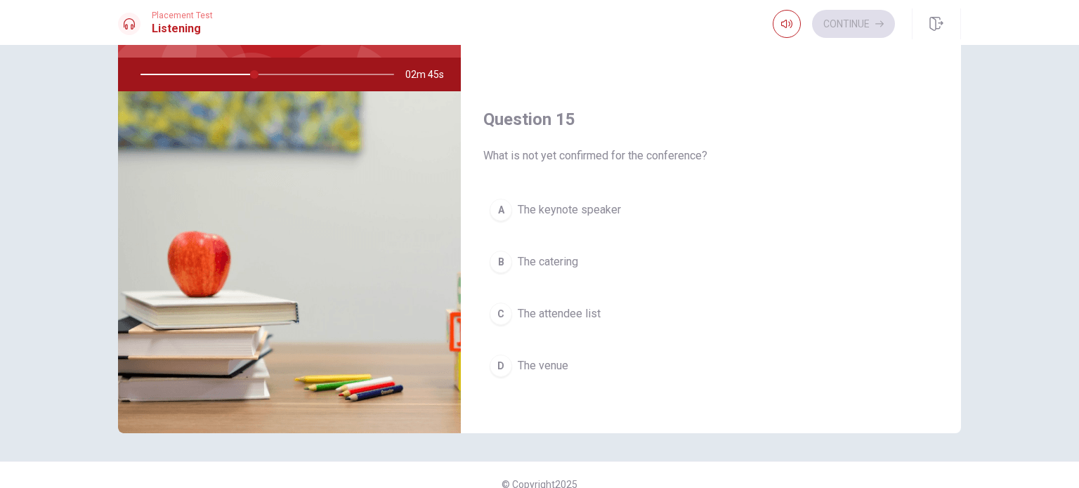
scroll to position [131, 0]
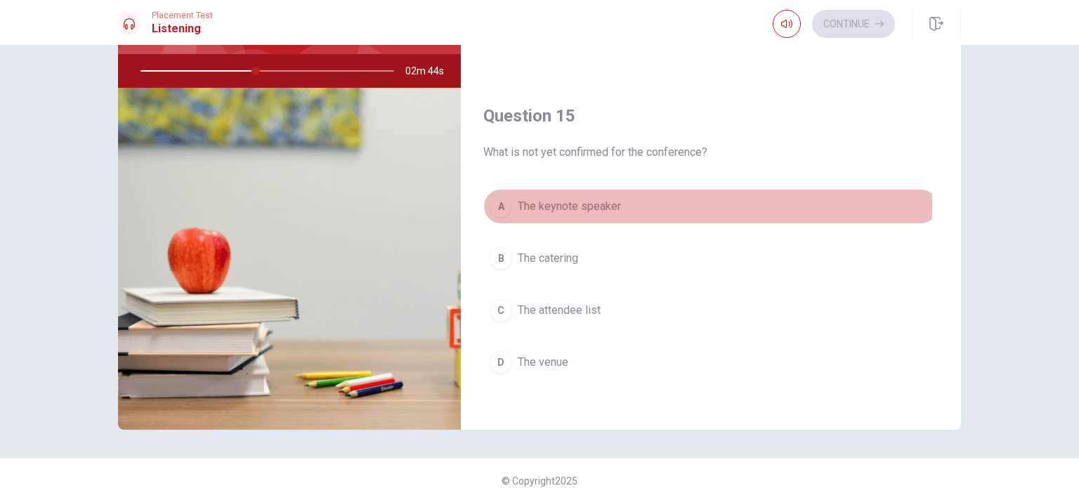
click at [601, 200] on span "The keynote speaker" at bounding box center [569, 206] width 103 height 17
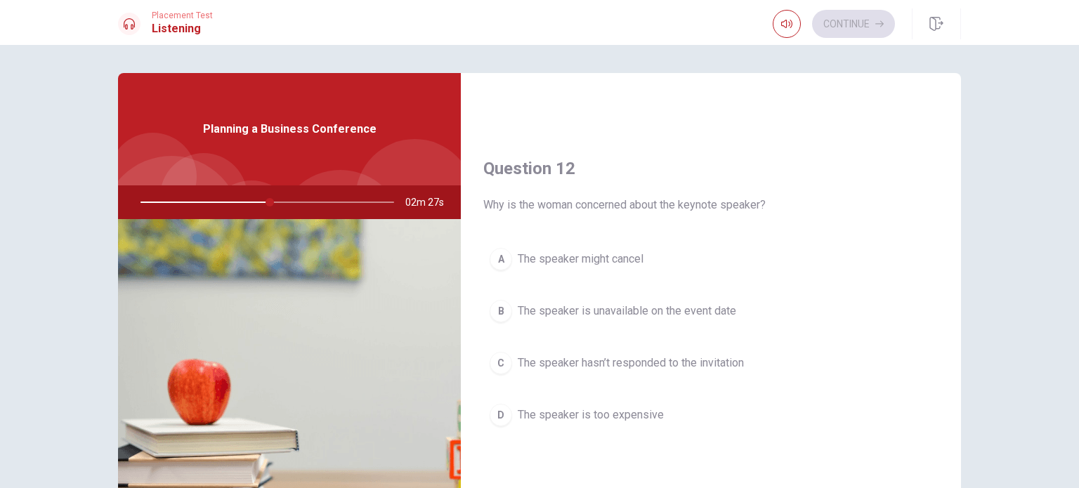
scroll to position [340, 0]
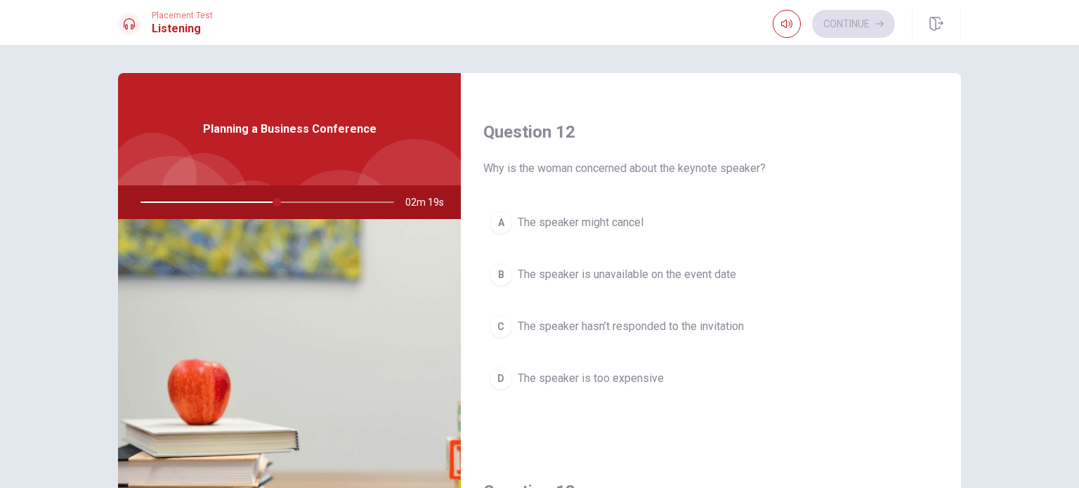
click at [581, 326] on span "The speaker hasn’t responded to the invitation" at bounding box center [631, 326] width 226 height 17
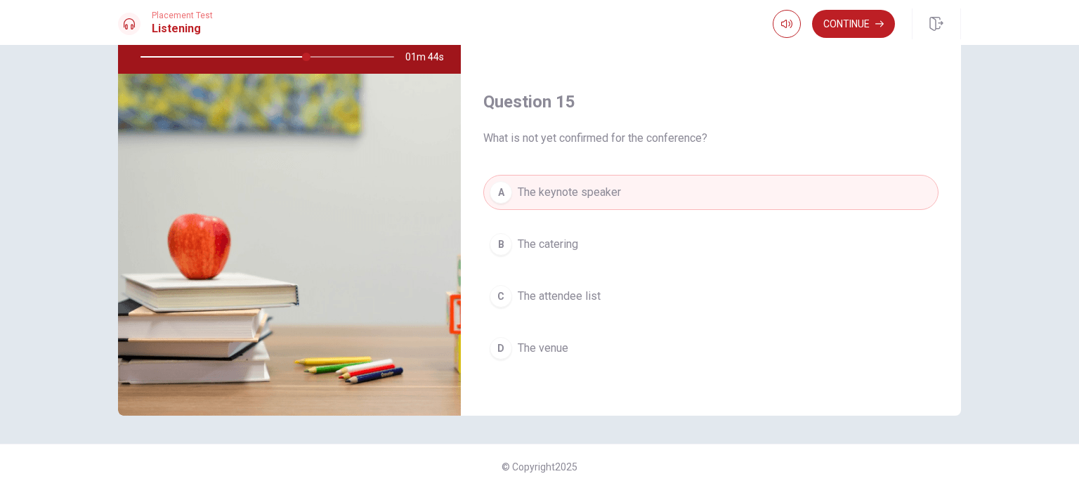
scroll to position [146, 0]
click at [881, 25] on icon "button" at bounding box center [879, 24] width 8 height 8
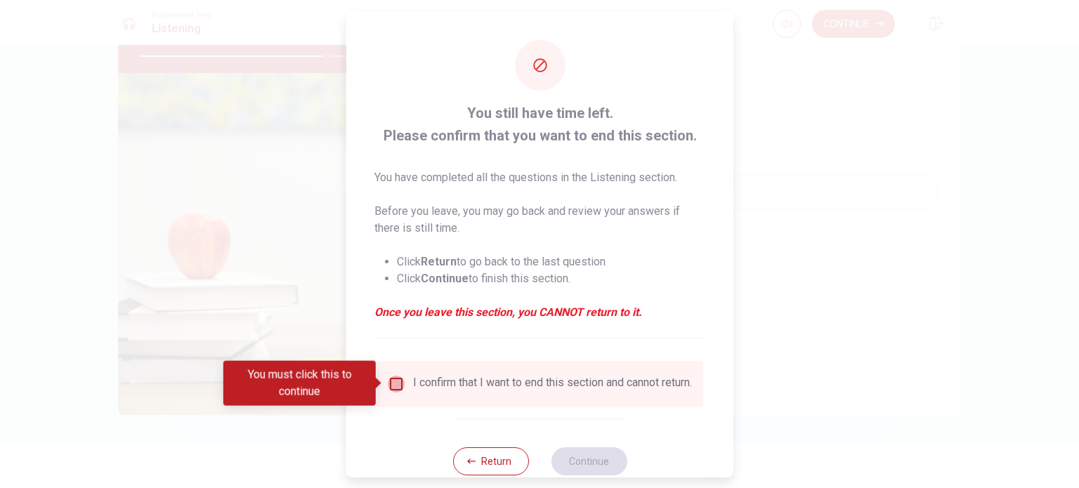
click at [398, 381] on input "You must click this to continue" at bounding box center [396, 383] width 17 height 17
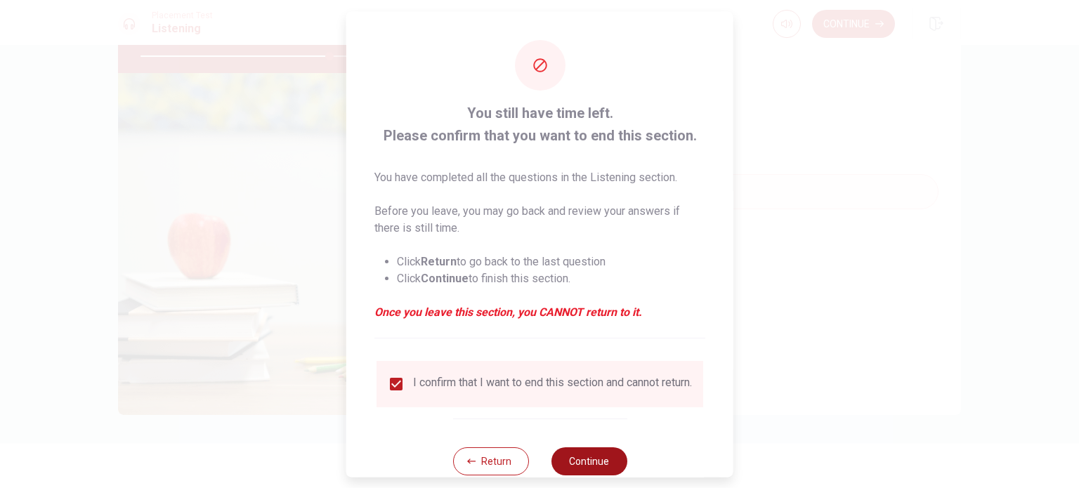
click at [604, 470] on button "Continue" at bounding box center [589, 461] width 76 height 28
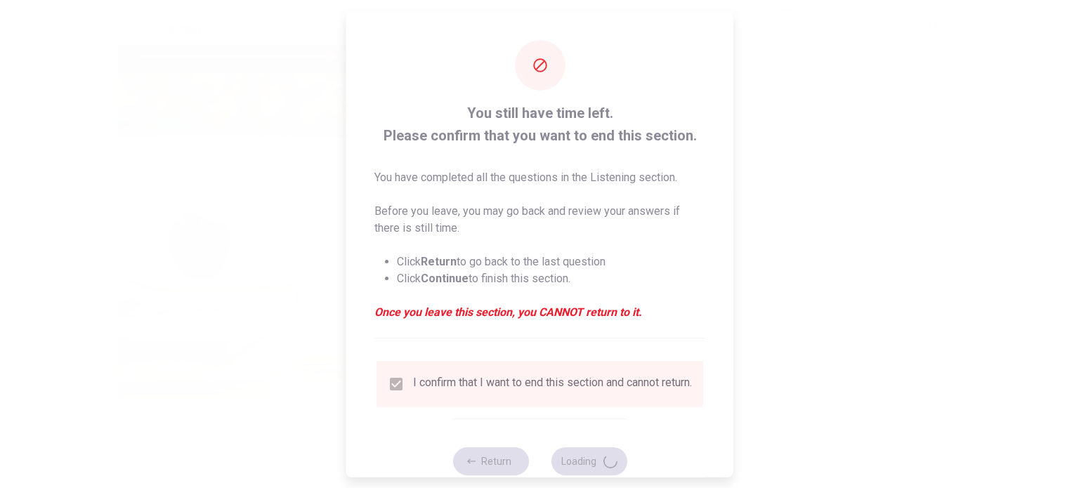
type input "75"
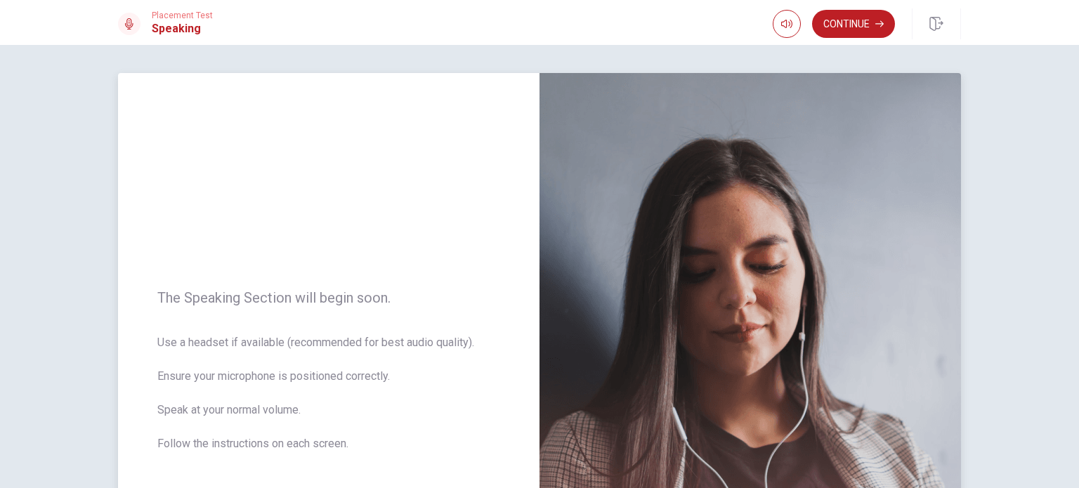
scroll to position [70, 0]
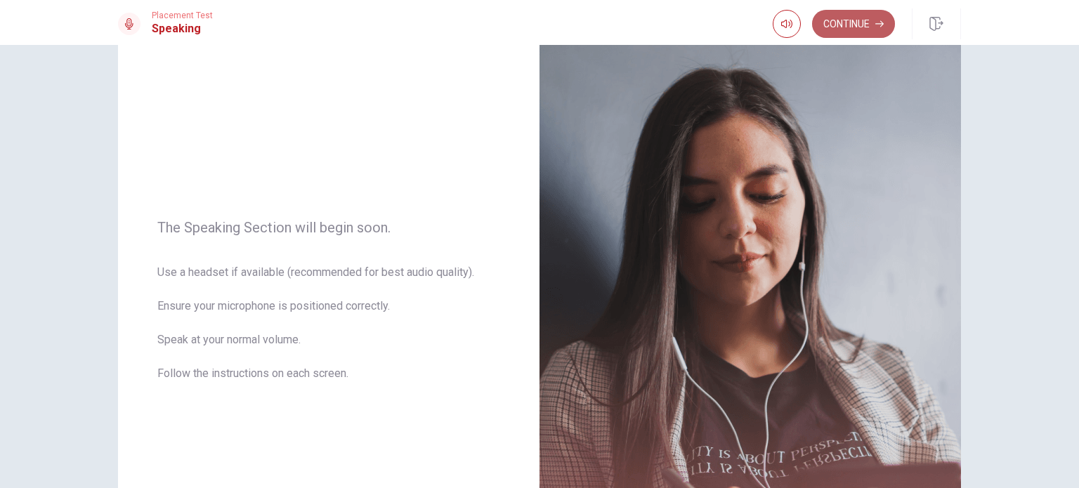
click at [857, 28] on button "Continue" at bounding box center [853, 24] width 83 height 28
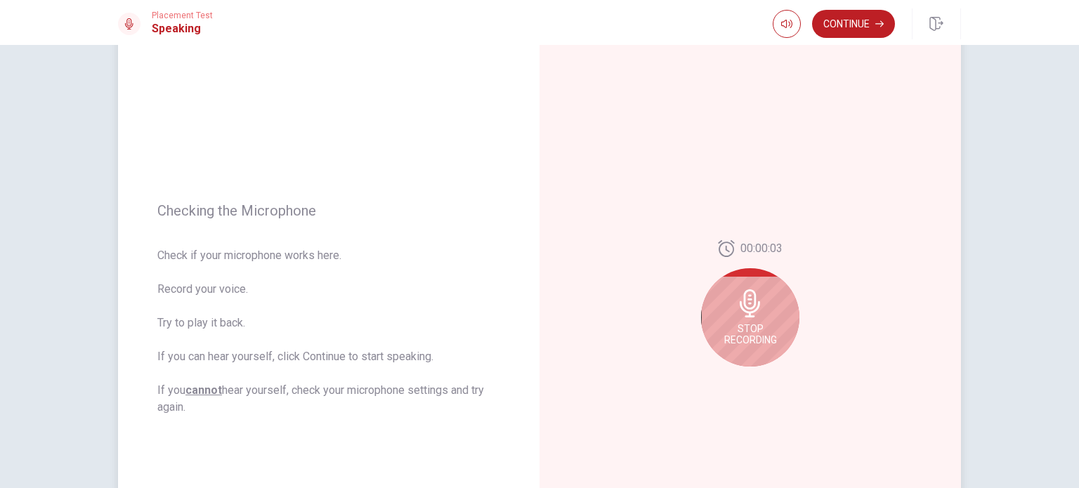
click at [751, 329] on span "Stop Recording" at bounding box center [750, 334] width 53 height 22
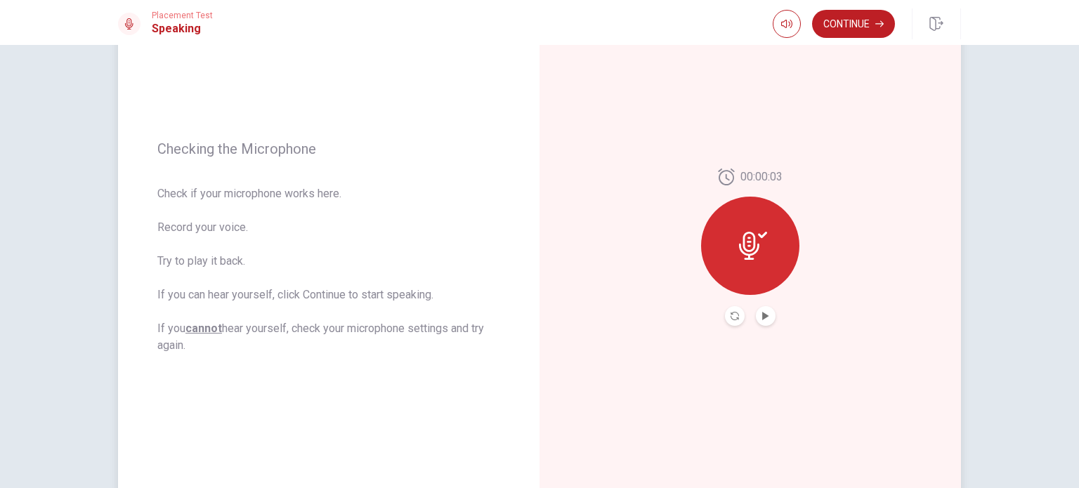
scroll to position [211, 0]
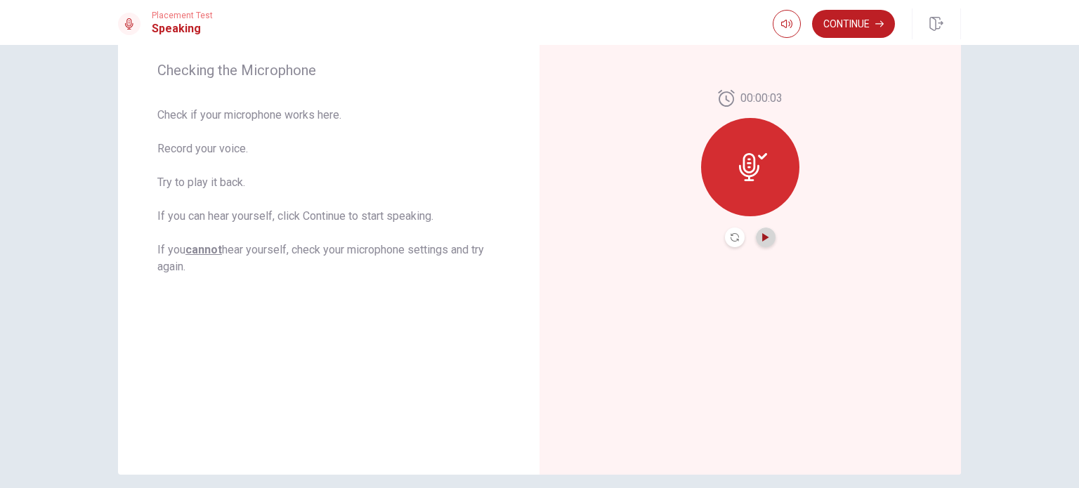
click at [762, 238] on icon "Play Audio" at bounding box center [765, 237] width 6 height 8
click at [872, 26] on button "Continue" at bounding box center [853, 24] width 83 height 28
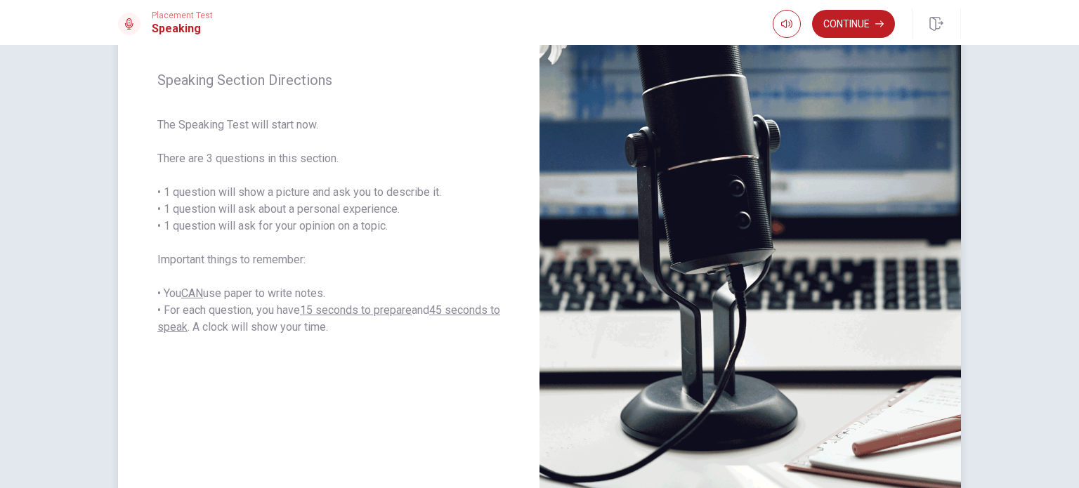
scroll to position [199, 0]
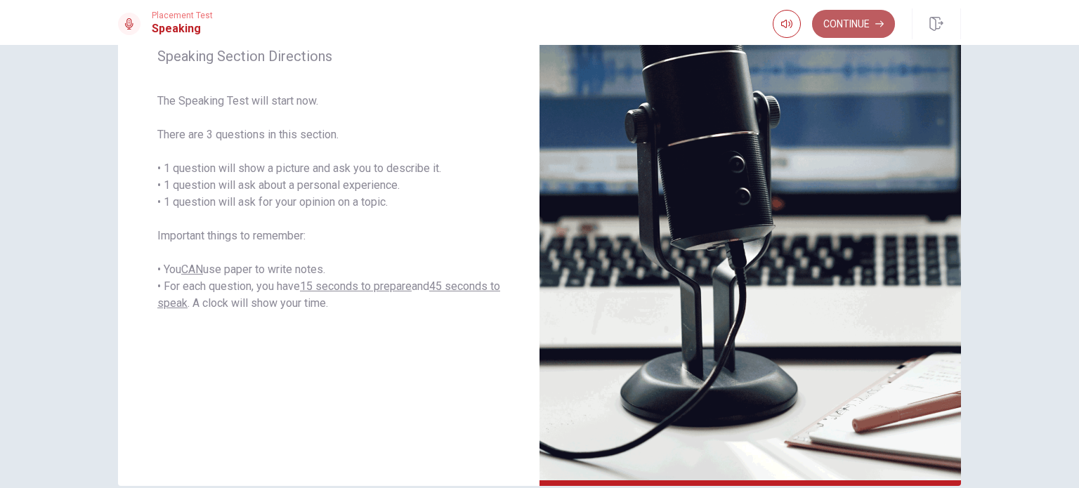
click at [860, 23] on button "Continue" at bounding box center [853, 24] width 83 height 28
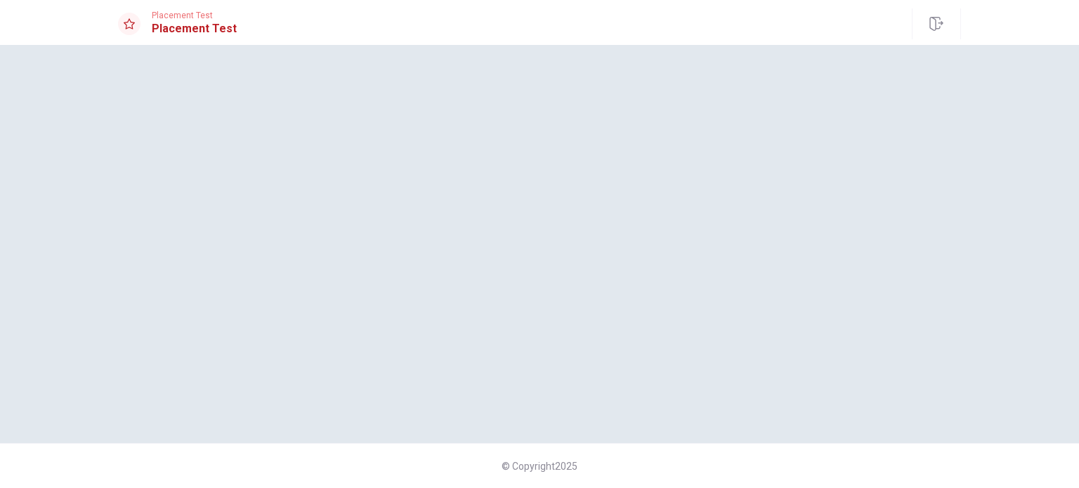
scroll to position [0, 0]
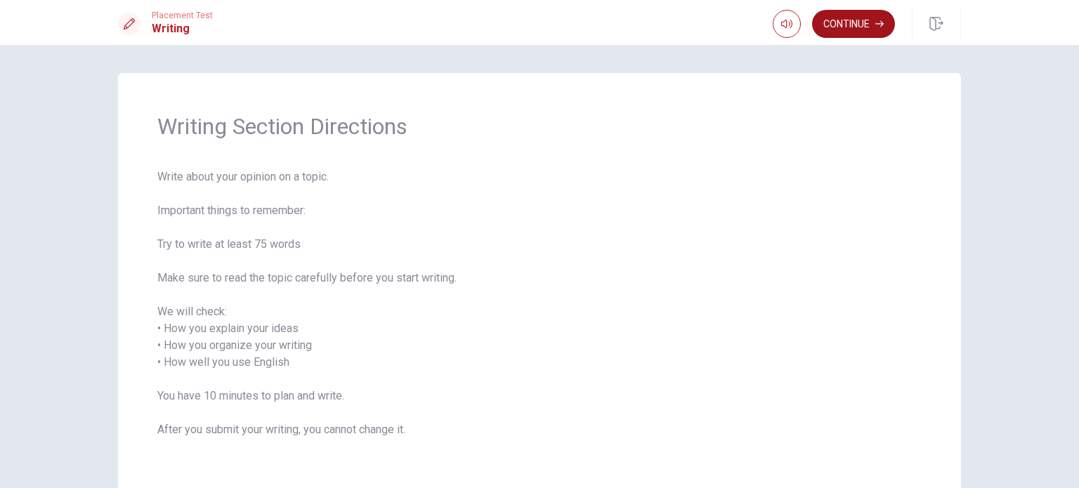
click at [860, 21] on button "Continue" at bounding box center [853, 24] width 83 height 28
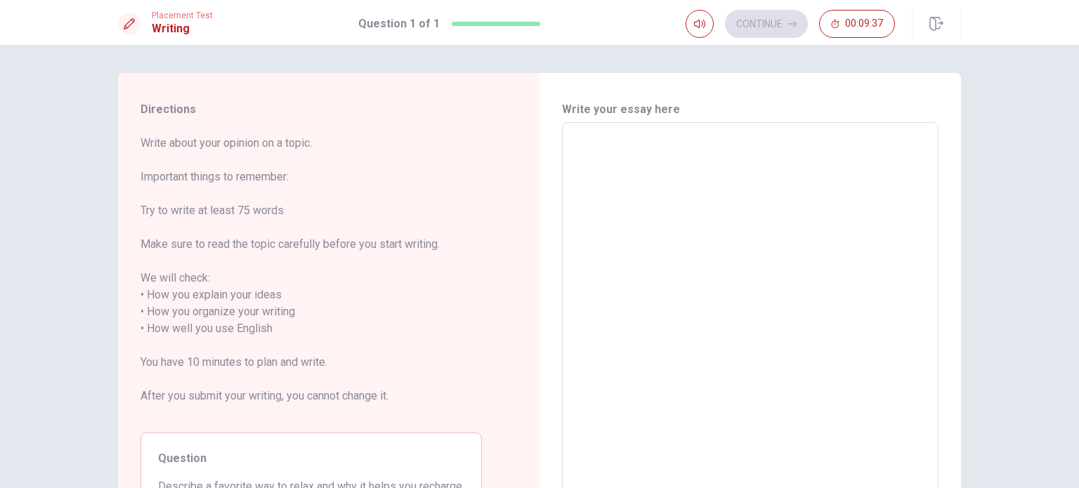
click at [674, 176] on textarea at bounding box center [750, 320] width 357 height 373
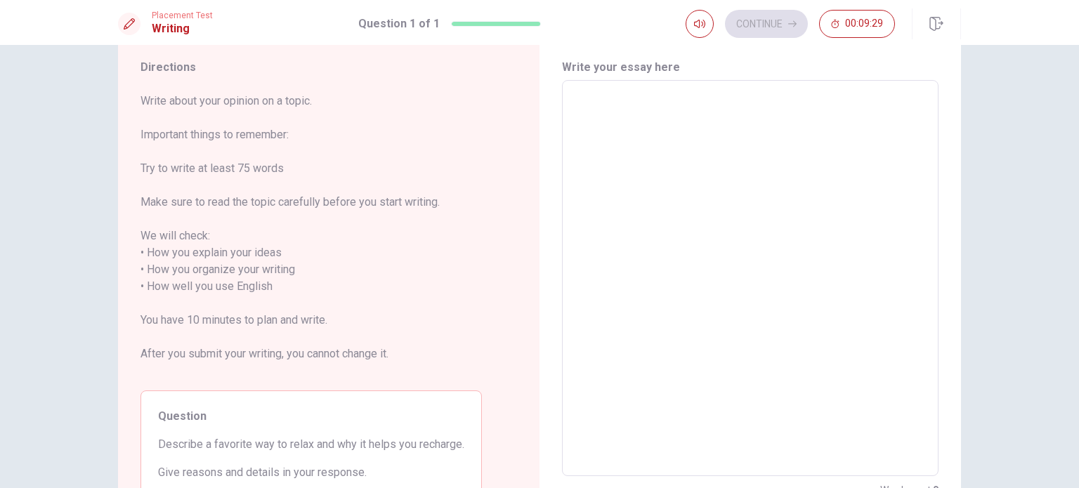
scroll to position [41, 0]
type textarea "a"
type textarea "x"
type textarea "a"
type textarea "x"
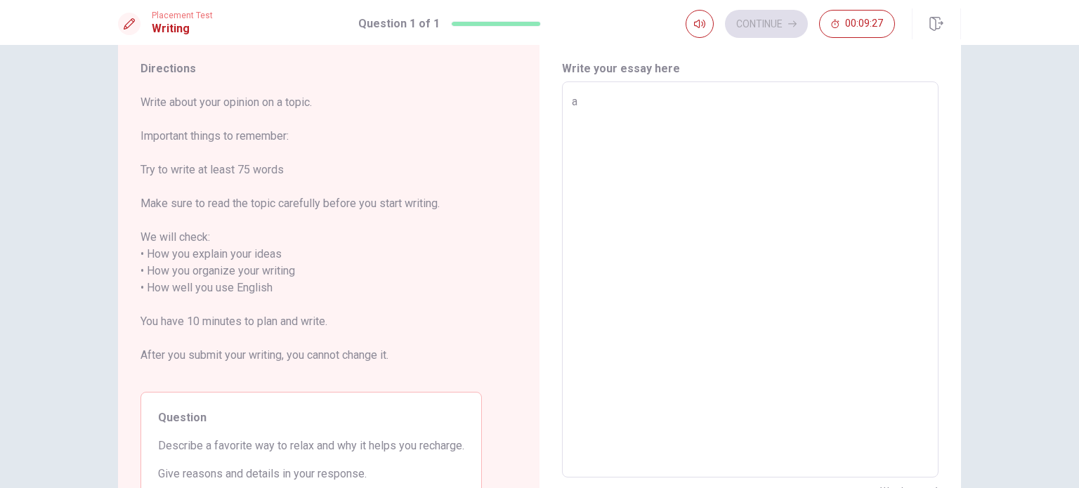
type textarea "a f"
type textarea "x"
type textarea "a fa"
type textarea "x"
type textarea "a fav"
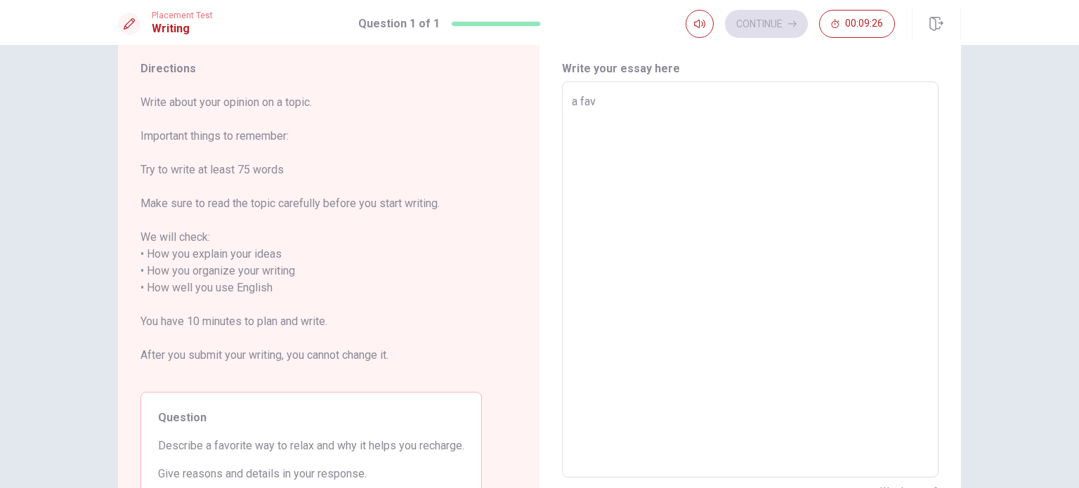
type textarea "x"
type textarea "a favp"
type textarea "x"
type textarea "a favpr"
type textarea "x"
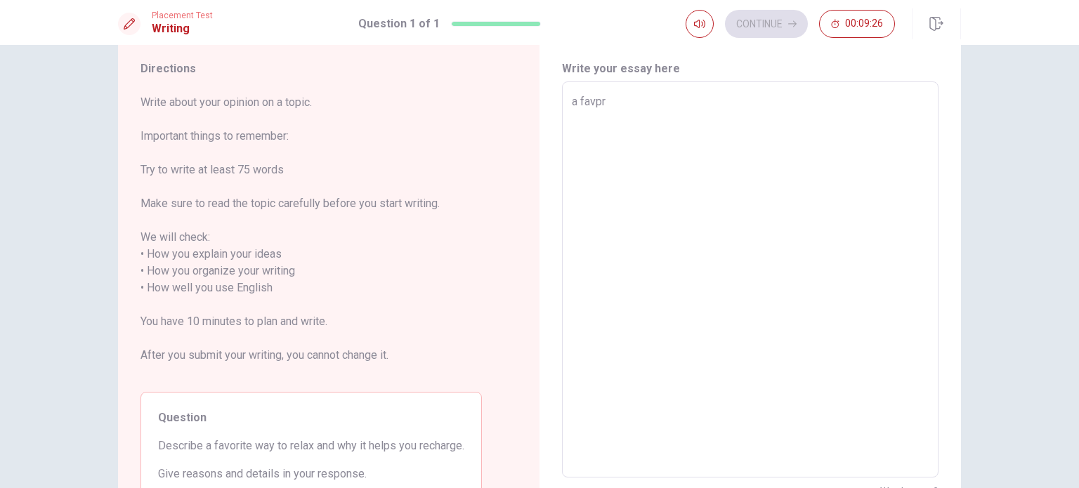
type textarea "a favpro"
type textarea "x"
type textarea "a favprot"
type textarea "x"
type textarea "a favprote"
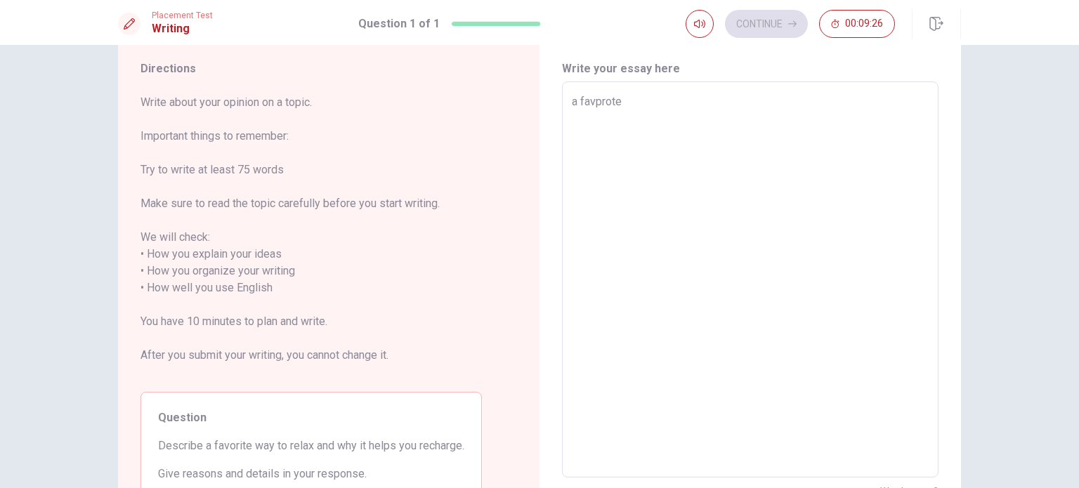
type textarea "x"
type textarea "a favprote"
type textarea "x"
type textarea "a favprote"
type textarea "x"
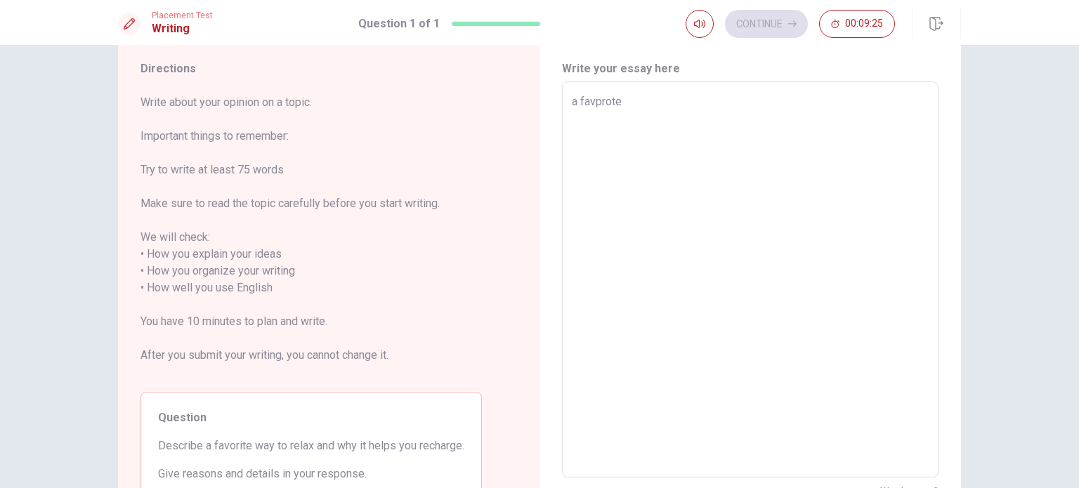
type textarea "a favprot"
type textarea "x"
type textarea "a favpro"
type textarea "x"
type textarea "a favpr"
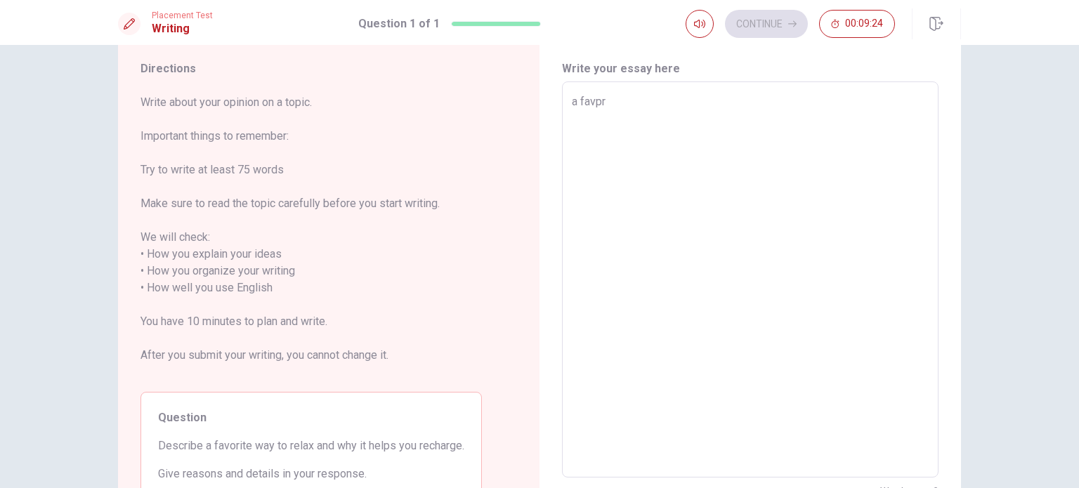
type textarea "x"
type textarea "a favp"
type textarea "x"
type textarea "a fav"
type textarea "x"
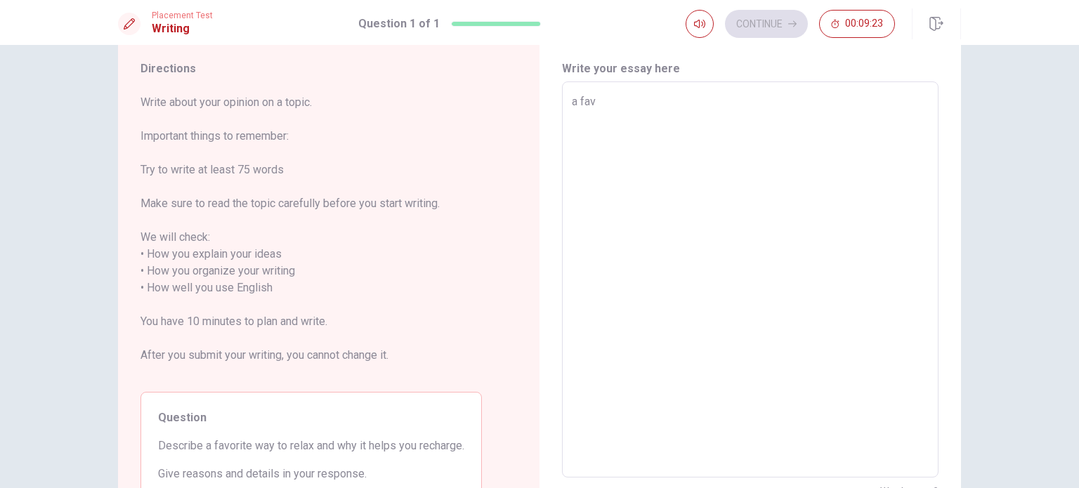
type textarea "a favo"
type textarea "x"
type textarea "a favor"
type textarea "x"
type textarea "a favoro"
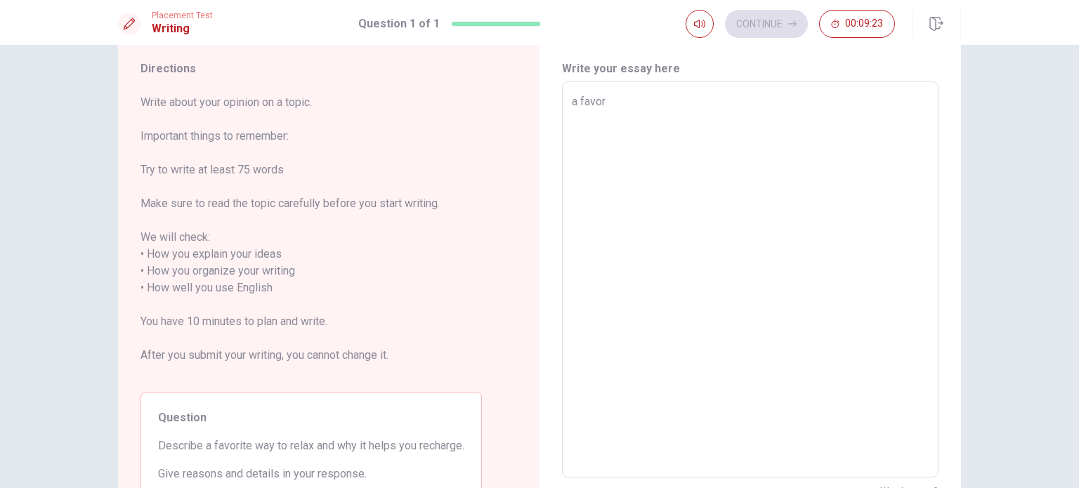
type textarea "x"
type textarea "a favorot"
type textarea "x"
type textarea "a favorote"
type textarea "x"
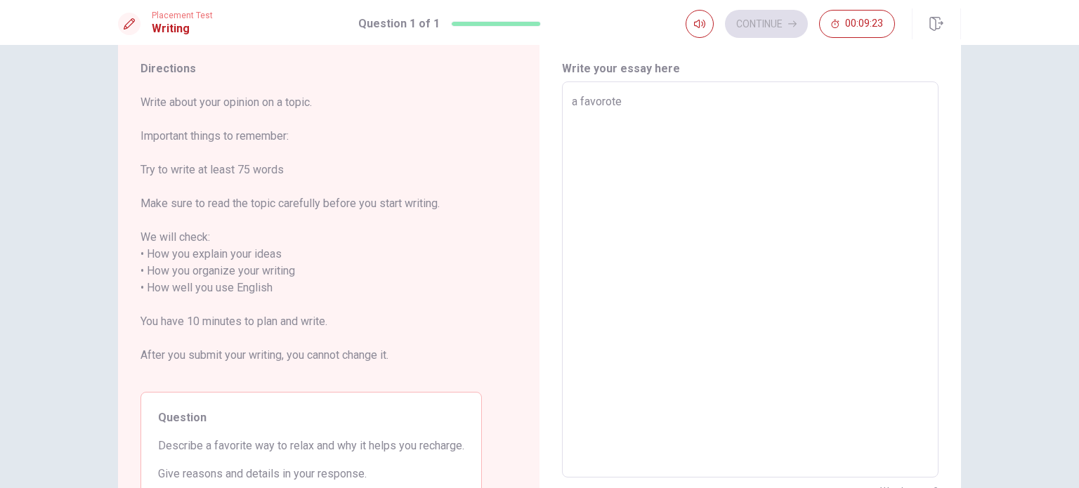
type textarea "a favorote"
type textarea "x"
type textarea "a favorote w"
type textarea "x"
type textarea "a favorote wa"
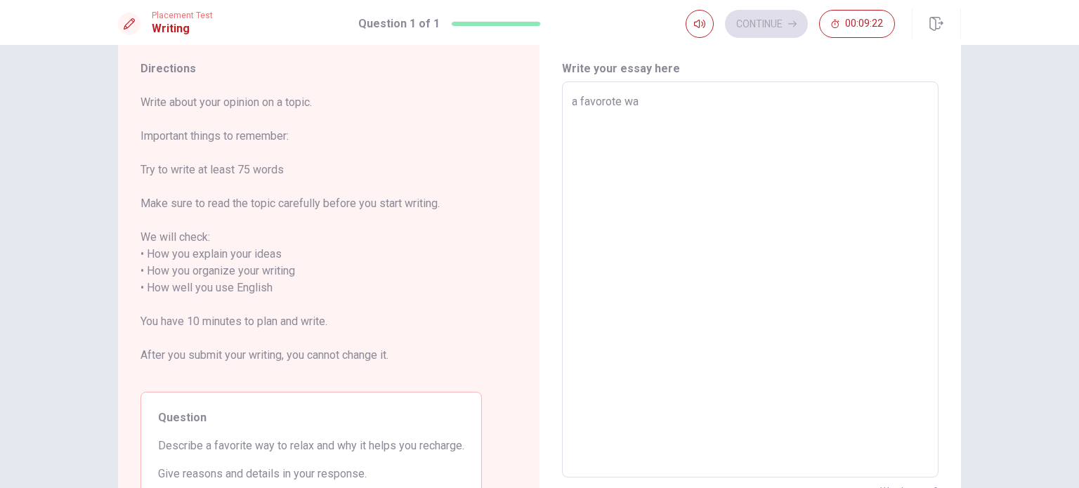
type textarea "x"
type textarea "a favorote way"
type textarea "x"
type textarea "a favorote way"
type textarea "x"
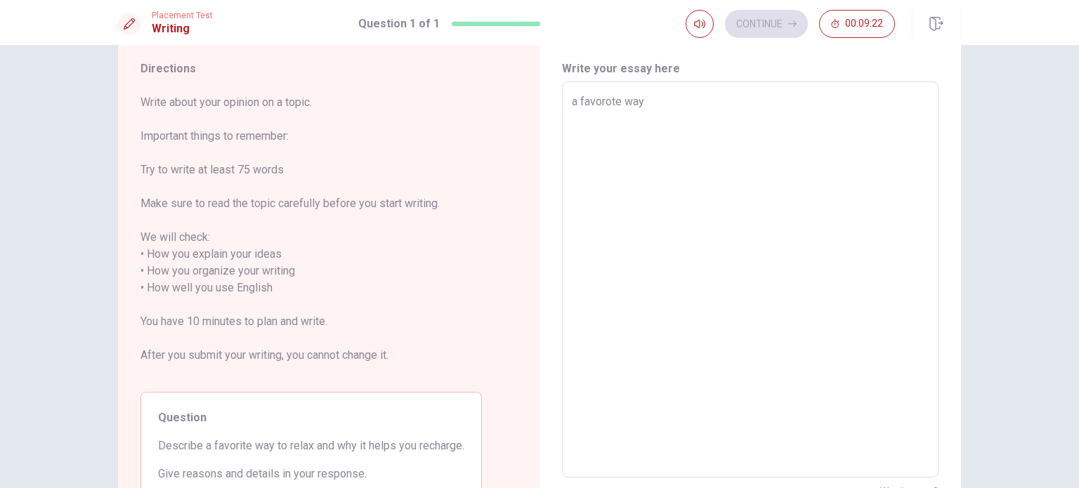
type textarea "a favorote way t"
type textarea "x"
type textarea "a favorote way to"
type textarea "x"
type textarea "a favorote way to"
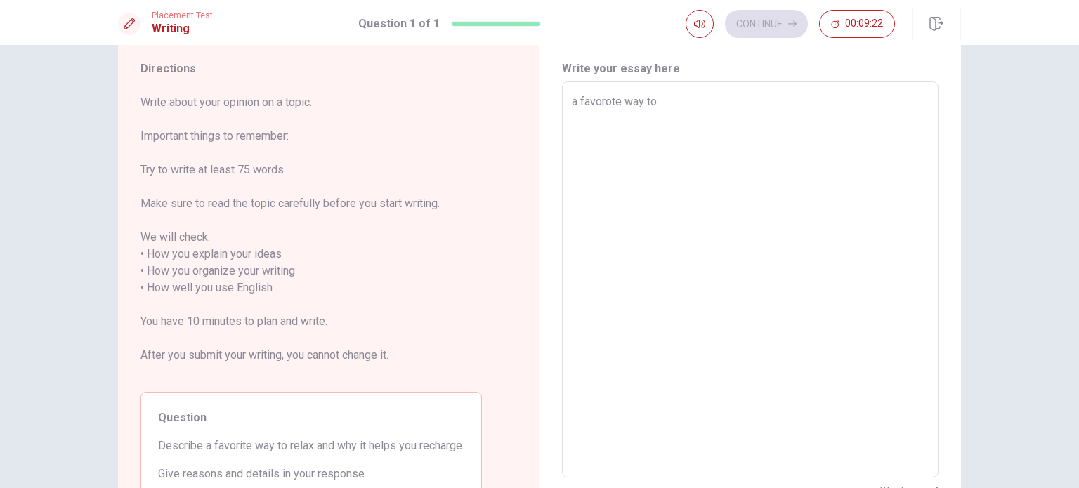
type textarea "x"
type textarea "a favorote way to r"
type textarea "x"
type textarea "a favorote way to re"
type textarea "x"
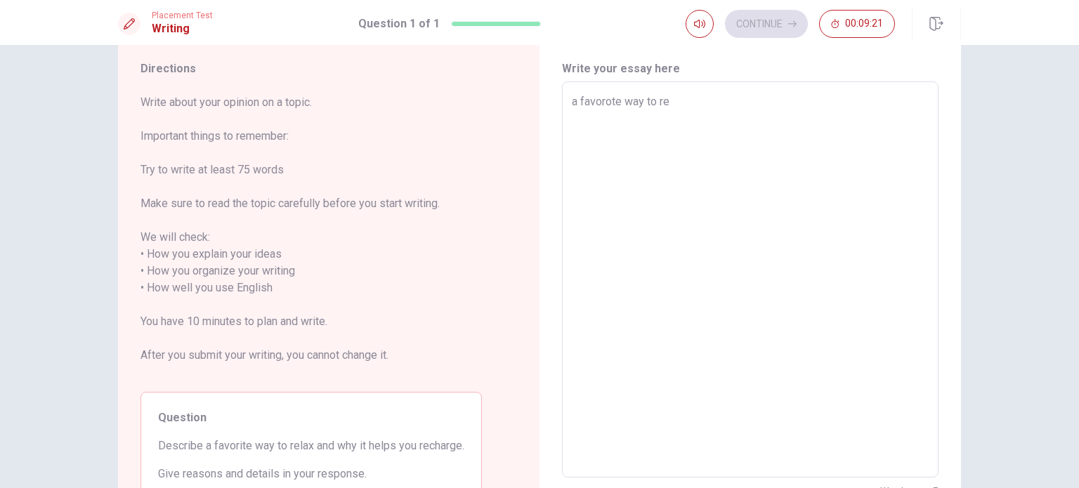
type textarea "a favorote way to rea"
type textarea "x"
type textarea "a favorote way to real"
type textarea "x"
type textarea "a favorote way to rea"
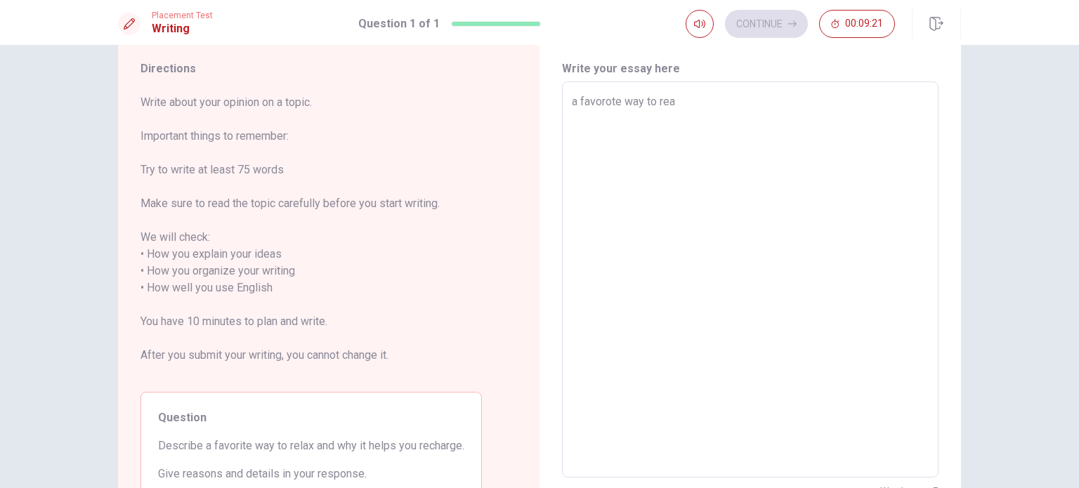
type textarea "x"
type textarea "a favorote way to re"
type textarea "x"
type textarea "a favorote way to rel"
type textarea "x"
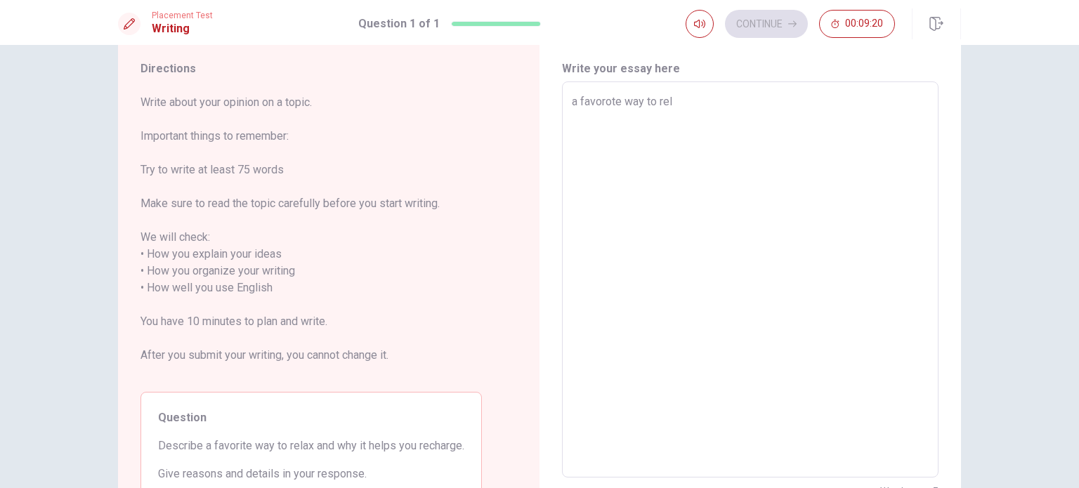
type textarea "a favorote way to [MEDICAL_DATA]"
type textarea "x"
type textarea "a favorote way to rel"
type textarea "x"
type textarea "a favorote way to r"
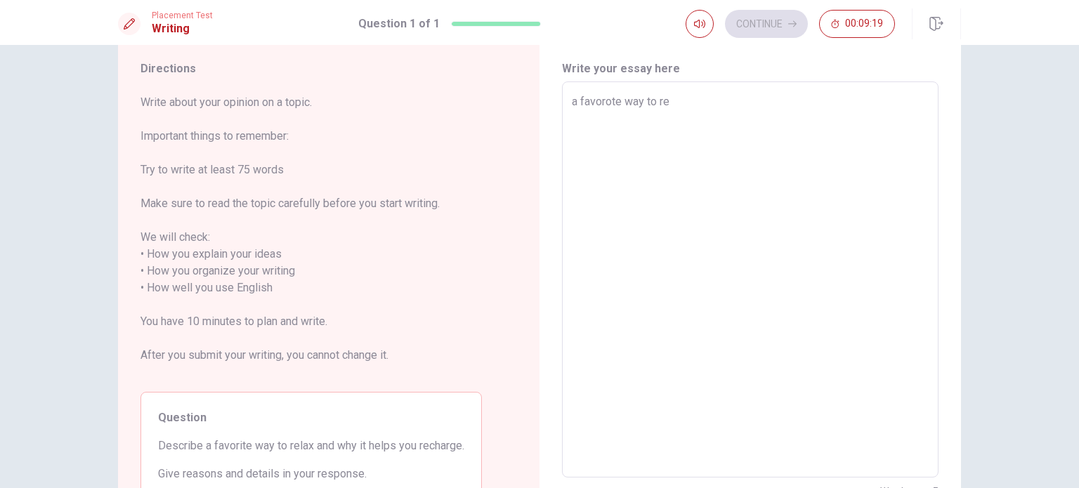
type textarea "x"
type textarea "a favorote way to"
type textarea "x"
type textarea "a favorote way t"
type textarea "x"
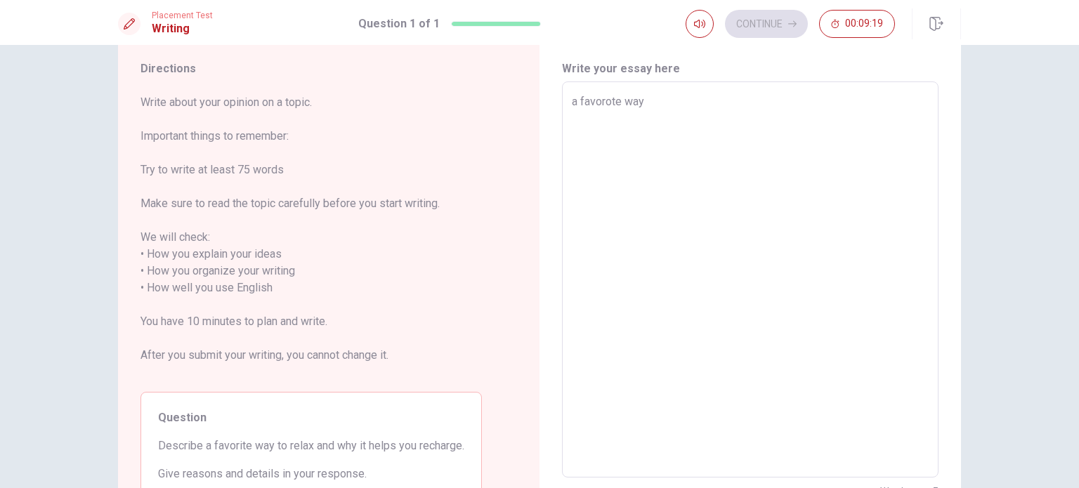
type textarea "a favorote way"
type textarea "x"
type textarea "a favorote wa"
type textarea "x"
type textarea "a favorote w"
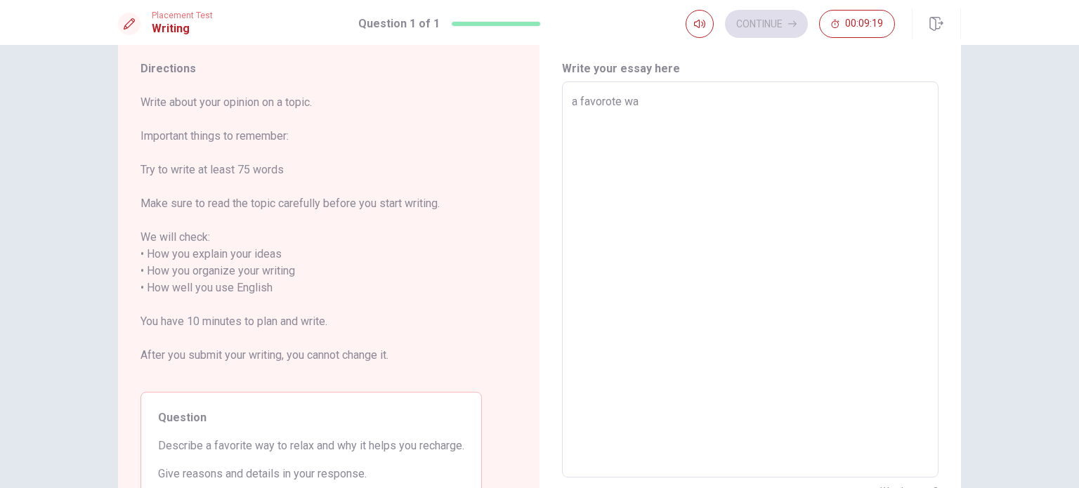
type textarea "x"
type textarea "a favorote"
type textarea "x"
type textarea "a favorote"
type textarea "x"
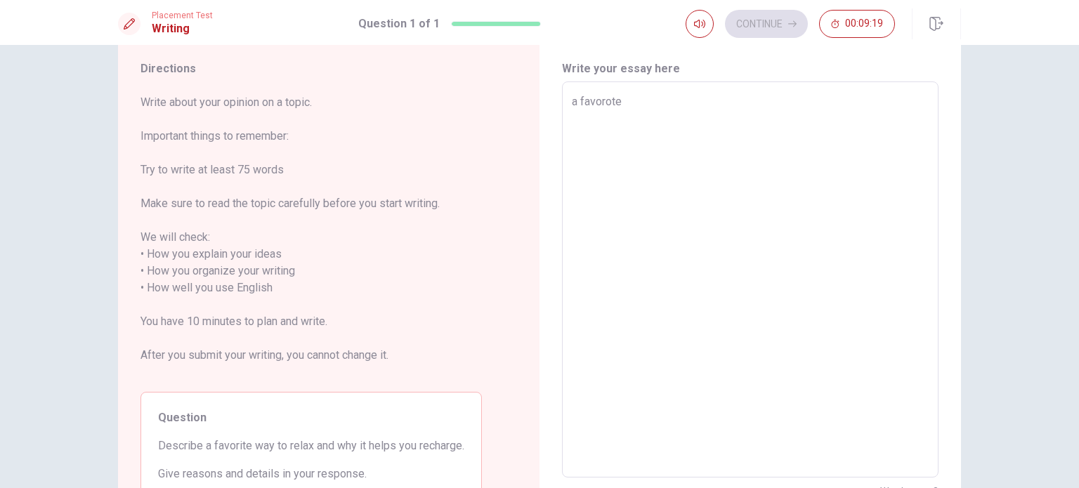
type textarea "a favorot"
type textarea "x"
type textarea "a favoro"
type textarea "x"
type textarea "a favor"
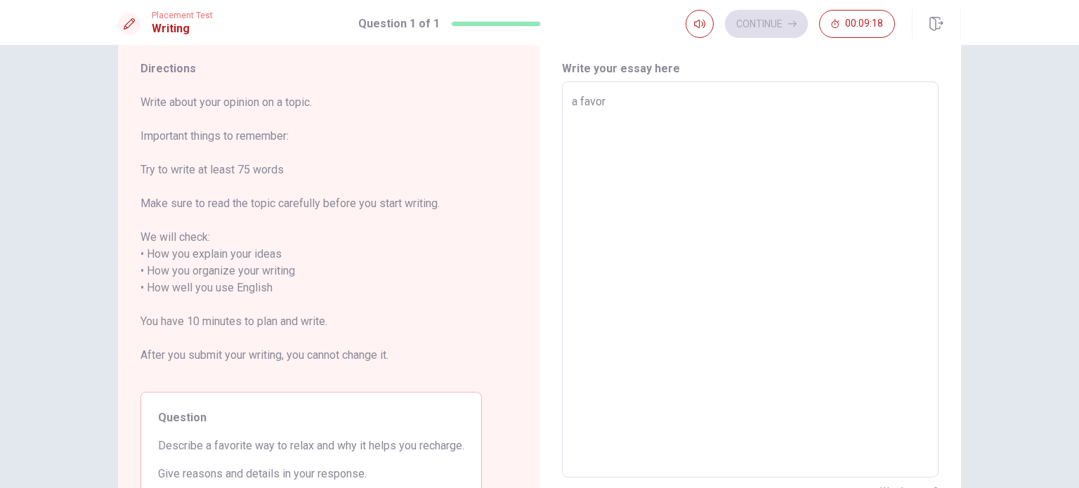
type textarea "x"
type textarea "a favori"
type textarea "x"
type textarea "a favorit"
type textarea "x"
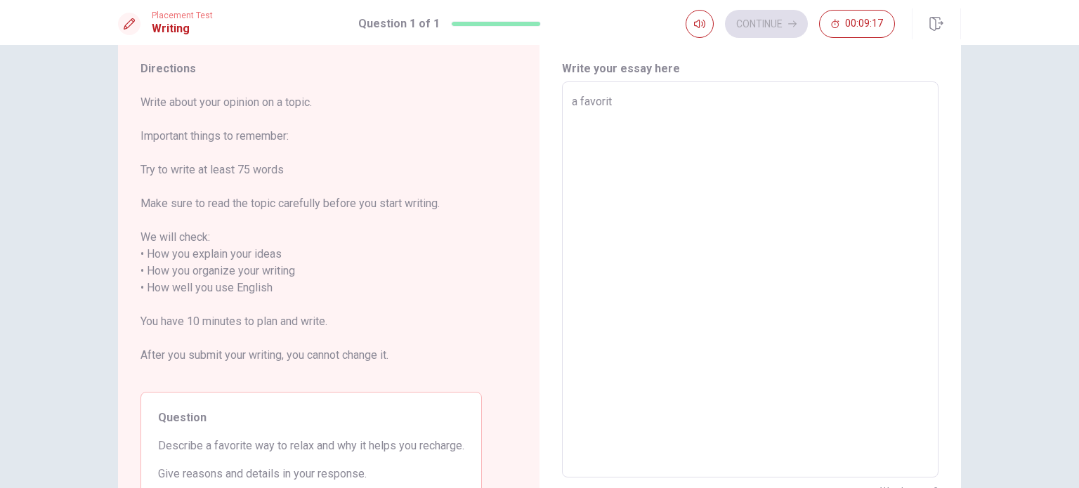
type textarea "a favorite"
type textarea "x"
type textarea "a favorite"
type textarea "x"
type textarea "a favorite w"
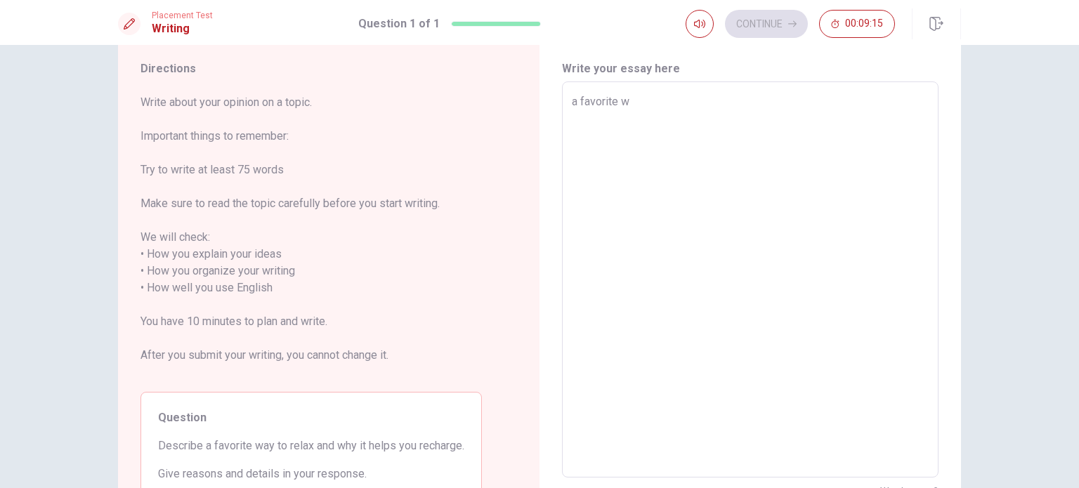
type textarea "x"
type textarea "a favorite wa"
type textarea "x"
type textarea "a favorite way"
type textarea "x"
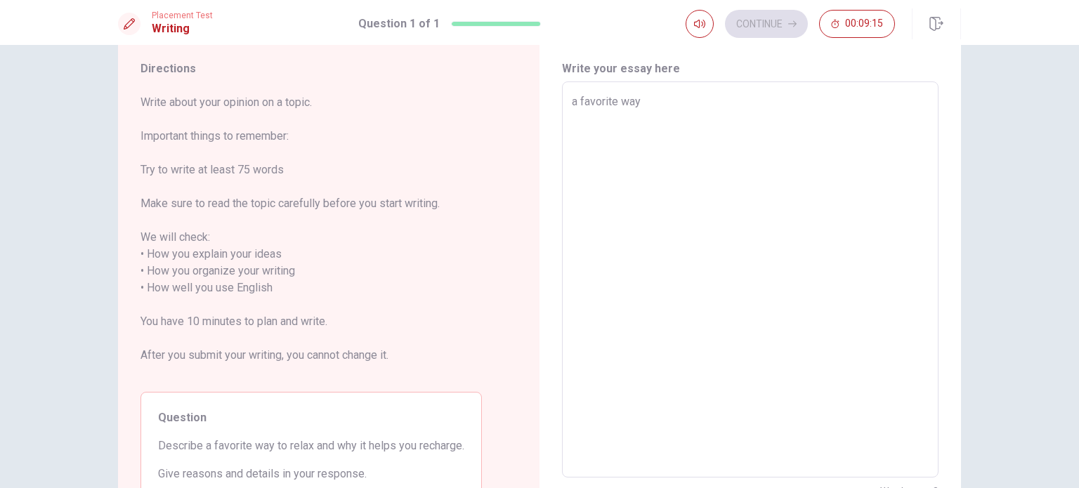
type textarea "a favorite way"
type textarea "x"
type textarea "a favorite way t"
type textarea "x"
type textarea "a favorite way to"
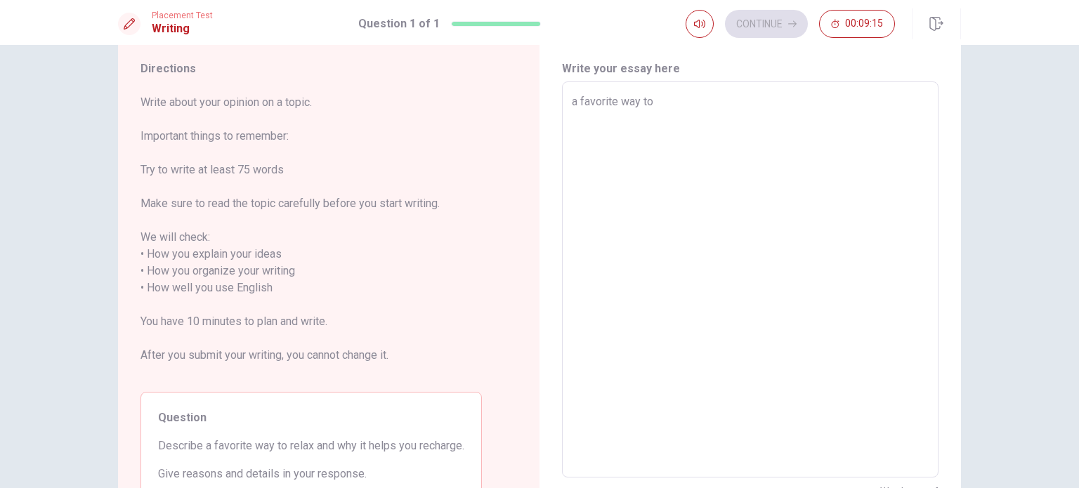
type textarea "x"
type textarea "a favorite way to"
type textarea "x"
type textarea "a favorite way to re"
type textarea "x"
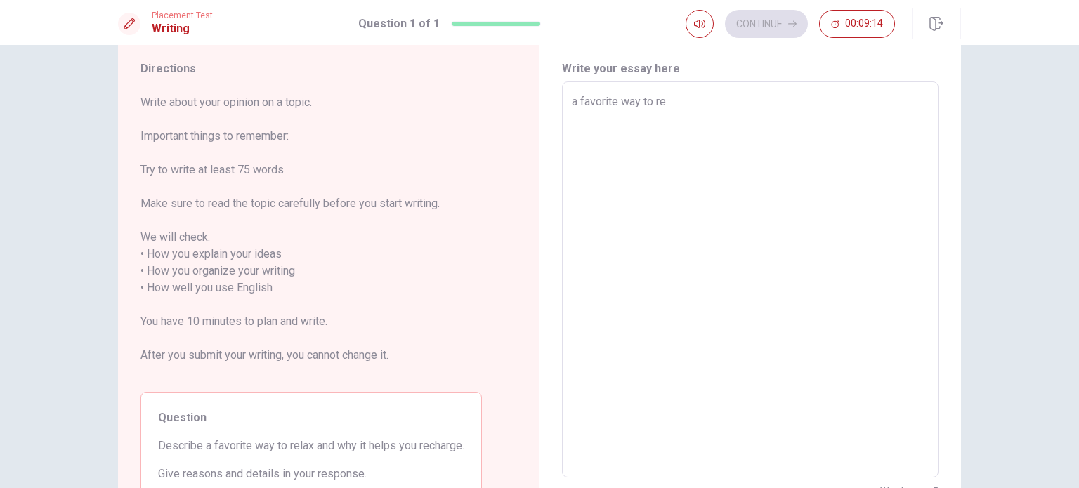
type textarea "a favorite way to rea"
type textarea "x"
type textarea "a favorite way to real"
type textarea "x"
type textarea "a favorite way to realx"
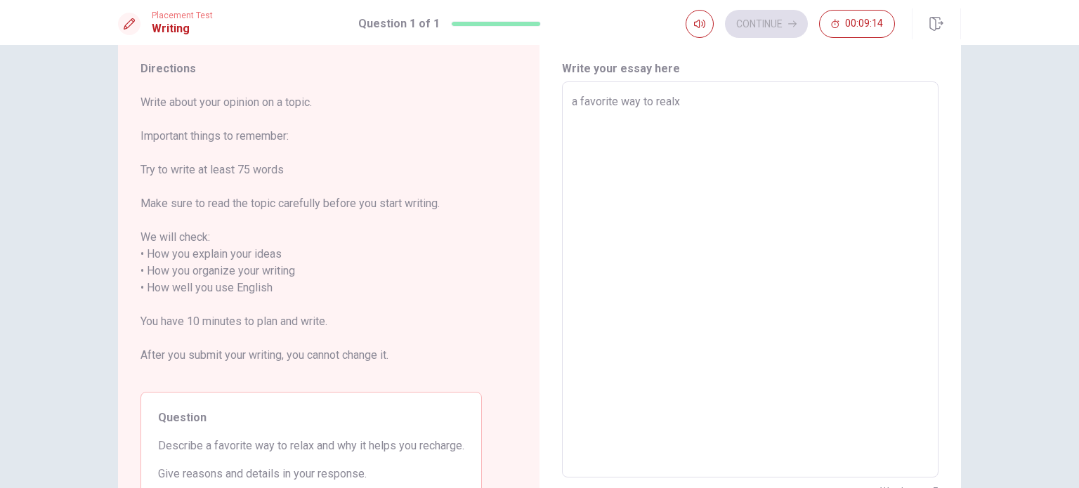
type textarea "x"
type textarea "a favorite way to real"
type textarea "x"
type textarea "a favorite way to rea"
type textarea "x"
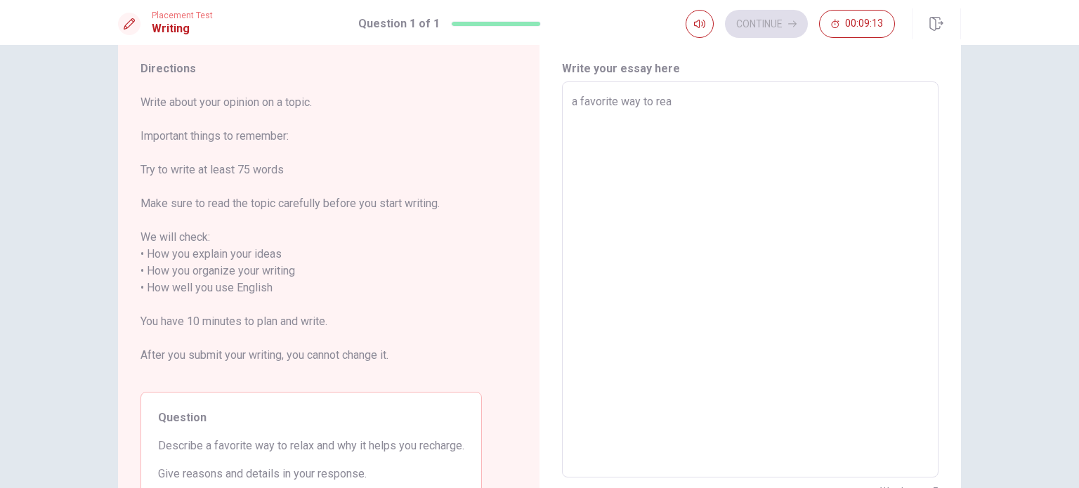
type textarea "a favorite way to re"
type textarea "x"
type textarea "a favorite way to rel"
type textarea "x"
type textarea "a favorite way to [MEDICAL_DATA]"
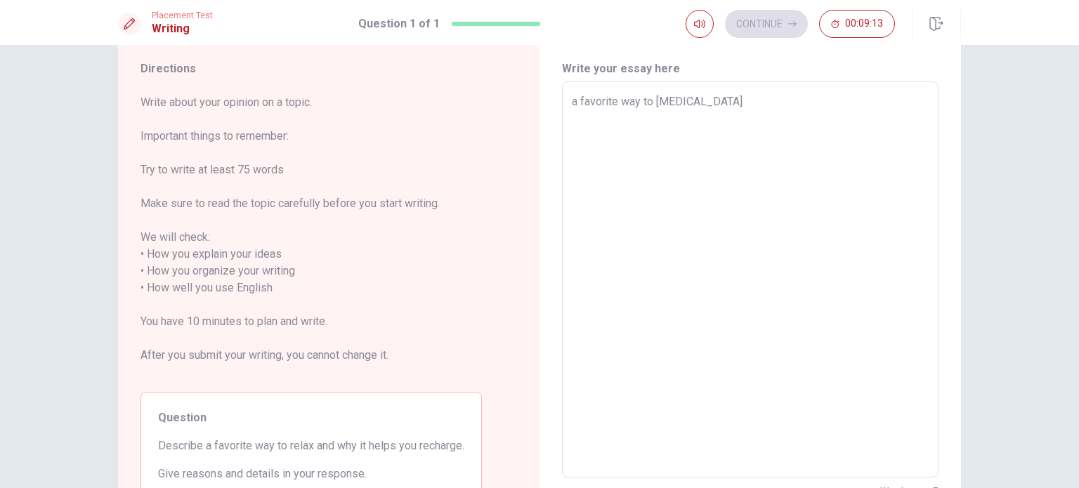
type textarea "x"
type textarea "a favorite way to relax"
type textarea "x"
type textarea "a favorite way to relax"
type textarea "x"
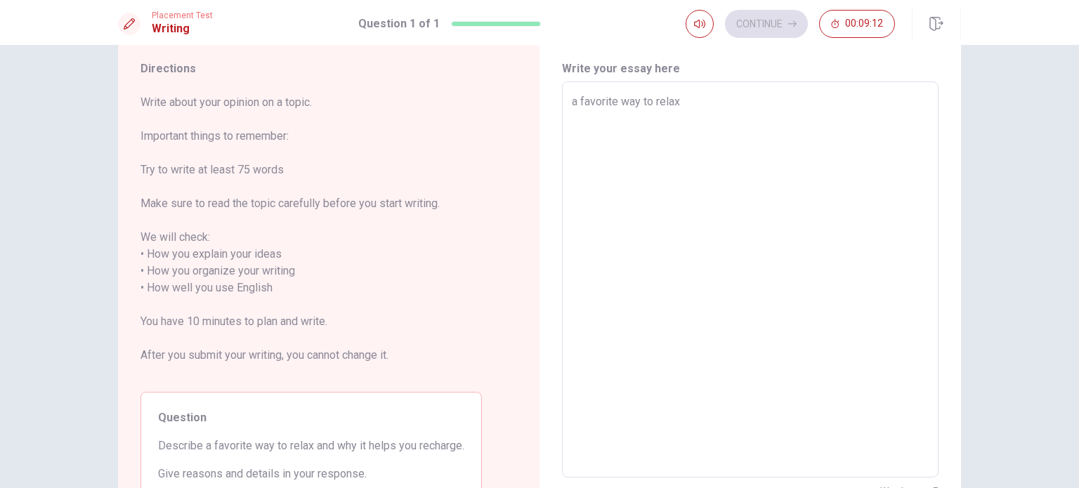
type textarea "a favorite way to relax i"
type textarea "x"
type textarea "a favorite way to relax is"
type textarea "x"
type textarea "a favorite way to relax is"
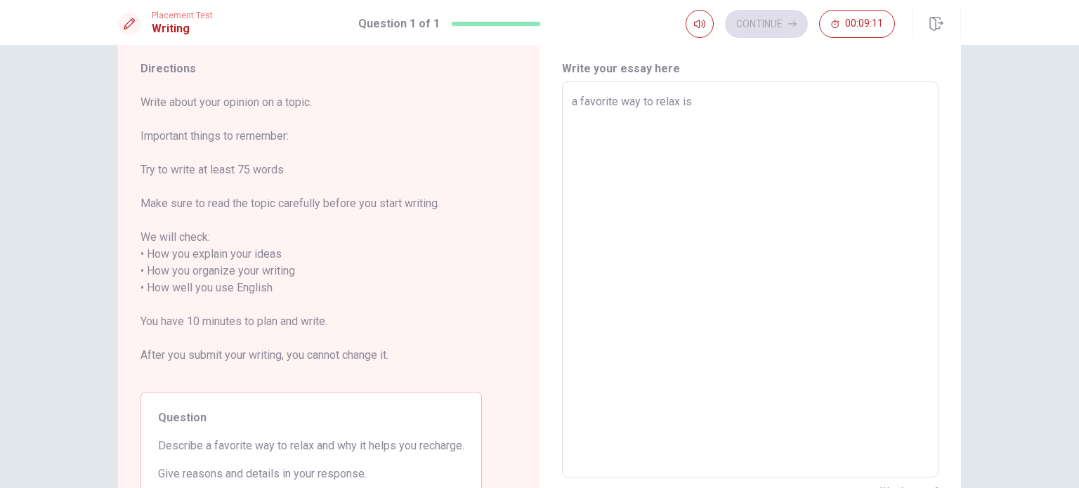
type textarea "x"
type textarea "a favorite way to relax is l"
type textarea "x"
type textarea "a favorite way to relax is li"
type textarea "x"
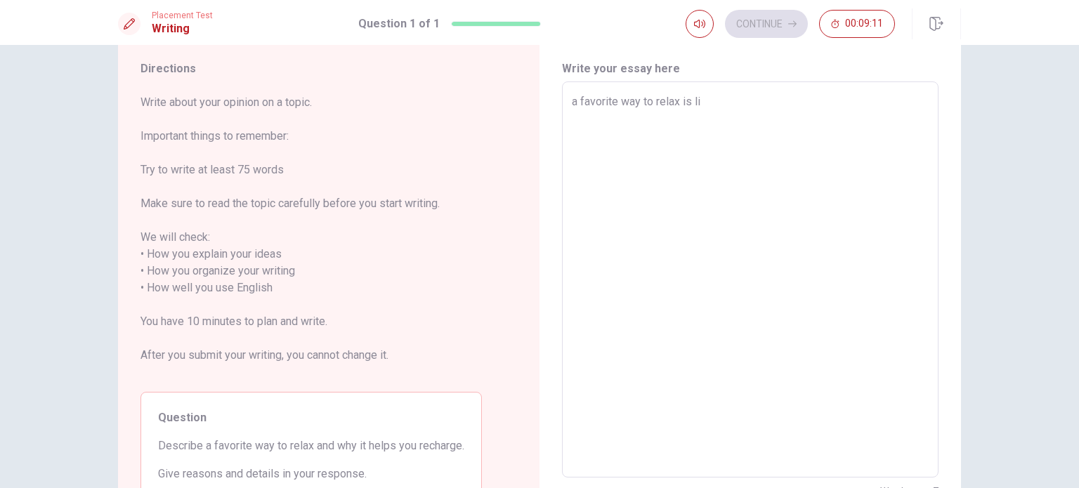
type textarea "a favorite way to relax is lis"
type textarea "x"
type textarea "a favorite way to relax is list"
type textarea "x"
type textarea "a favorite way to relax is liste"
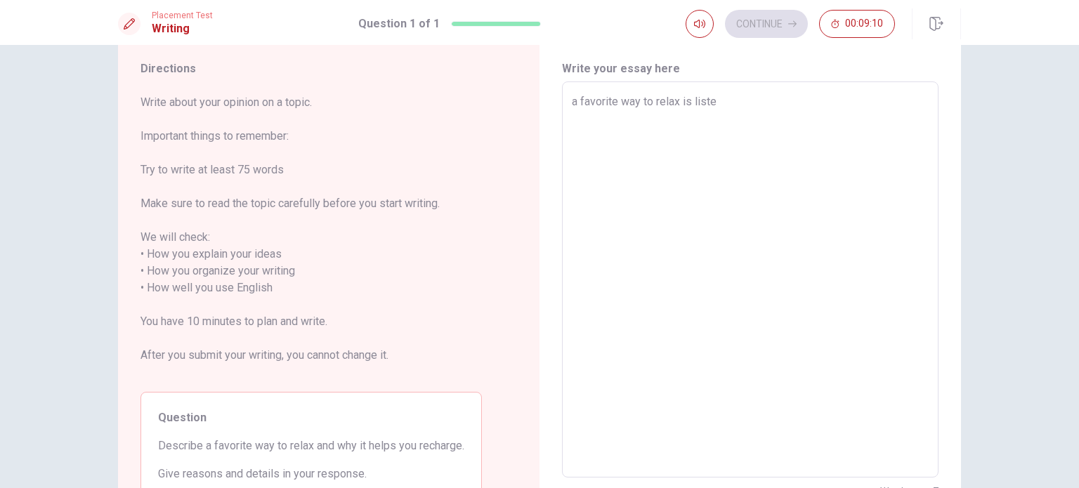
type textarea "x"
type textarea "a favorite way to relax is listen"
type textarea "x"
type textarea "a favorite way to relax is listeni"
type textarea "x"
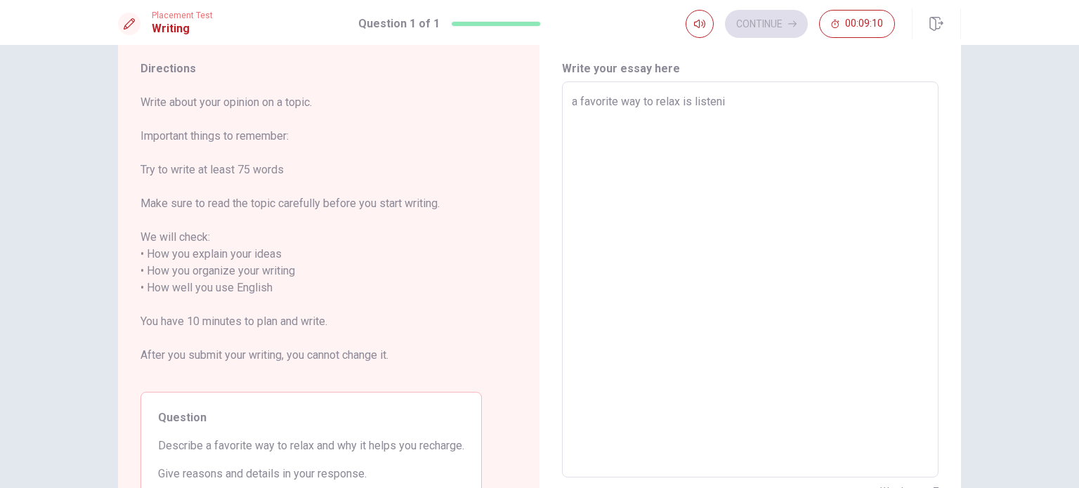
type textarea "a favorite way to relax is listenin"
type textarea "x"
type textarea "a favorite way to relax is listening"
type textarea "x"
type textarea "a favorite way to relax is listening"
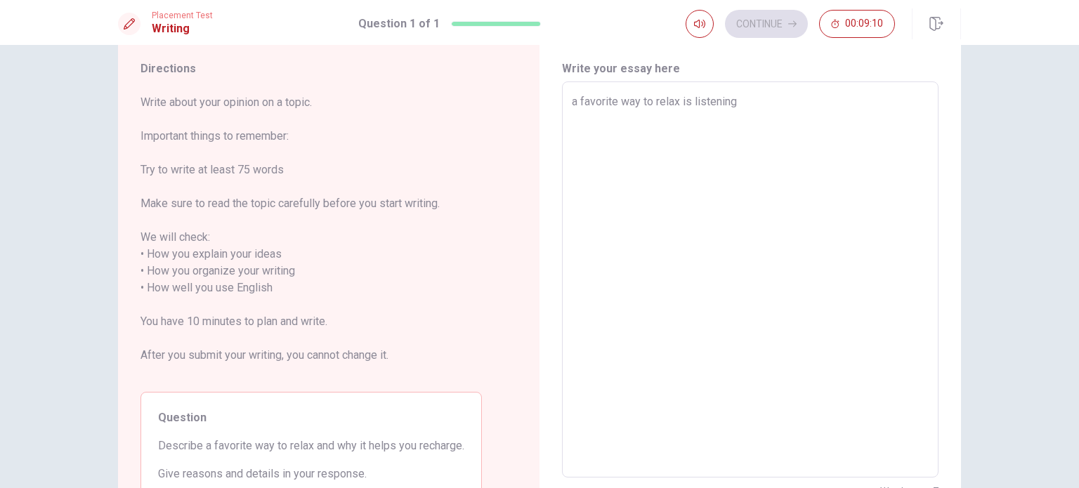
type textarea "x"
type textarea "a favorite way to relax is listening m"
type textarea "x"
type textarea "a favorite way to relax is listening mu"
type textarea "x"
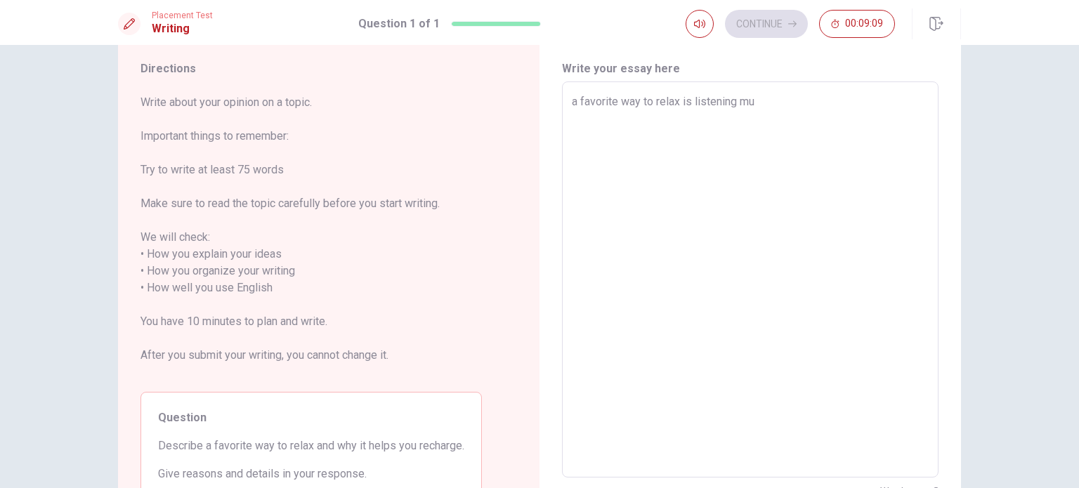
type textarea "a favorite way to relax is listening mus"
type textarea "x"
type textarea "a favorite way to relax is listening musi"
type textarea "x"
type textarea "a favorite way to relax is listening music"
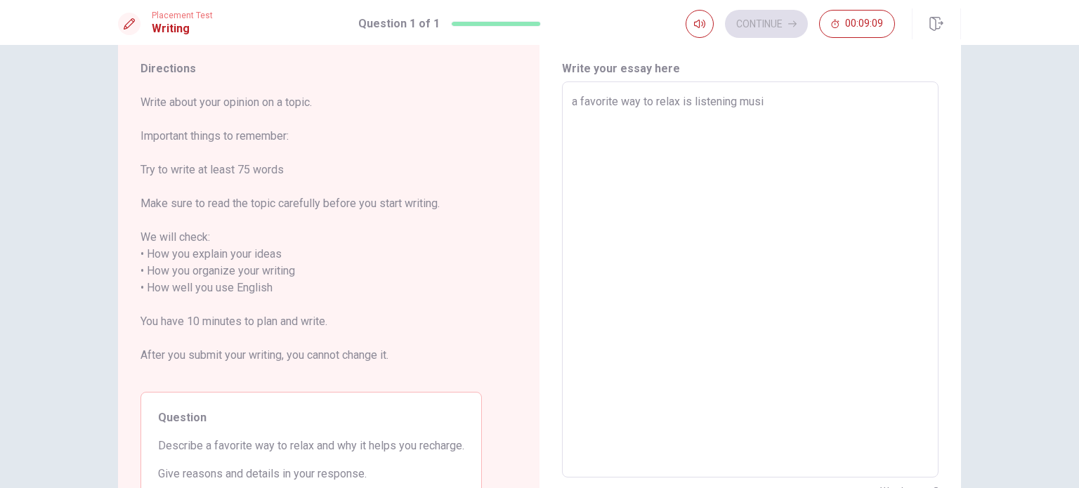
type textarea "x"
type textarea "a favorite way to relax is listening music,"
type textarea "x"
type textarea "a favorite way to relax is listening music,"
type textarea "x"
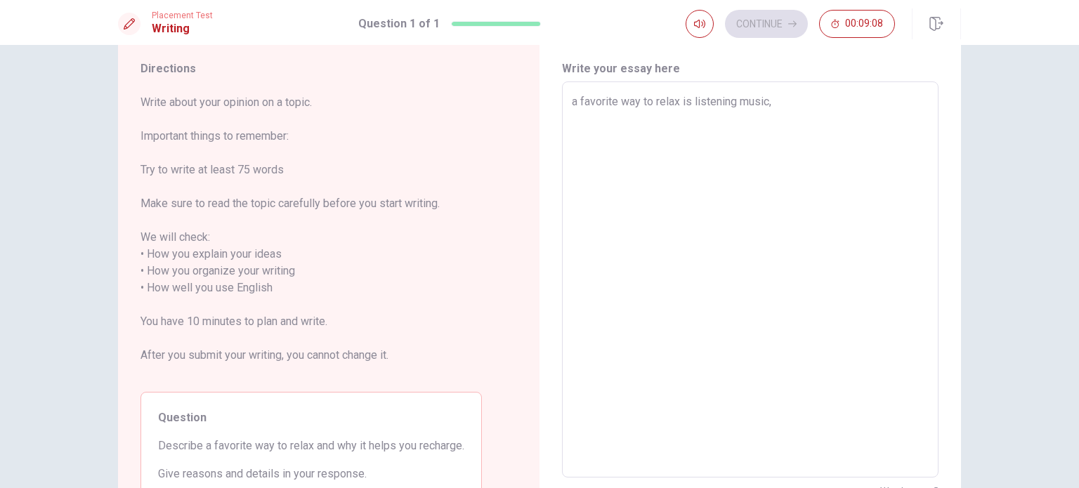
type textarea "a favorite way to relax is listening music, t"
type textarea "x"
type textarea "a favorite way to relax is listening music, tr"
type textarea "x"
type textarea "a favorite way to relax is listening music, tra"
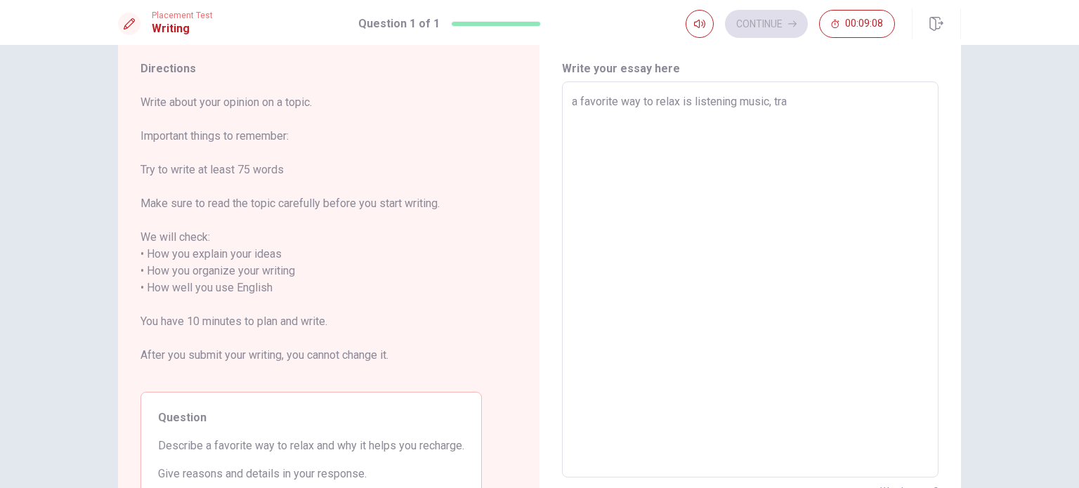
type textarea "x"
type textarea "a favorite way to relax is listening music, trai"
type textarea "x"
type textarea "a favorite way to relax is listening music, train"
type textarea "x"
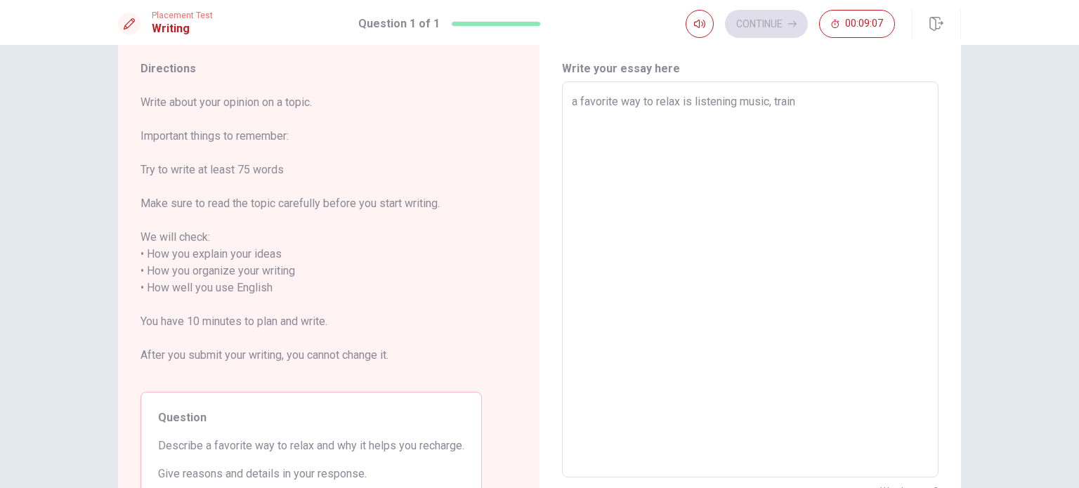
type textarea "a favorite way to relax is listening music, traini"
type textarea "x"
click at [572, 100] on textarea "a favorite way to relax is listening music, watching tv, going to the park and …" at bounding box center [750, 279] width 357 height 373
click at [778, 119] on textarea "A favorite way to relax is listening music, watching tv, going to the park and …" at bounding box center [750, 279] width 357 height 373
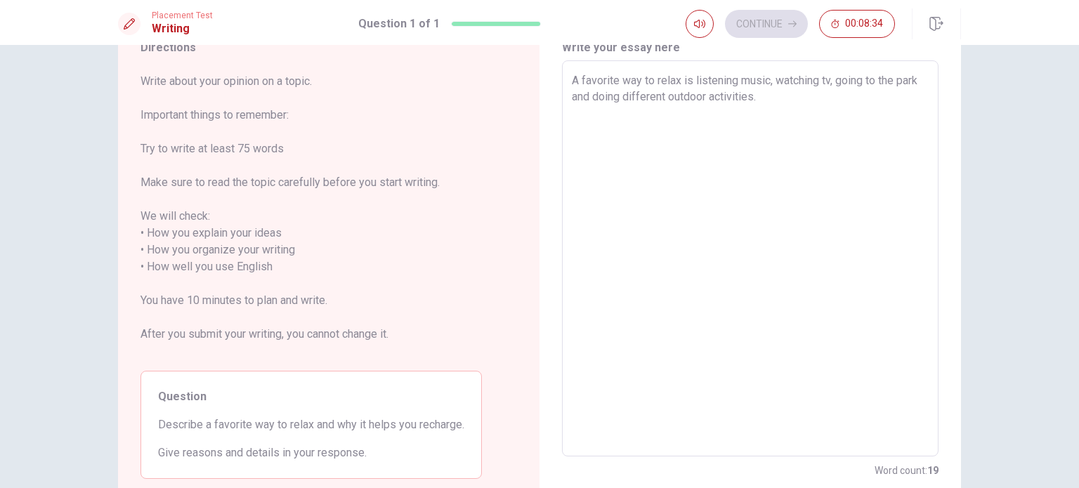
scroll to position [44, 0]
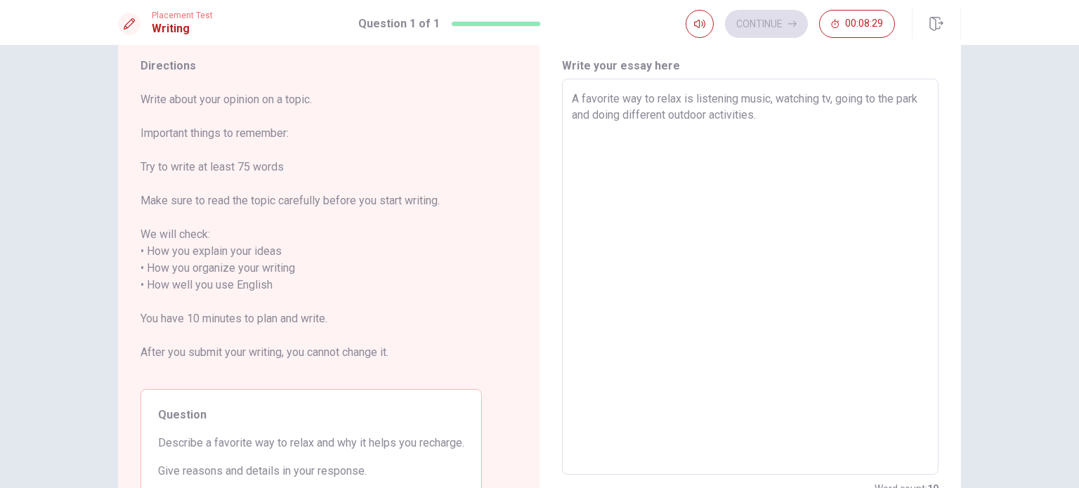
click at [811, 121] on textarea "A favorite way to relax is listening music, watching tv, going to the park and …" at bounding box center [750, 277] width 357 height 373
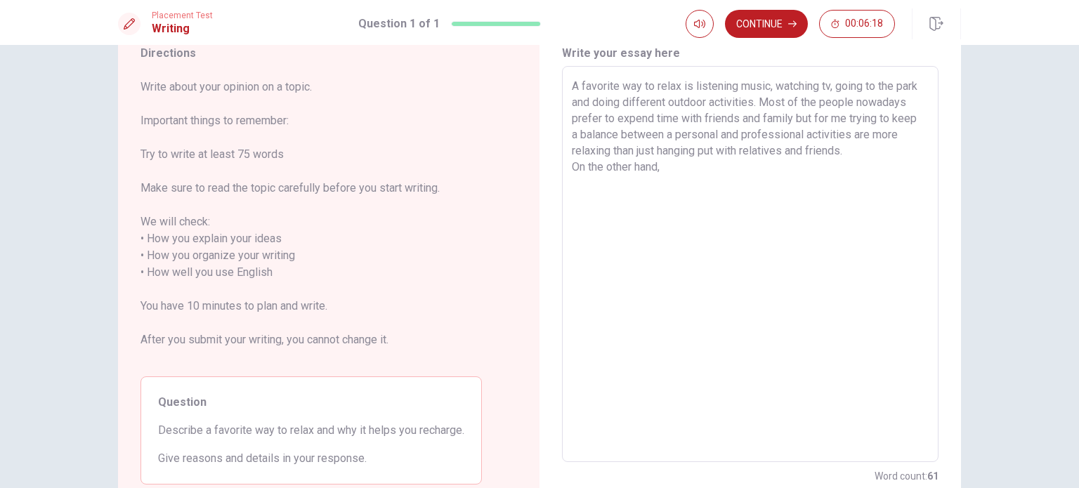
scroll to position [62, 0]
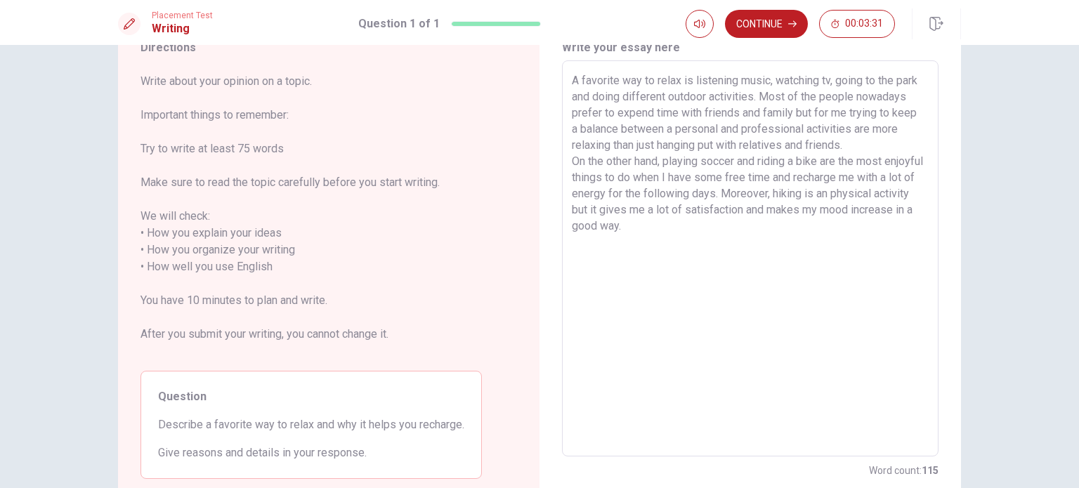
drag, startPoint x: 825, startPoint y: 188, endPoint x: 778, endPoint y: 193, distance: 47.3
click at [778, 193] on textarea "A favorite way to relax is listening music, watching tv, going to the park and …" at bounding box center [750, 258] width 357 height 373
click at [831, 191] on textarea "A favorite way to relax is listening music, watching tv, going to the park and …" at bounding box center [750, 258] width 357 height 373
drag, startPoint x: 780, startPoint y: 192, endPoint x: 851, endPoint y: 191, distance: 71.6
click at [851, 191] on textarea "A favorite way to relax is listening music, watching tv, going to the park and …" at bounding box center [750, 258] width 357 height 373
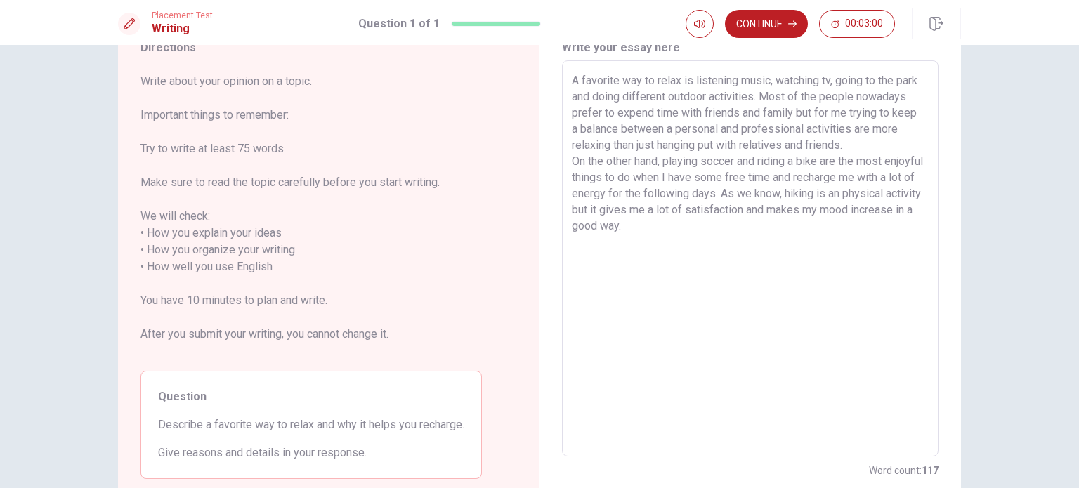
click at [755, 225] on textarea "A favorite way to relax is listening music, watching tv, going to the park and …" at bounding box center [750, 258] width 357 height 373
click at [599, 230] on textarea "A favorite way to relax is listening music, watching tv, going to the park and …" at bounding box center [750, 258] width 357 height 373
click at [736, 228] on textarea "A favorite way to relax is listening music, watching tv, going to the park and …" at bounding box center [750, 258] width 357 height 373
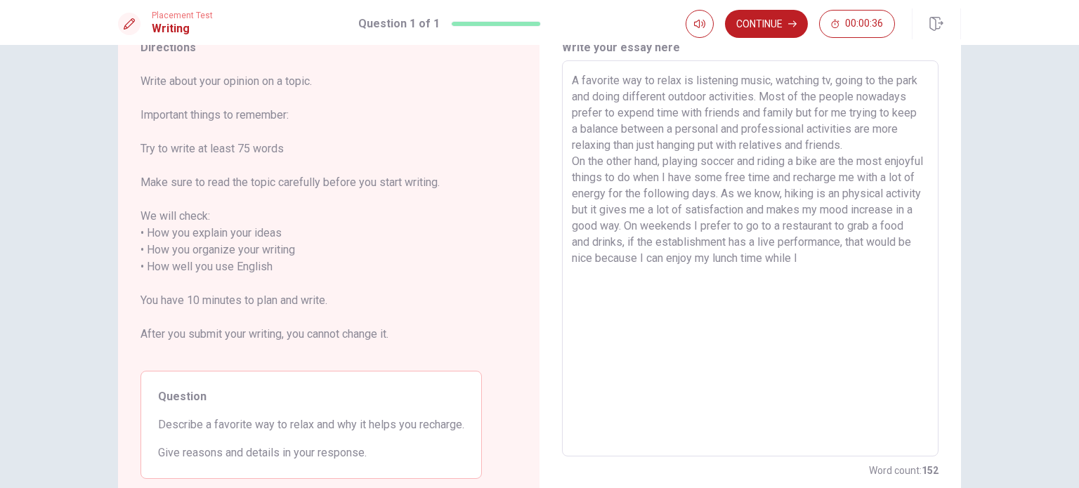
drag, startPoint x: 730, startPoint y: 257, endPoint x: 758, endPoint y: 295, distance: 47.2
click at [758, 295] on textarea "A favorite way to relax is listening music, watching tv, going to the park and …" at bounding box center [750, 258] width 357 height 373
click at [791, 20] on icon "button" at bounding box center [792, 24] width 8 height 8
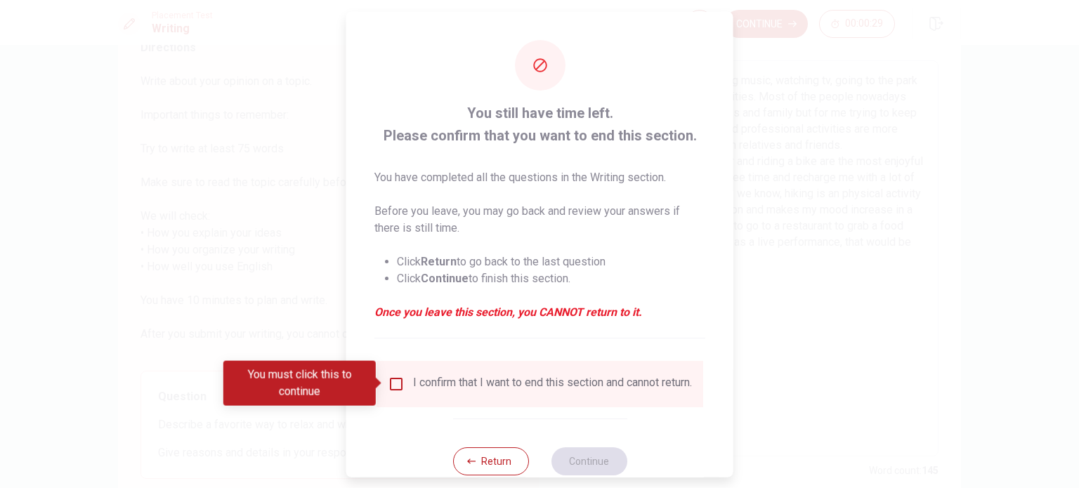
click at [396, 384] on input "You must click this to continue" at bounding box center [396, 383] width 17 height 17
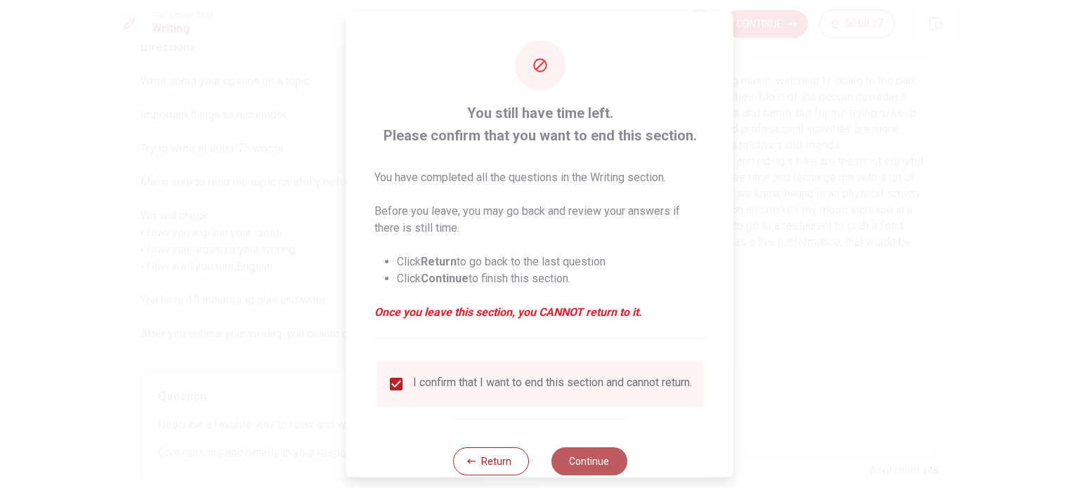
click at [602, 466] on button "Continue" at bounding box center [589, 461] width 76 height 28
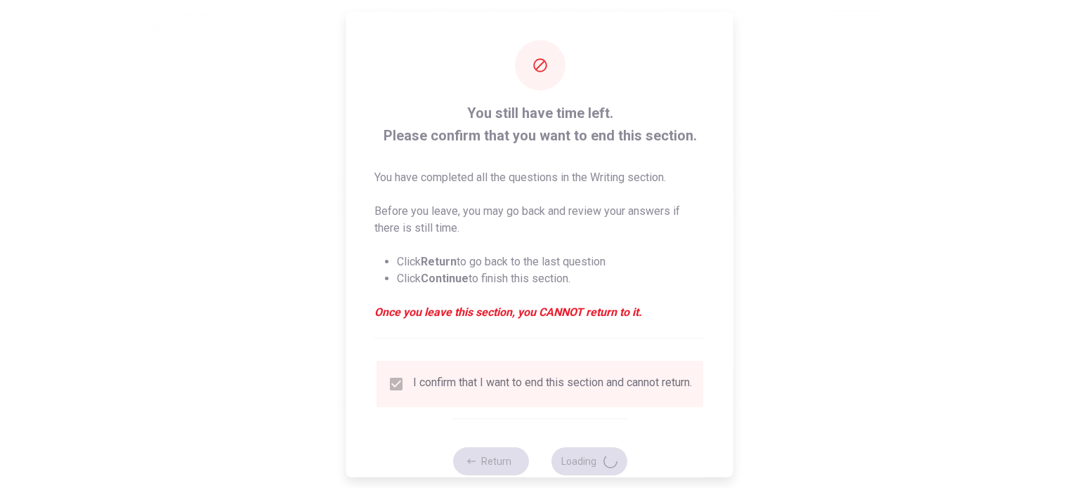
scroll to position [0, 0]
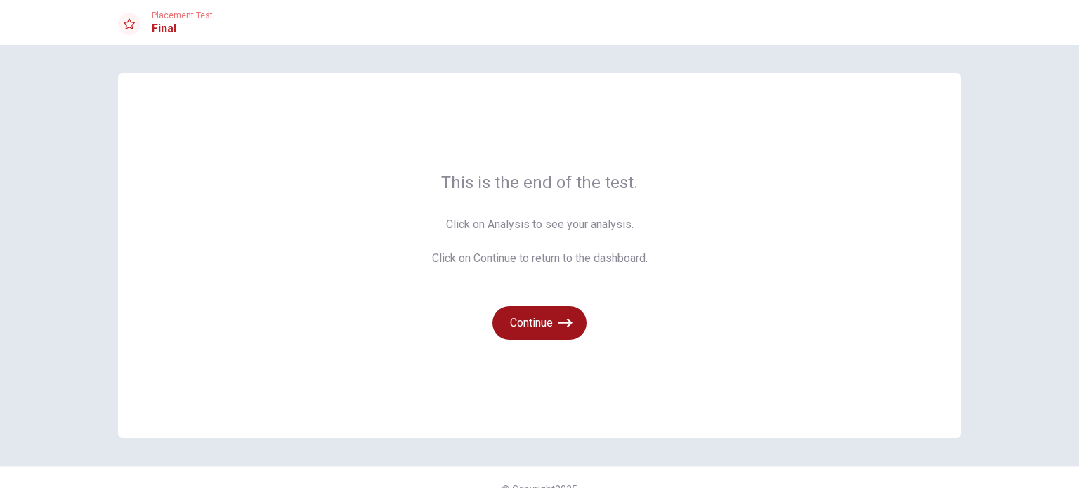
click at [545, 320] on button "Continue" at bounding box center [539, 323] width 94 height 34
